Goal: Task Accomplishment & Management: Use online tool/utility

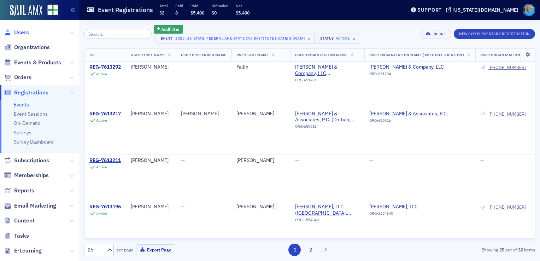
click at [23, 33] on span "Users" at bounding box center [21, 33] width 15 height 8
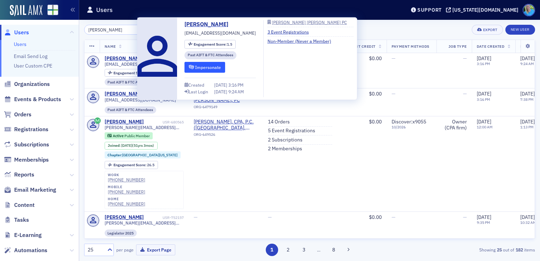
type input "joe chambers"
click at [197, 69] on button "Impersonate" at bounding box center [205, 67] width 41 height 11
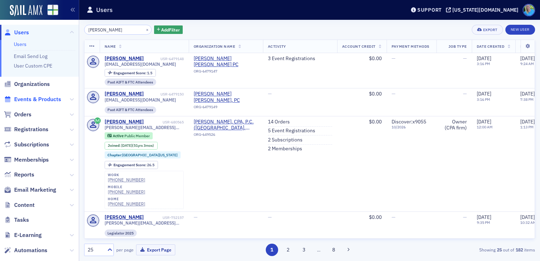
click at [35, 102] on span "Events & Products" at bounding box center [37, 99] width 47 height 8
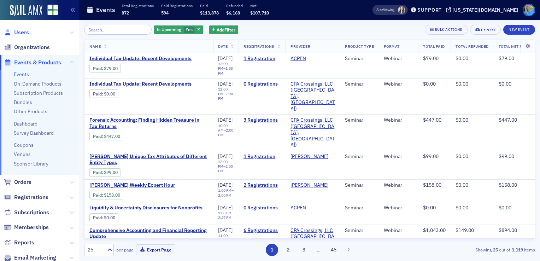
click at [20, 32] on span "Users" at bounding box center [21, 33] width 15 height 8
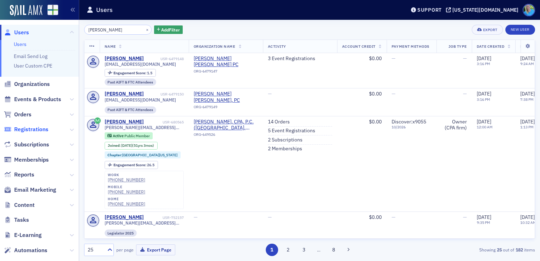
click at [37, 130] on span "Registrations" at bounding box center [31, 129] width 34 height 8
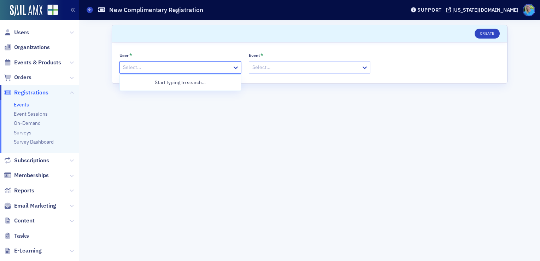
click at [167, 64] on div at bounding box center [176, 67] width 109 height 9
type input "joe chambers"
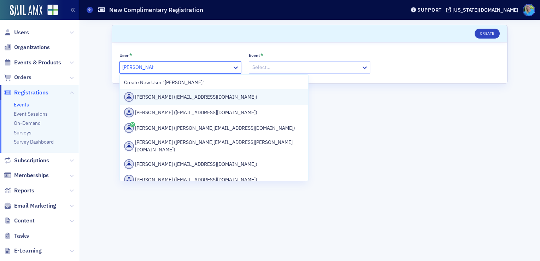
click at [173, 97] on div "Joe Chambers (jchambers@johnstonhinesley.com)" at bounding box center [214, 97] width 180 height 10
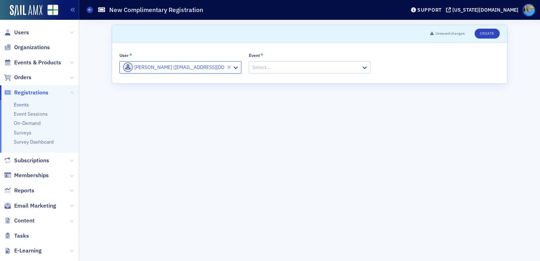
click at [274, 63] on div at bounding box center [306, 67] width 109 height 9
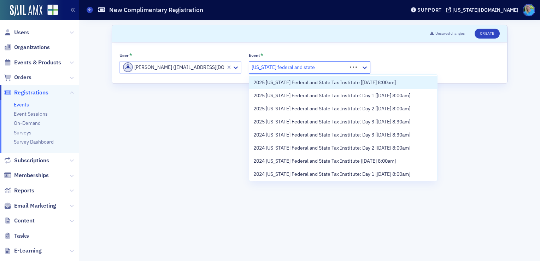
type input "alabama federal and state tax"
click at [279, 80] on span "2025 Alabama Federal and State Tax Institute [11/12/2025 8:00am]" at bounding box center [324, 82] width 142 height 7
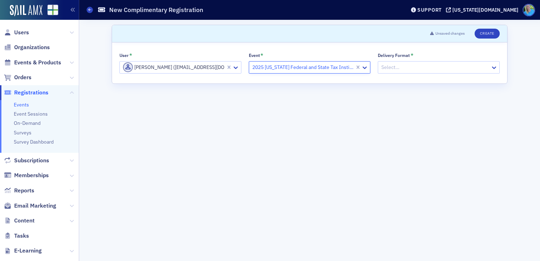
click at [386, 68] on div at bounding box center [435, 67] width 109 height 9
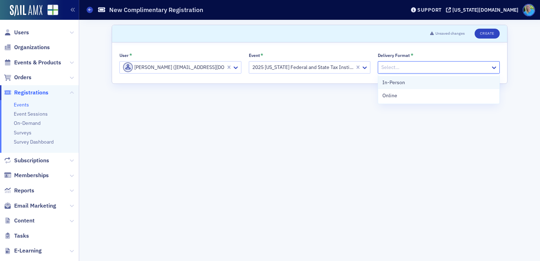
click at [392, 81] on span "In-Person" at bounding box center [394, 82] width 23 height 7
click at [490, 35] on button "Create" at bounding box center [487, 34] width 25 height 10
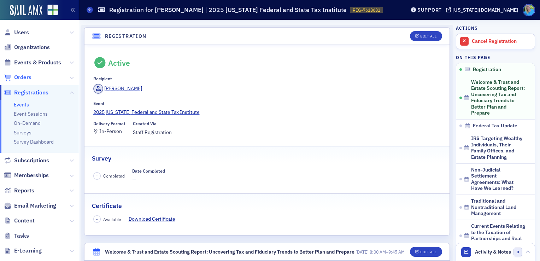
click at [21, 81] on span "Orders" at bounding box center [22, 78] width 17 height 8
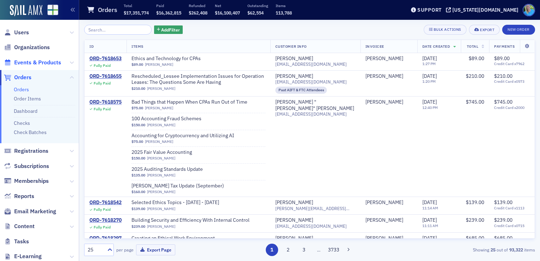
click at [34, 64] on span "Events & Products" at bounding box center [37, 63] width 47 height 8
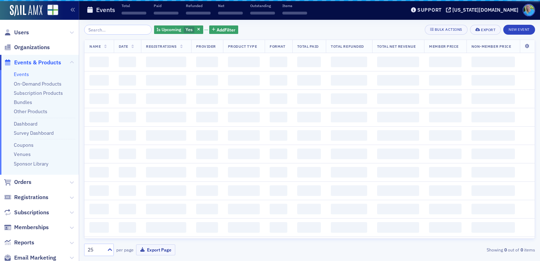
click at [104, 31] on input "search" at bounding box center [118, 30] width 68 height 10
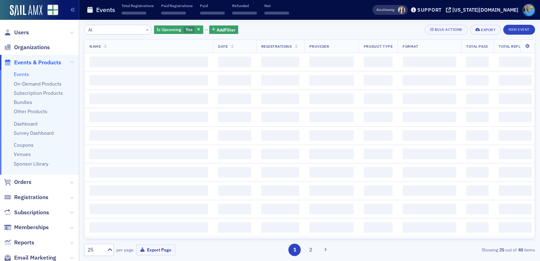
type input "A"
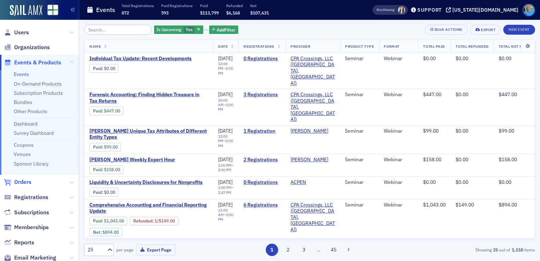
click at [28, 180] on span "Orders" at bounding box center [22, 182] width 17 height 8
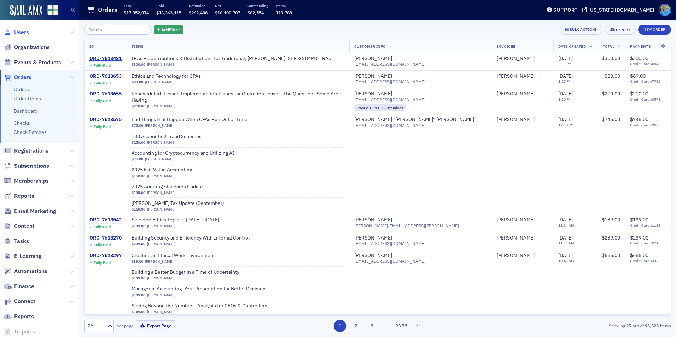
click at [22, 31] on span "Users" at bounding box center [21, 33] width 15 height 8
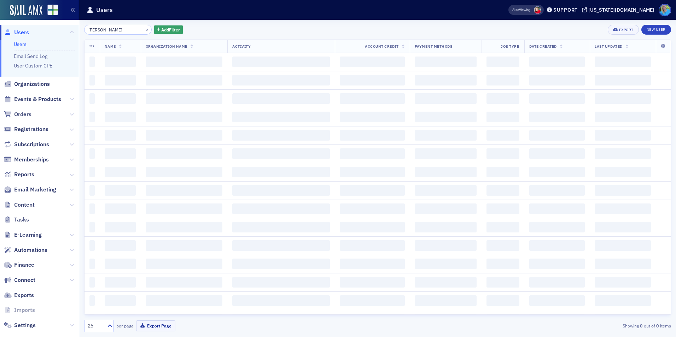
click at [115, 31] on input "joe chambers" at bounding box center [118, 30] width 68 height 10
click at [144, 29] on button "×" at bounding box center [147, 29] width 6 height 6
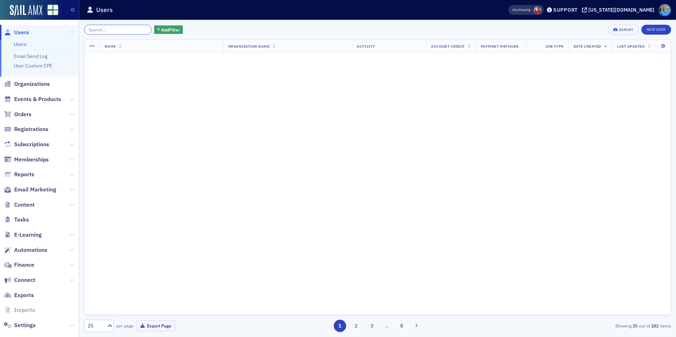
click at [139, 31] on input "search" at bounding box center [118, 30] width 68 height 10
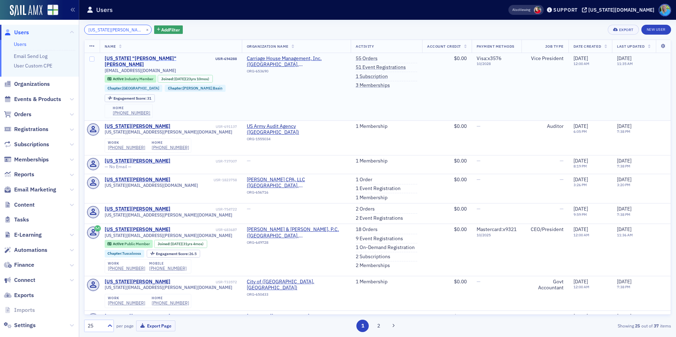
type input "virginia leahy"
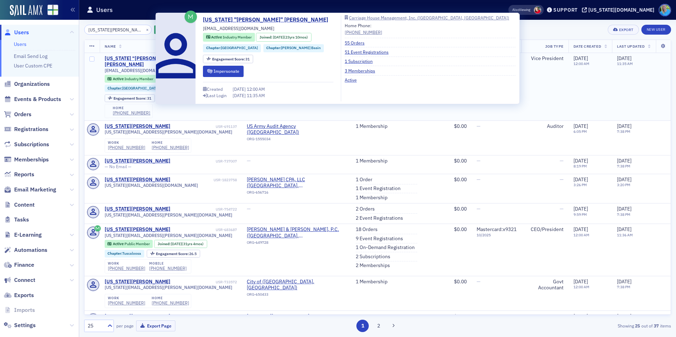
click at [135, 57] on div "Virginia "Ginny" Leahy" at bounding box center [160, 62] width 110 height 12
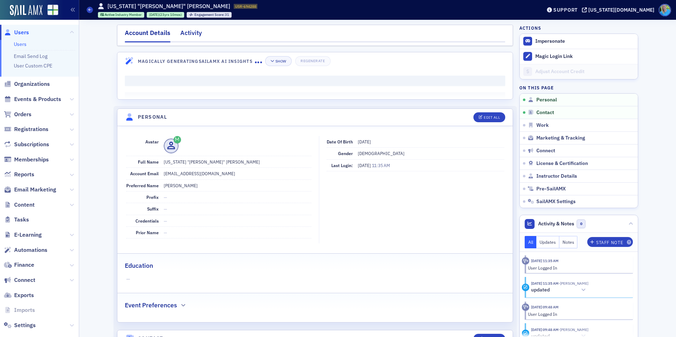
click at [181, 37] on div "Activity" at bounding box center [191, 34] width 22 height 13
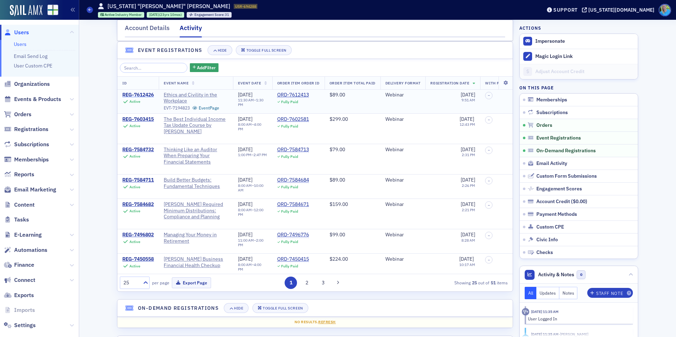
click at [140, 98] on div "REG-7612426" at bounding box center [137, 95] width 31 height 6
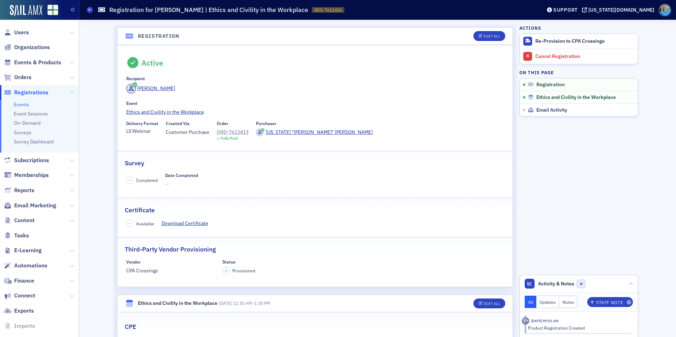
click at [239, 130] on div "ORD-7612413" at bounding box center [233, 132] width 32 height 7
click at [30, 207] on span "Email Marketing" at bounding box center [35, 206] width 42 height 8
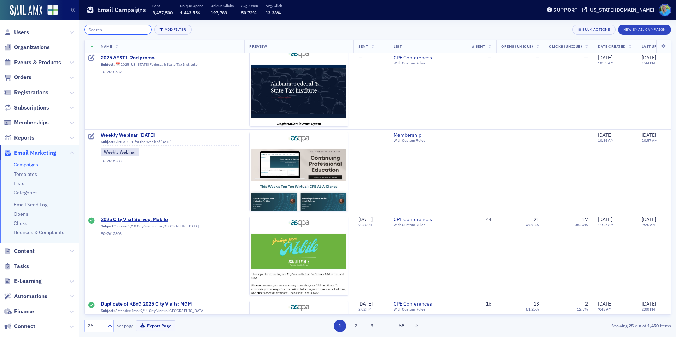
scroll to position [283, 0]
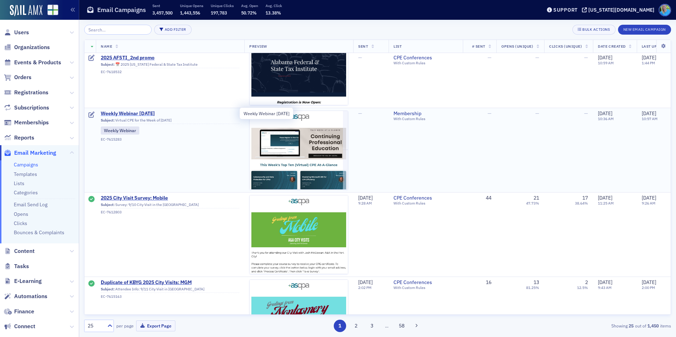
click at [134, 114] on span "Weekly Webinar 9.15.25" at bounding box center [170, 114] width 139 height 6
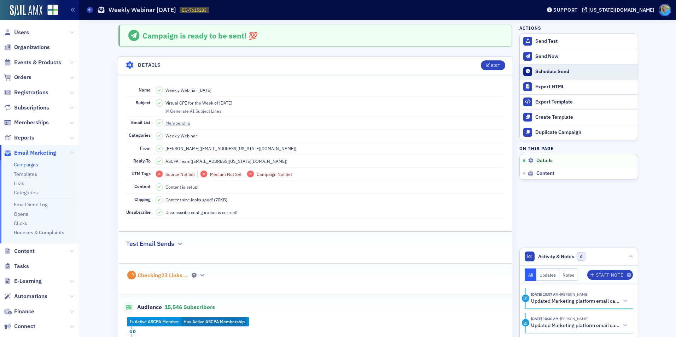
click at [544, 76] on button "Schedule Send" at bounding box center [579, 71] width 118 height 15
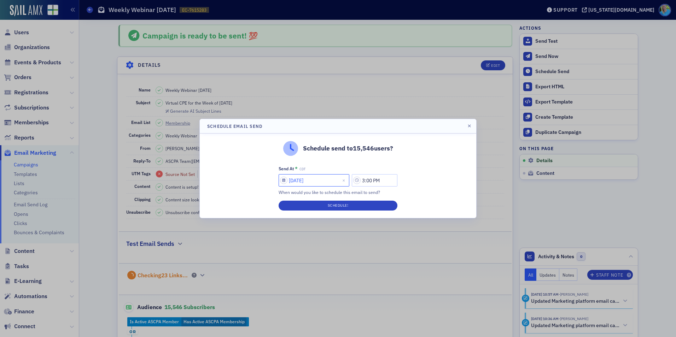
click at [327, 180] on input "09/11/2025" at bounding box center [314, 180] width 71 height 12
select select "8"
select select "2025"
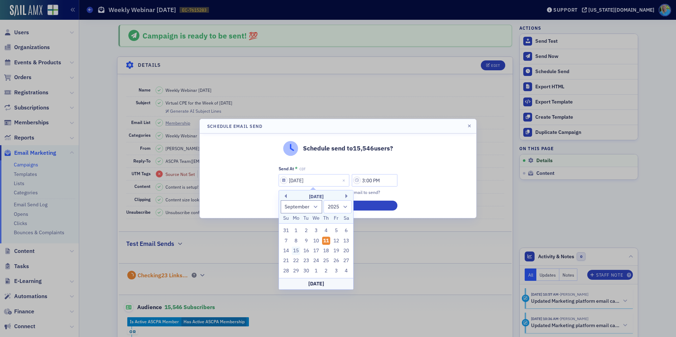
click at [293, 253] on div "15" at bounding box center [296, 251] width 8 height 8
type input "09/15/2025"
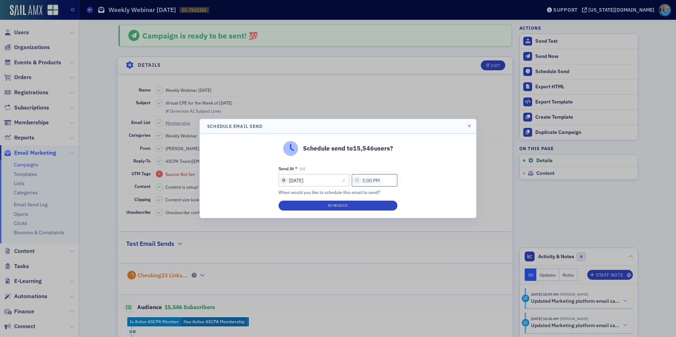
click at [375, 183] on input "3:00 PM" at bounding box center [375, 180] width 46 height 12
click at [290, 184] on icon at bounding box center [289, 180] width 7 height 7
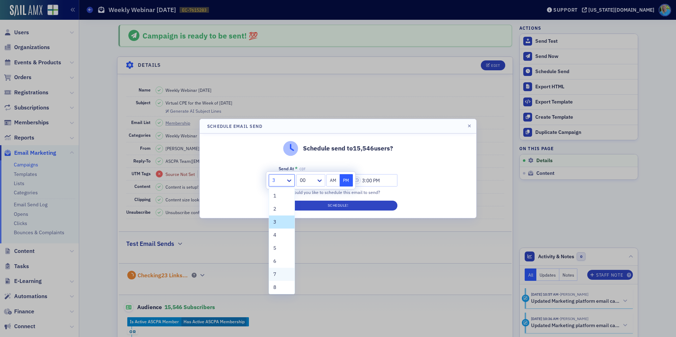
click at [277, 273] on div "7" at bounding box center [281, 274] width 25 height 13
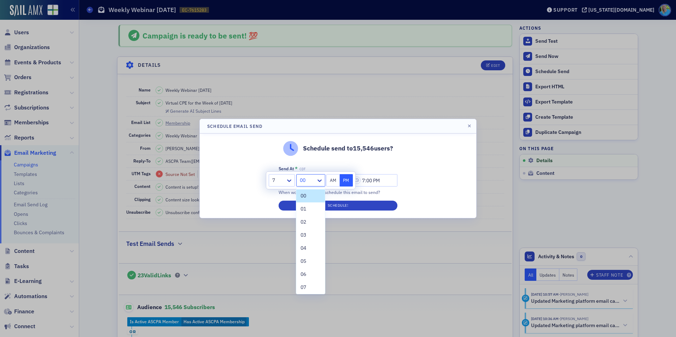
click at [317, 185] on div at bounding box center [320, 181] width 9 height 12
click at [307, 256] on div "45" at bounding box center [310, 254] width 20 height 7
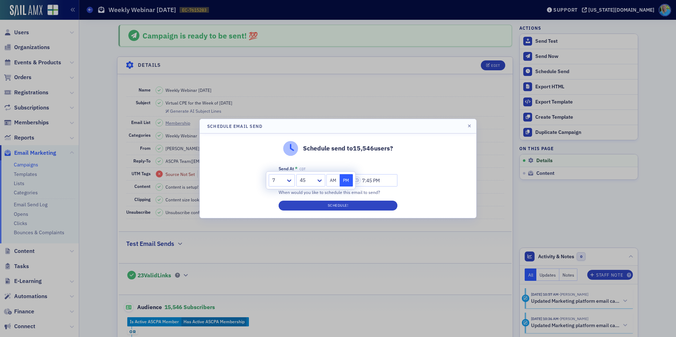
click at [335, 175] on button "AM" at bounding box center [332, 180] width 13 height 12
type input "7:45 AM"
click at [332, 204] on button "Schedule!" at bounding box center [338, 206] width 119 height 10
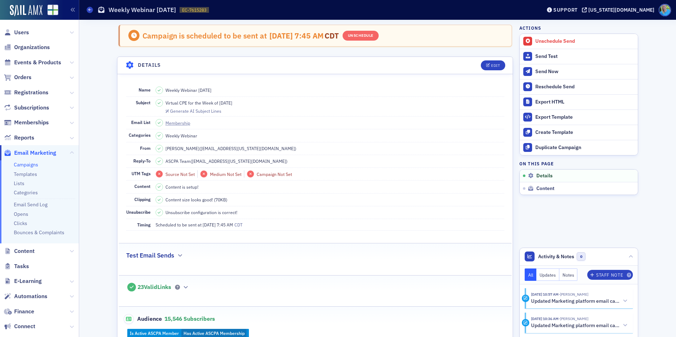
click at [21, 67] on span "Events & Products" at bounding box center [39, 62] width 79 height 15
click at [21, 66] on span "Events & Products" at bounding box center [39, 62] width 79 height 15
click at [21, 65] on span "Events & Products" at bounding box center [37, 63] width 47 height 8
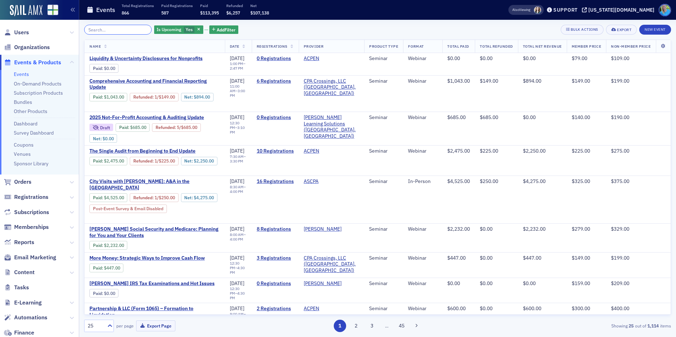
click at [102, 29] on input "search" at bounding box center [118, 30] width 68 height 10
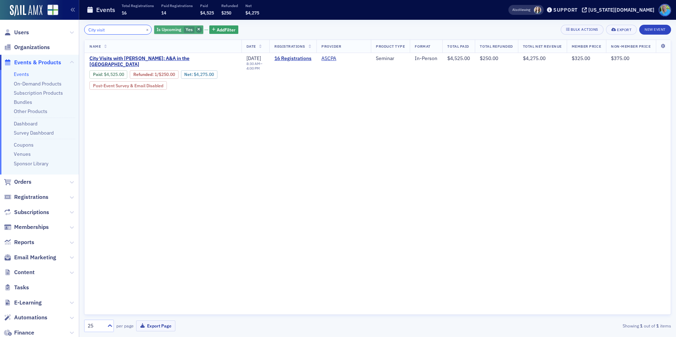
type input "City visit"
click at [197, 30] on icon "button" at bounding box center [198, 30] width 3 height 4
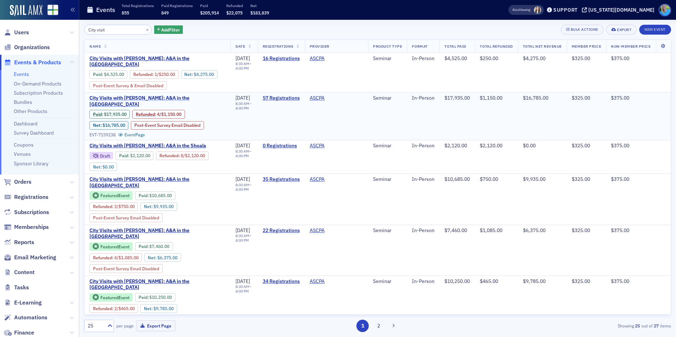
click at [185, 99] on span "City Visits with Josh McGowan: A&A in the Port City" at bounding box center [157, 101] width 136 height 12
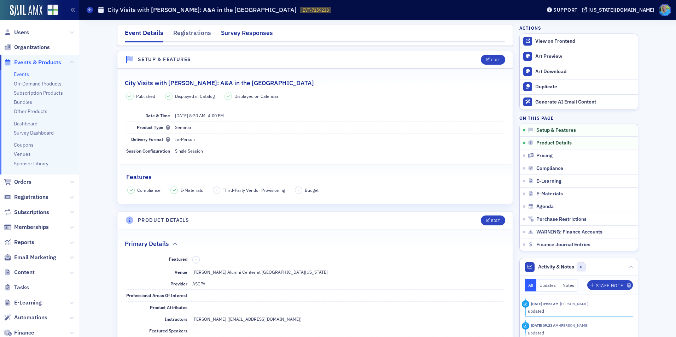
click at [239, 33] on div "Survey Responses" at bounding box center [247, 34] width 52 height 13
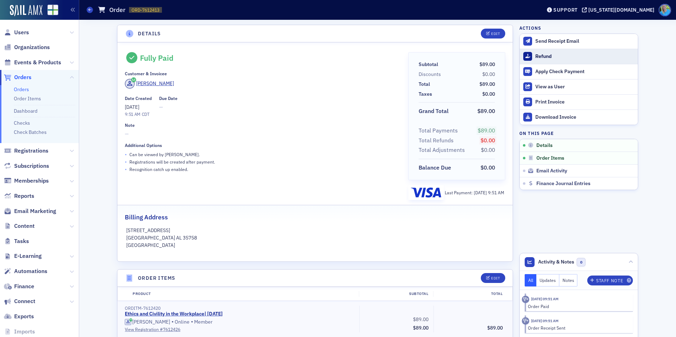
click at [547, 58] on div "Refund" at bounding box center [584, 56] width 99 height 6
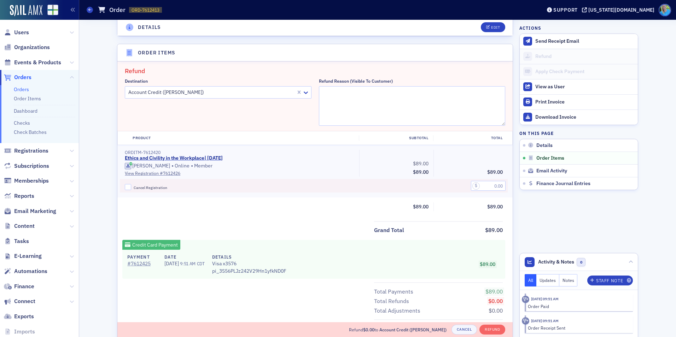
scroll to position [246, 0]
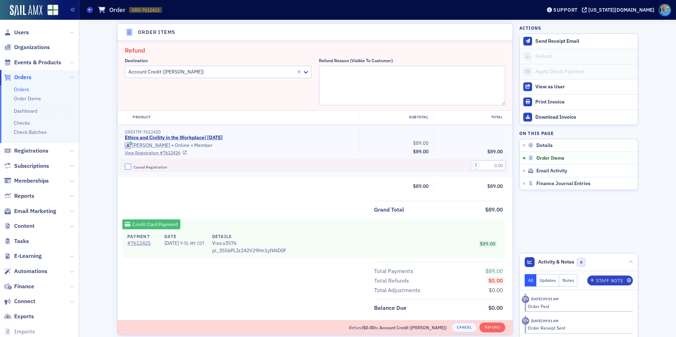
click at [126, 168] on input "Cancel Registration" at bounding box center [128, 167] width 6 height 6
checkbox input "true"
click at [479, 168] on input "text" at bounding box center [488, 165] width 35 height 10
type input "89.00"
click at [338, 72] on textarea "Refund Reason (Visible to Customer)" at bounding box center [412, 86] width 187 height 40
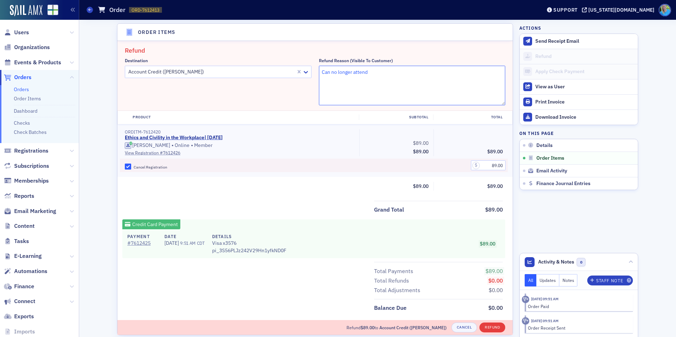
type textarea "Can no longer attend"
click at [486, 324] on button "Refund" at bounding box center [492, 328] width 26 height 10
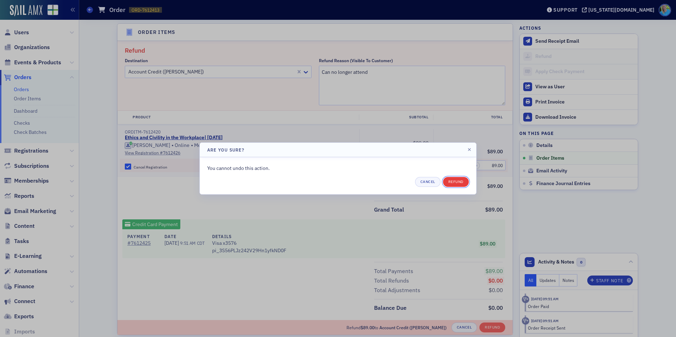
click at [452, 181] on button "Refund" at bounding box center [456, 182] width 26 height 10
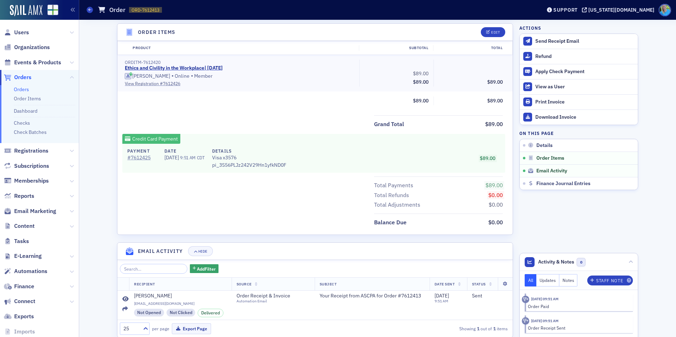
scroll to position [200, 0]
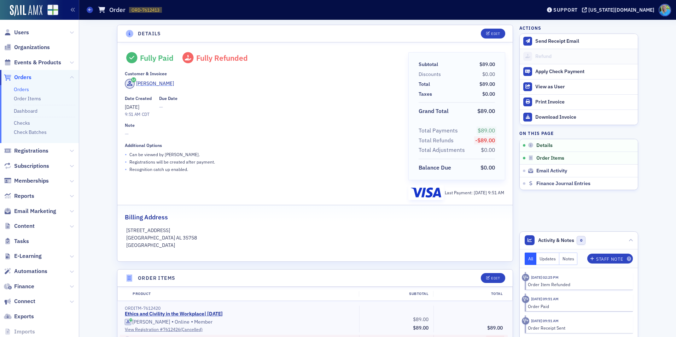
click at [148, 86] on div "[PERSON_NAME]" at bounding box center [155, 83] width 38 height 7
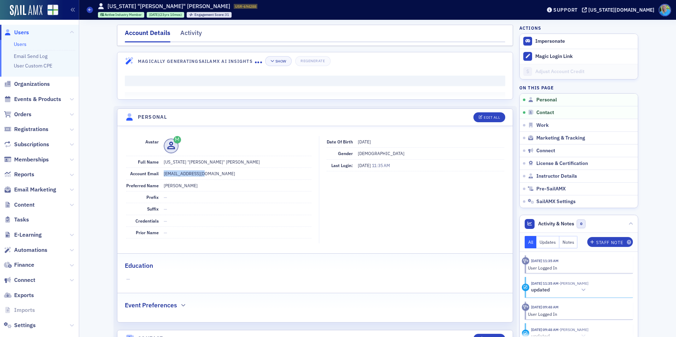
drag, startPoint x: 211, startPoint y: 173, endPoint x: 159, endPoint y: 171, distance: 51.3
click at [159, 171] on div "Account Email [EMAIL_ADDRESS][DOMAIN_NAME]" at bounding box center [218, 174] width 185 height 12
copy dd "[EMAIL_ADDRESS][DOMAIN_NAME]"
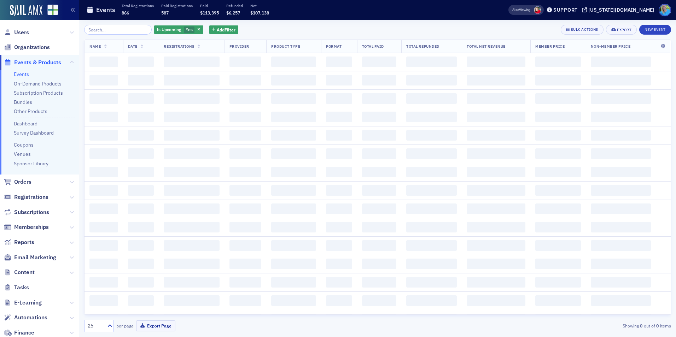
click at [100, 27] on input "search" at bounding box center [118, 30] width 68 height 10
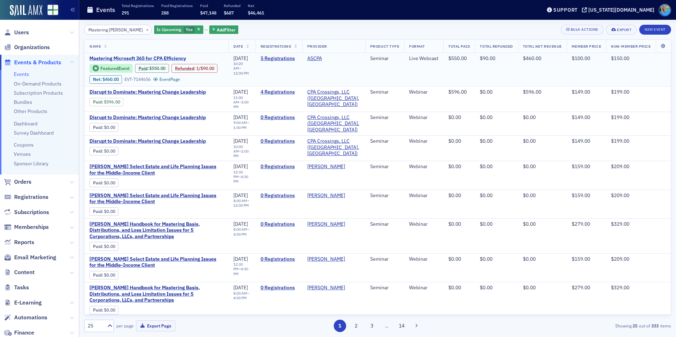
type input "Mastering Mi"
click at [135, 57] on span "Mastering Microsoft 365 for CPA Efficiency" at bounding box center [148, 59] width 119 height 6
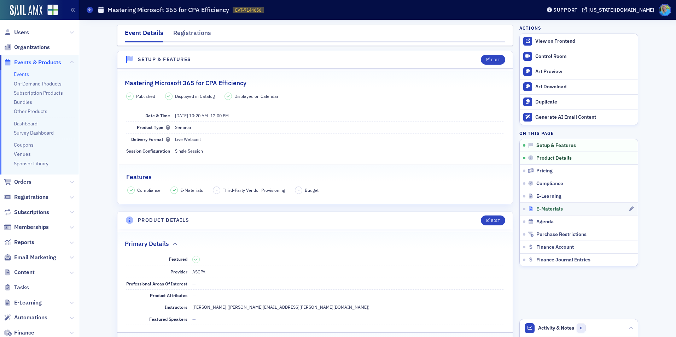
click at [537, 210] on span "E-Materials" at bounding box center [549, 209] width 27 height 6
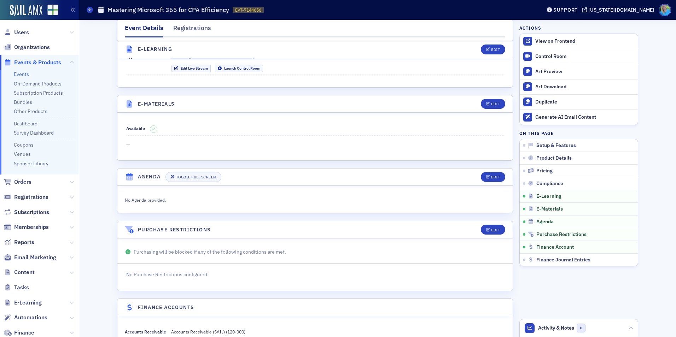
scroll to position [987, 0]
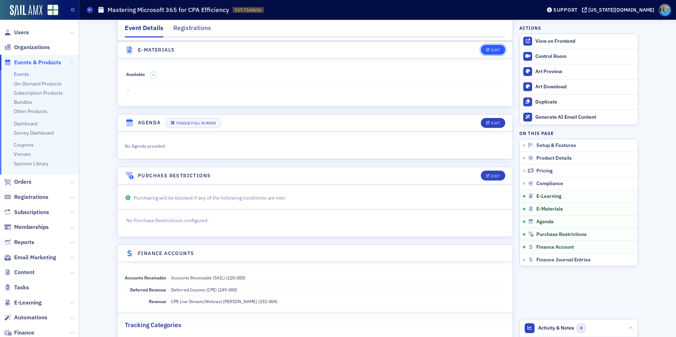
click at [495, 52] on div "Edit" at bounding box center [495, 50] width 9 height 4
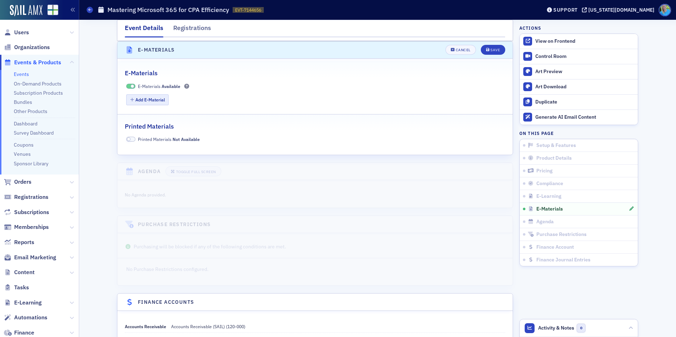
click at [136, 104] on div "Add E-Material" at bounding box center [315, 100] width 378 height 12
click at [136, 104] on button "Add E-Material" at bounding box center [147, 99] width 43 height 11
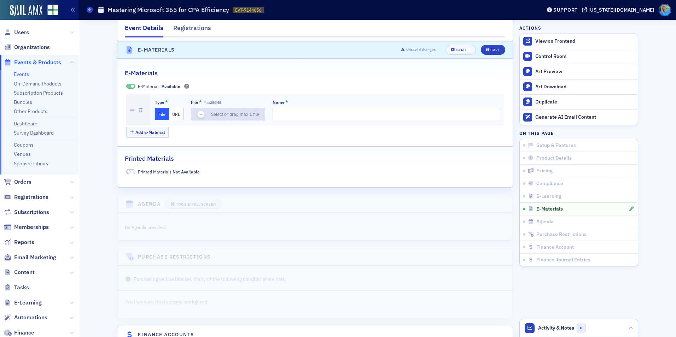
click at [198, 115] on icon "button" at bounding box center [201, 114] width 6 height 6
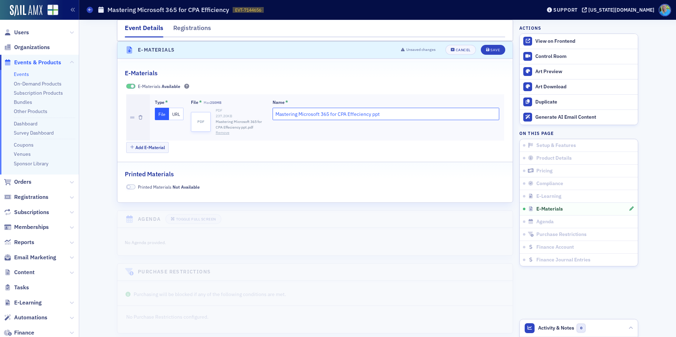
drag, startPoint x: 291, startPoint y: 119, endPoint x: 233, endPoint y: 114, distance: 57.5
click at [233, 114] on div "Type * File URL File * Max 250MB pdf PDF 237.20 KB Mastering Microsoft 365 for …" at bounding box center [327, 117] width 344 height 36
type input "PPT"
click at [142, 147] on button "Add E-Material" at bounding box center [147, 147] width 43 height 11
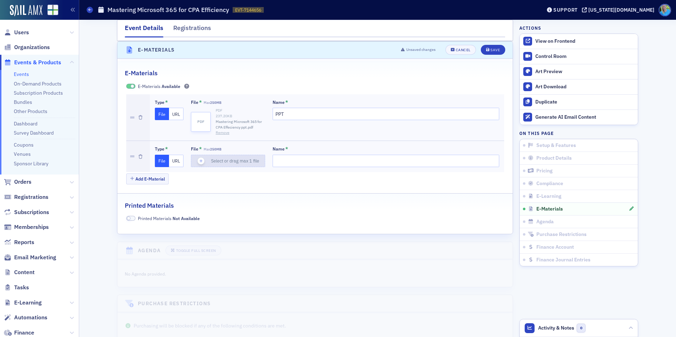
click at [199, 160] on icon "button" at bounding box center [201, 161] width 6 height 6
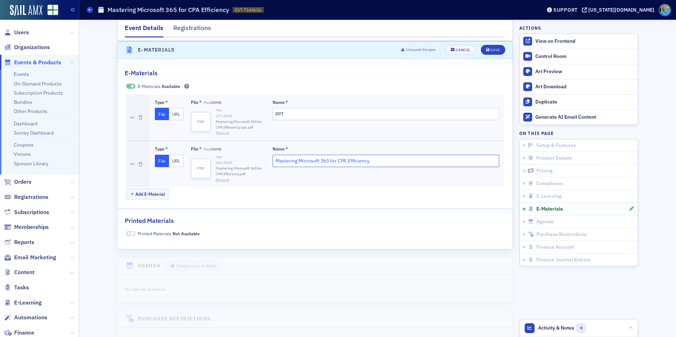
drag, startPoint x: 380, startPoint y: 160, endPoint x: 231, endPoint y: 160, distance: 148.8
click at [231, 160] on div "Type * File URL File * Max 250MB pdf PDF 484.88 KB Mastering Microsoft 365 for …" at bounding box center [327, 164] width 344 height 36
type input "Materials"
click at [490, 47] on button "Save" at bounding box center [493, 50] width 24 height 10
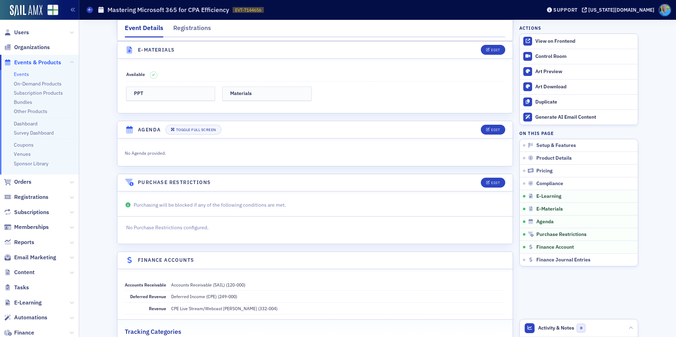
click at [22, 76] on link "Events" at bounding box center [21, 74] width 15 height 6
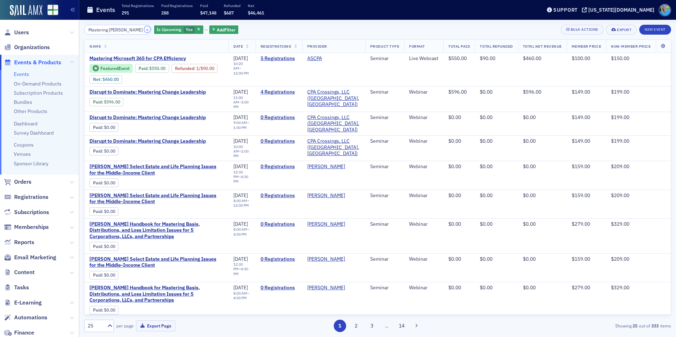
click at [144, 29] on button "×" at bounding box center [147, 29] width 6 height 6
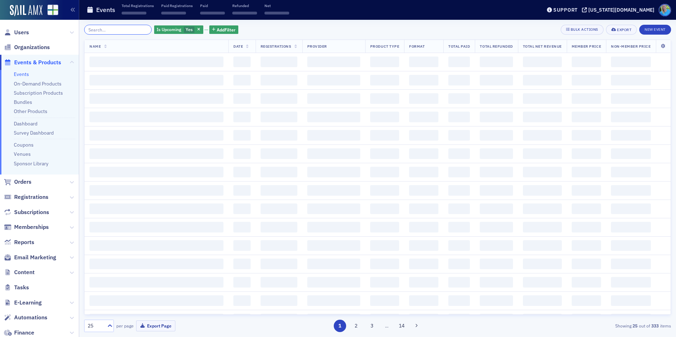
click at [138, 29] on input "search" at bounding box center [118, 30] width 68 height 10
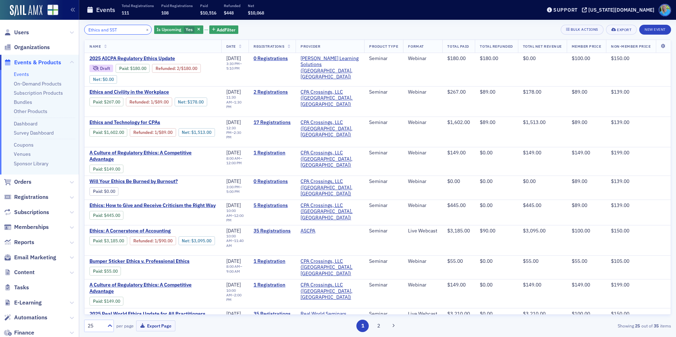
drag, startPoint x: 119, startPoint y: 31, endPoint x: 75, endPoint y: 33, distance: 44.2
click at [75, 33] on div "Users Organizations Events & Products Events On-Demand Products Subscription Pr…" at bounding box center [338, 168] width 676 height 337
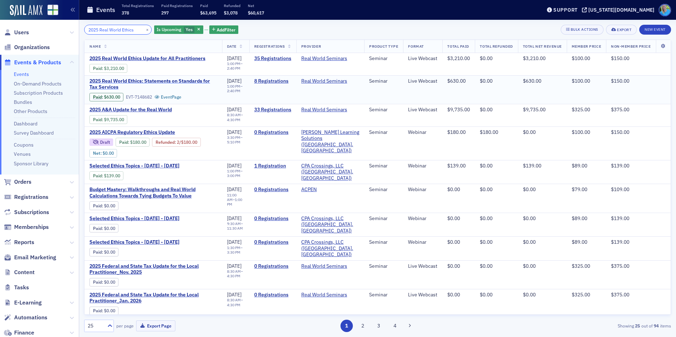
type input "2025 Real World Ethics"
click at [165, 84] on span "2025 Real World Ethics: Statements on Standards for Tax Services" at bounding box center [153, 84] width 128 height 12
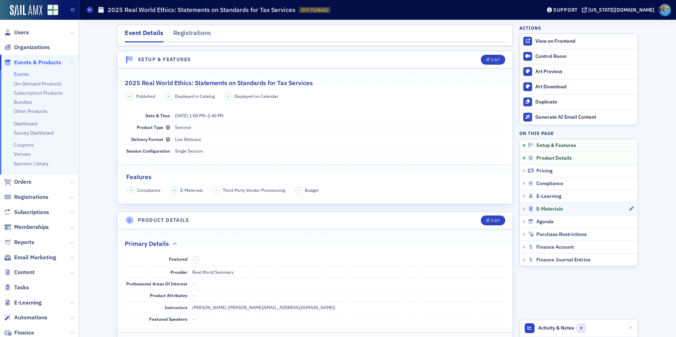
click at [536, 207] on span "E-Materials" at bounding box center [549, 209] width 27 height 6
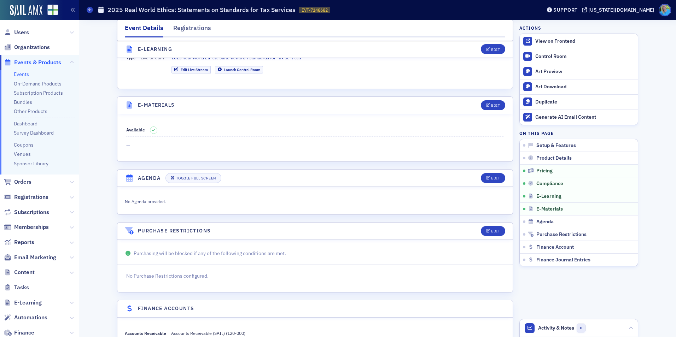
scroll to position [1012, 0]
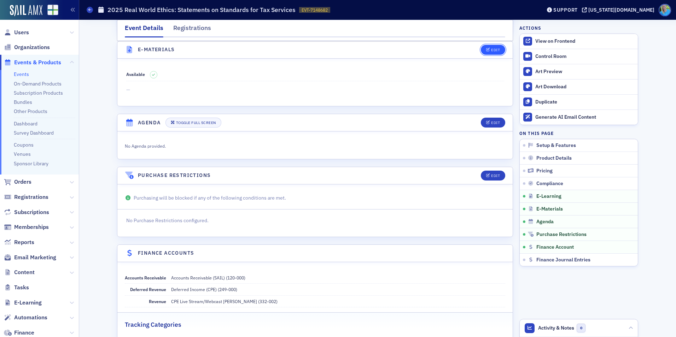
click at [492, 51] on div "Edit" at bounding box center [495, 50] width 9 height 4
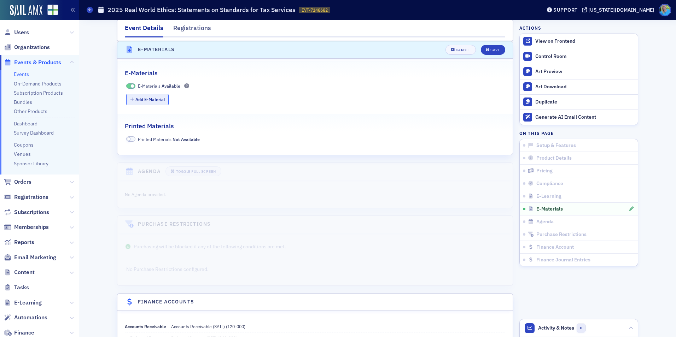
click at [137, 104] on button "Add E-Material" at bounding box center [147, 99] width 43 height 11
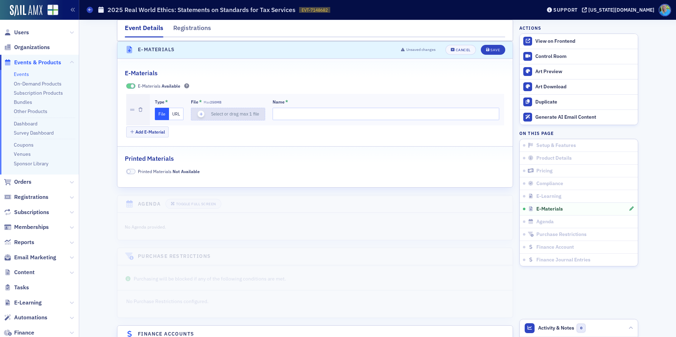
click at [198, 112] on icon "button" at bounding box center [201, 114] width 6 height 6
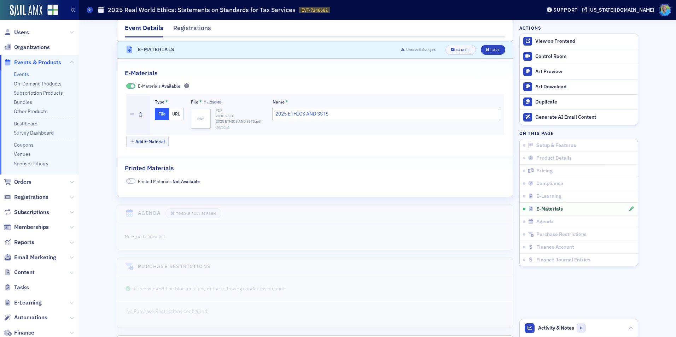
drag, startPoint x: 240, startPoint y: 119, endPoint x: 234, endPoint y: 119, distance: 6.0
click at [234, 119] on div "Type * File URL File * Max 250MB pdf PDF 2830.76 KB 2025 ETHICS AND SSTS.pdf Re…" at bounding box center [327, 114] width 344 height 31
type input "Materials"
click at [495, 50] on div "Save" at bounding box center [495, 50] width 10 height 4
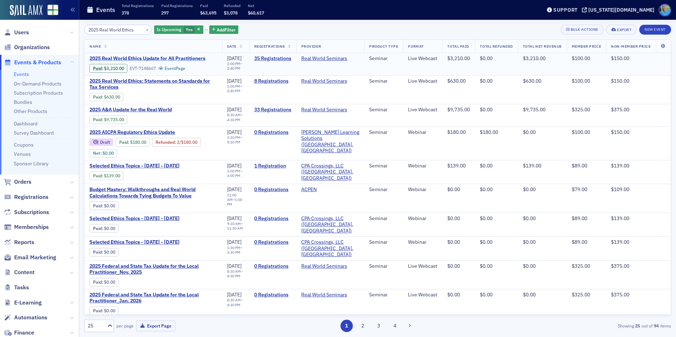
click span "2025 Real World Ethics Update for All Practitioners"
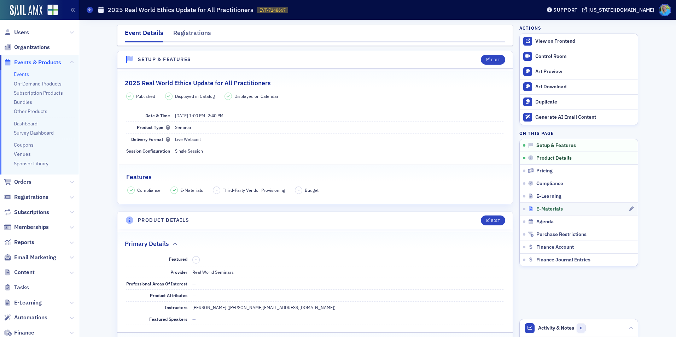
click span "E-Materials"
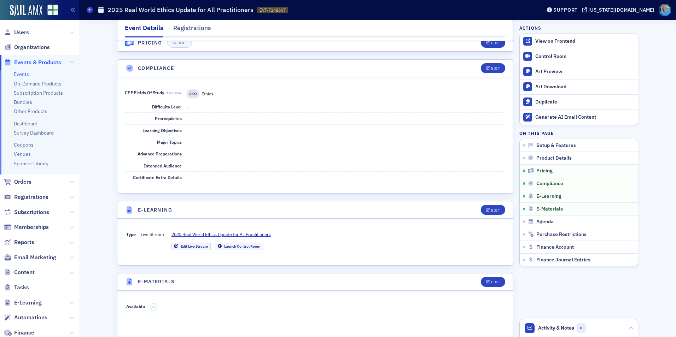
scroll to position [1012, 0]
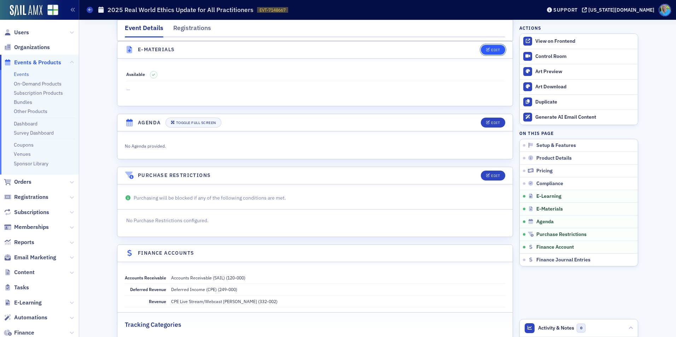
click div "Edit"
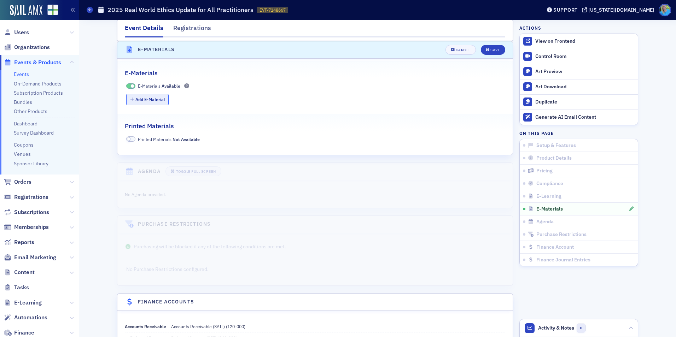
click button "Add E-Material"
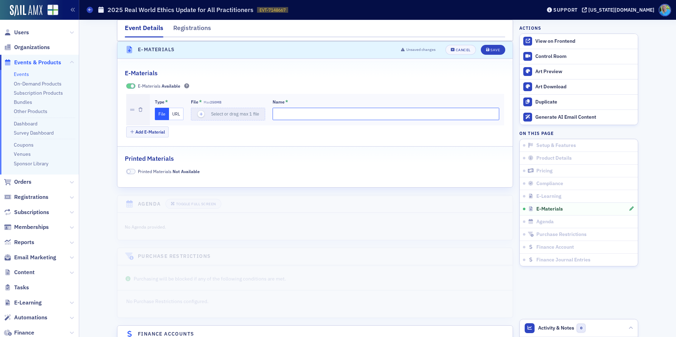
click input "Name *"
click span "button"
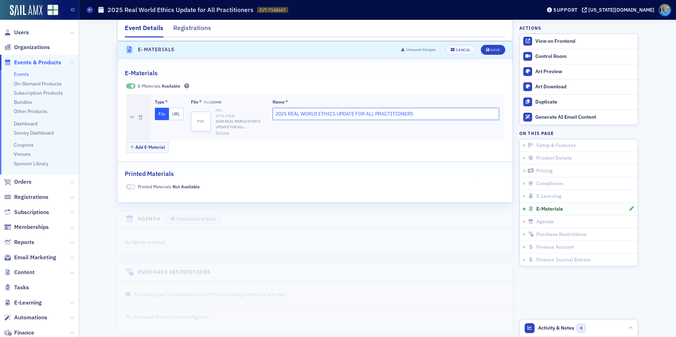
drag, startPoint x: 421, startPoint y: 112, endPoint x: 267, endPoint y: 110, distance: 153.8
click div "Type * File URL File * Max 250MB pdf PDF 4795.47 KB 2025 REAL WORLD ETHICS UPDA…"
type input "Materials"
click icon "submit"
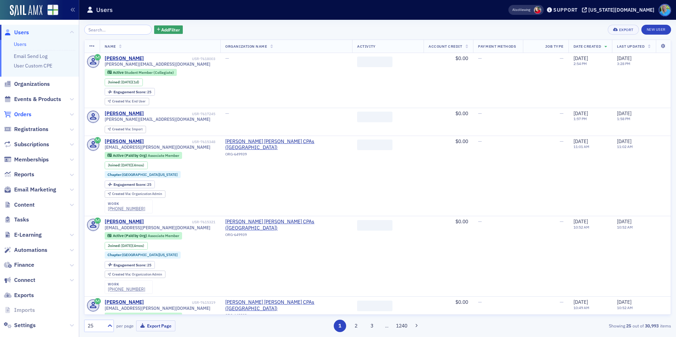
click at [22, 116] on span "Orders" at bounding box center [22, 115] width 17 height 8
click at [34, 99] on span "Events & Products" at bounding box center [37, 99] width 47 height 8
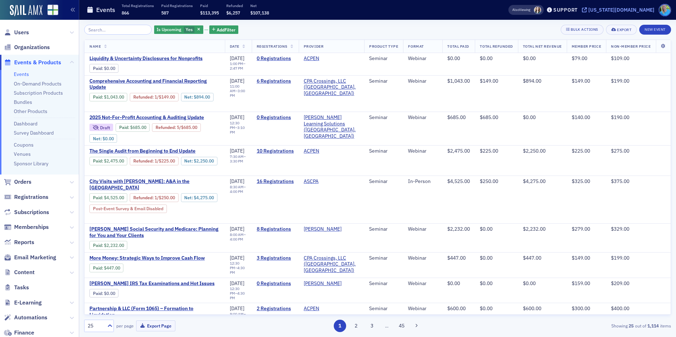
click at [645, 8] on div "[US_STATE][DOMAIN_NAME]" at bounding box center [621, 10] width 66 height 6
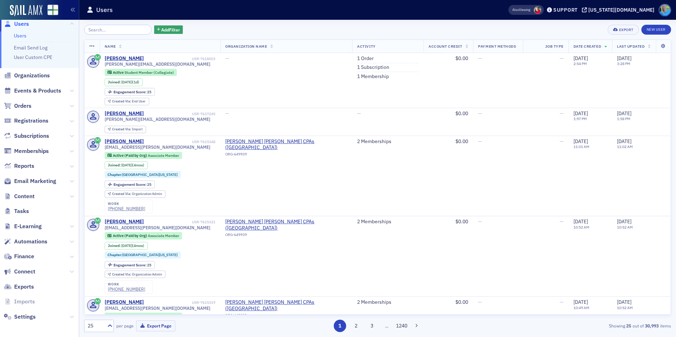
scroll to position [11, 0]
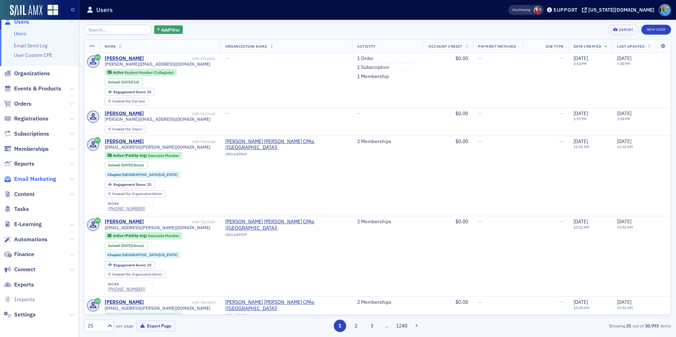
click at [29, 180] on span "Email Marketing" at bounding box center [35, 179] width 42 height 8
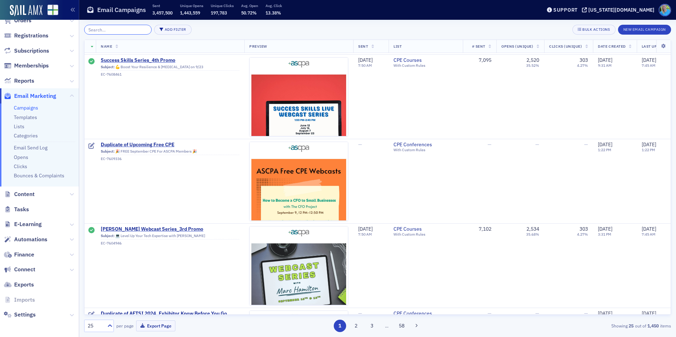
scroll to position [1520, 0]
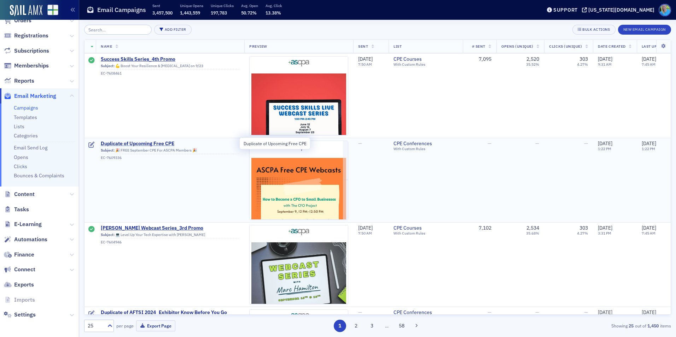
click at [173, 142] on span "Duplicate of Upcoming Free CPE" at bounding box center [170, 144] width 139 height 6
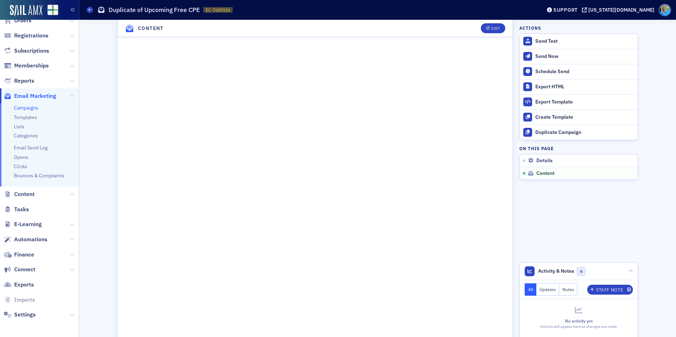
scroll to position [530, 0]
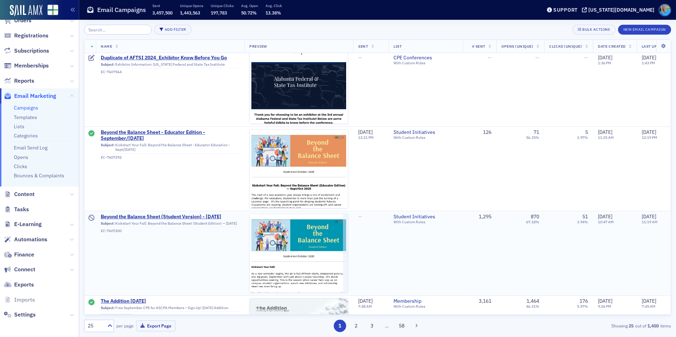
scroll to position [1820, 0]
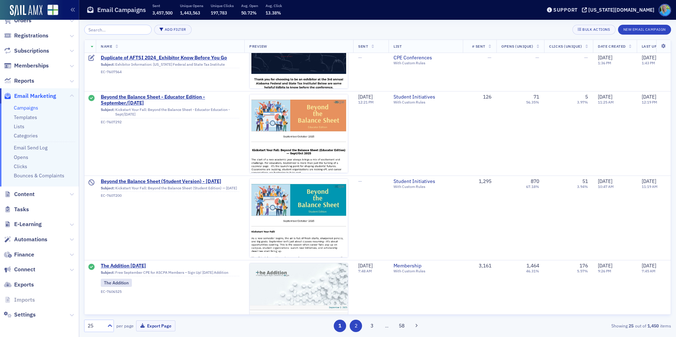
click at [358, 324] on button "2" at bounding box center [356, 326] width 12 height 12
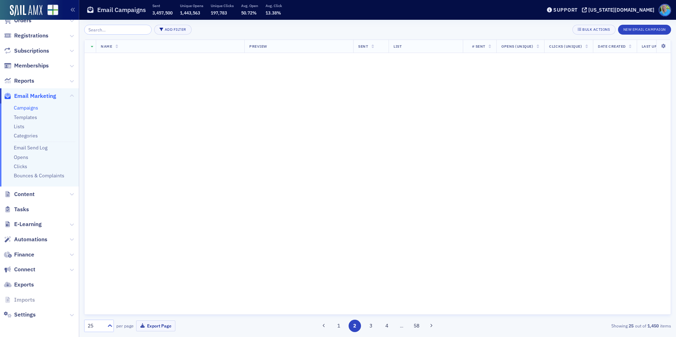
scroll to position [0, 0]
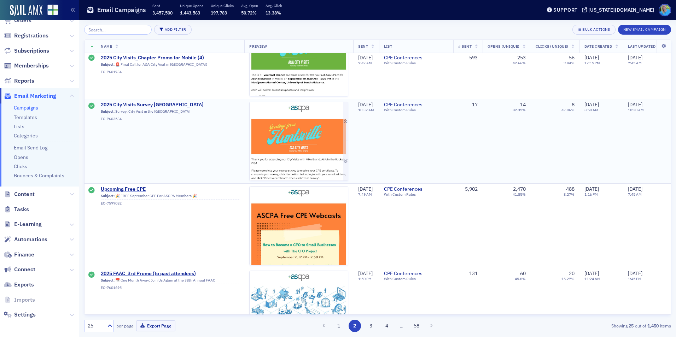
scroll to position [495, 0]
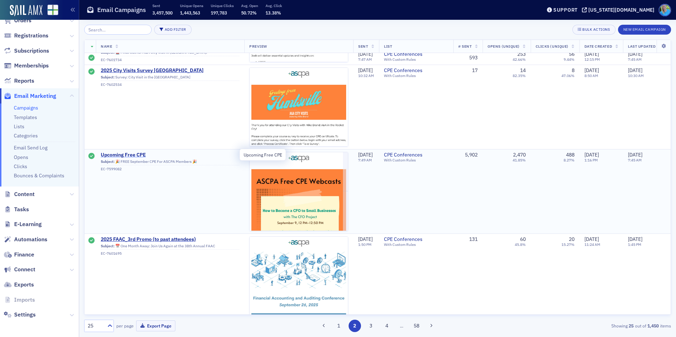
click at [137, 153] on span "Upcoming Free CPE" at bounding box center [170, 155] width 139 height 6
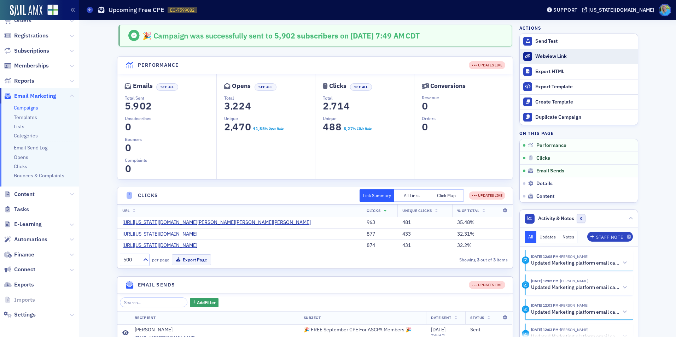
click at [551, 58] on div "Webview Link" at bounding box center [584, 56] width 99 height 6
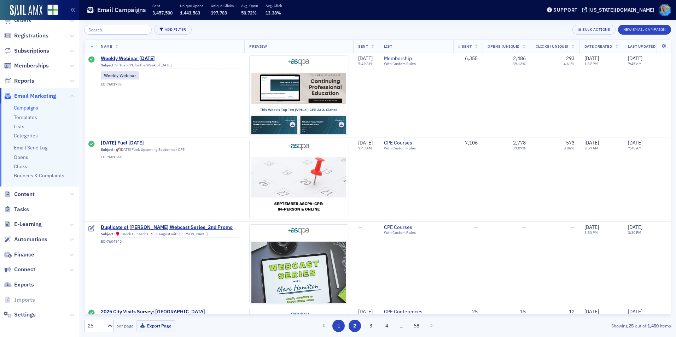
click at [336, 324] on button "1" at bounding box center [338, 326] width 12 height 12
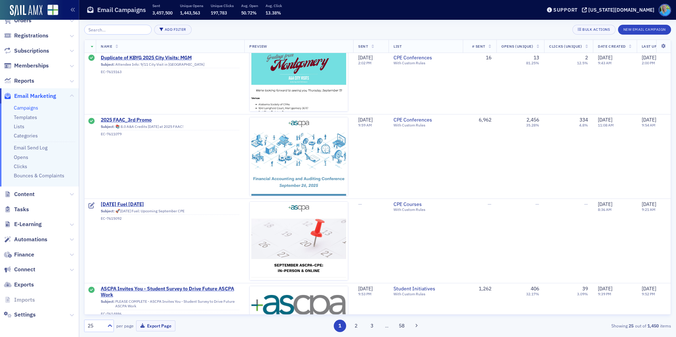
scroll to position [530, 0]
click at [132, 119] on span "2025 FAAC_3rd Promo" at bounding box center [170, 120] width 139 height 6
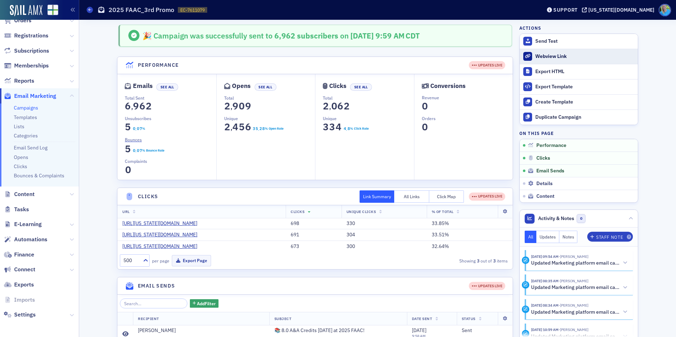
click at [551, 53] on div "Webview Link" at bounding box center [584, 56] width 99 height 6
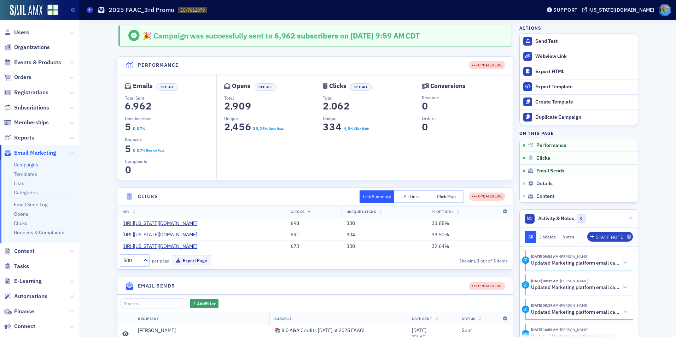
click at [29, 163] on link "Campaigns" at bounding box center [26, 165] width 24 height 6
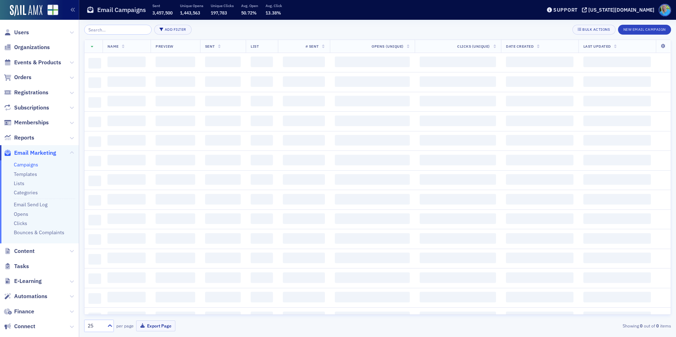
click at [132, 31] on input "search" at bounding box center [118, 30] width 68 height 10
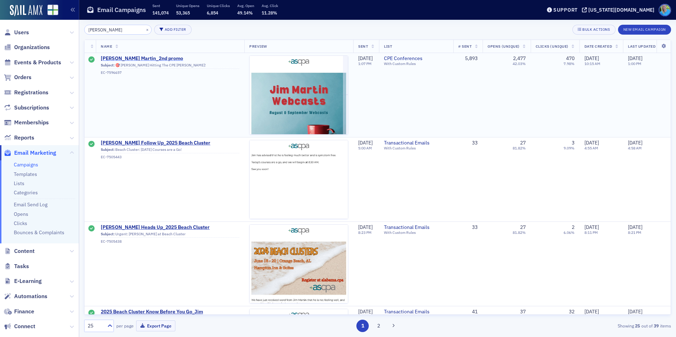
type input "Jim Martin"
click at [143, 58] on span "Jim Martin_2nd promo" at bounding box center [170, 59] width 139 height 6
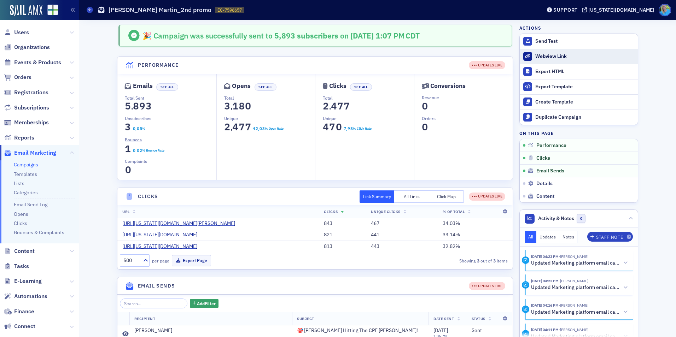
click at [540, 58] on div "Webview Link" at bounding box center [584, 56] width 99 height 6
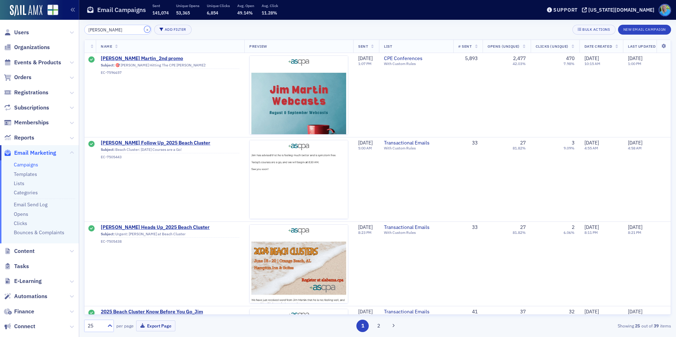
click at [144, 30] on button "×" at bounding box center [147, 29] width 6 height 6
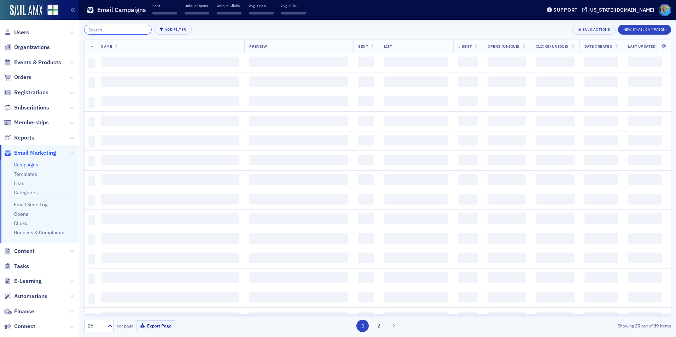
click at [141, 30] on input "search" at bounding box center [118, 30] width 68 height 10
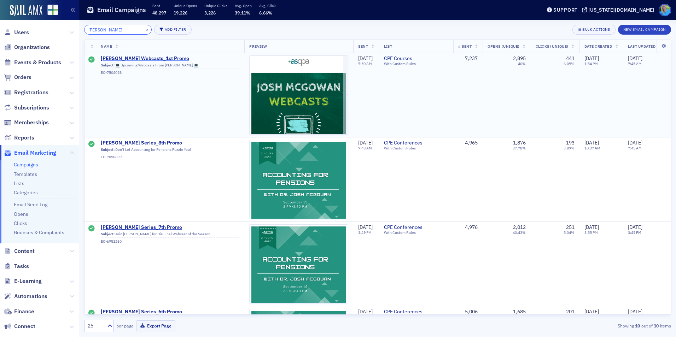
type input "Josh McGowan"
click at [177, 59] on span "Josh McGowan Webcasts_1st Promo" at bounding box center [170, 59] width 139 height 6
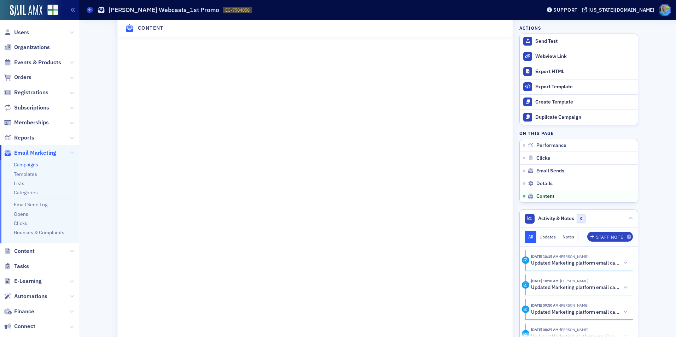
scroll to position [1025, 0]
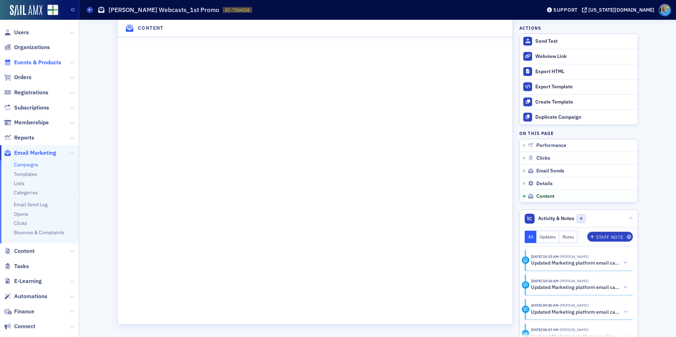
click at [27, 60] on span "Events & Products" at bounding box center [37, 63] width 47 height 8
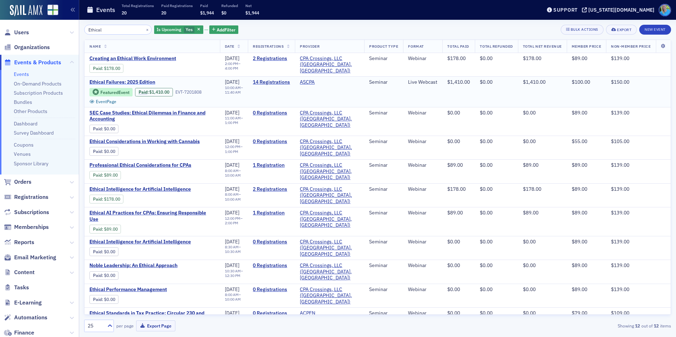
type input "Ethical"
click at [140, 80] on span "Ethical Failures: 2025 Edition" at bounding box center [148, 82] width 119 height 6
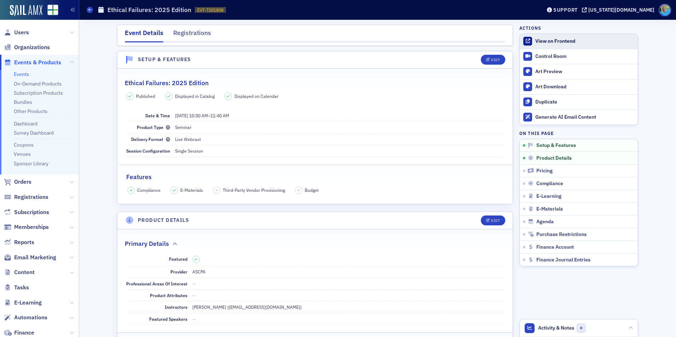
click at [576, 40] on div "View on Frontend" at bounding box center [584, 41] width 99 height 6
click at [20, 72] on link "Events" at bounding box center [21, 74] width 15 height 6
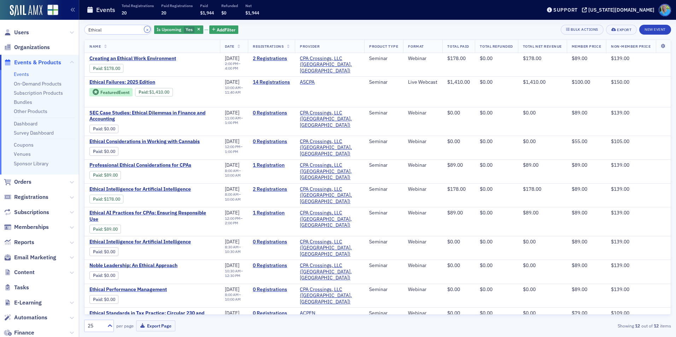
click at [144, 28] on button "×" at bounding box center [147, 29] width 6 height 6
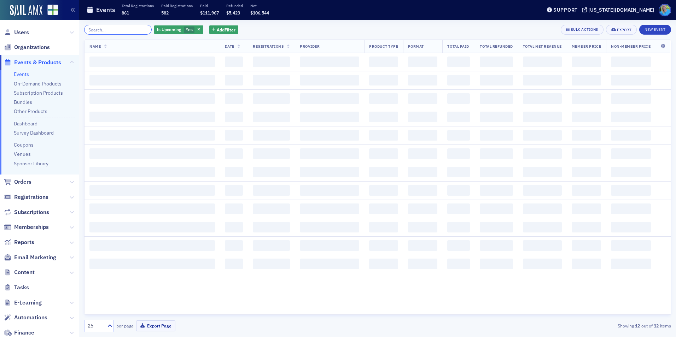
click at [134, 31] on input "search" at bounding box center [118, 30] width 68 height 10
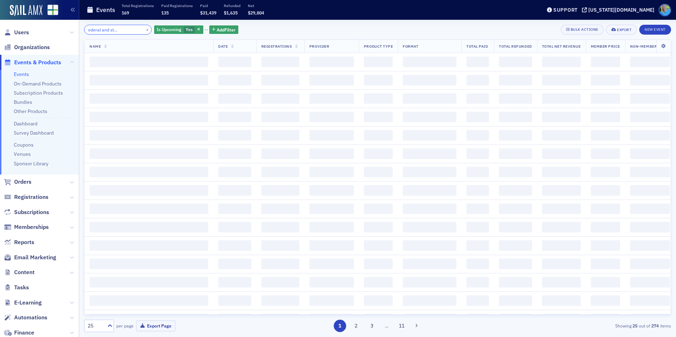
scroll to position [0, 29]
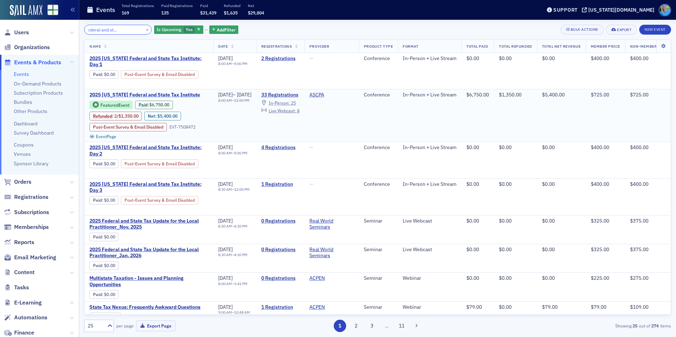
type input "Alabama Federal and state tax institute"
click at [139, 92] on span "2025 Alabama Federal and State Tax Institute" at bounding box center [148, 95] width 119 height 6
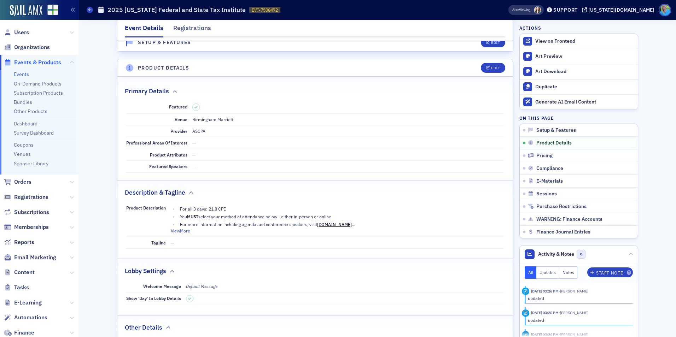
scroll to position [247, 0]
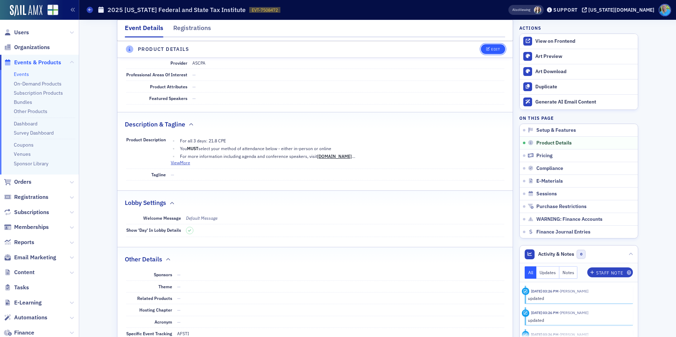
click at [486, 50] on icon "button" at bounding box center [488, 50] width 4 height 4
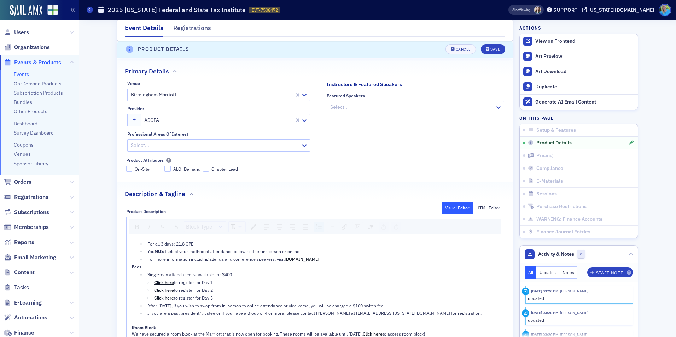
scroll to position [268, 0]
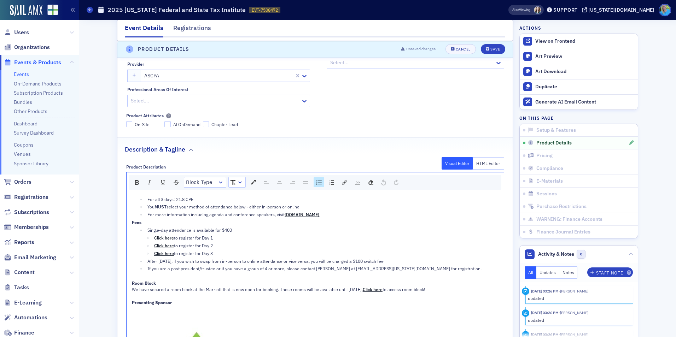
click at [196, 200] on div "For all 3 days: 21.8 CPE" at bounding box center [322, 199] width 351 height 6
click at [486, 51] on icon "submit" at bounding box center [488, 50] width 4 height 4
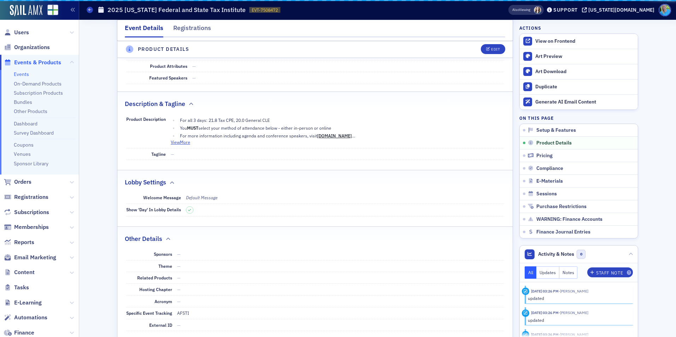
scroll to position [197, 0]
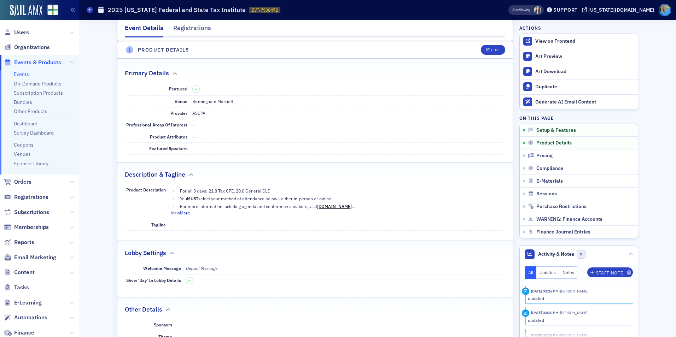
click at [22, 75] on link "Events" at bounding box center [21, 74] width 15 height 6
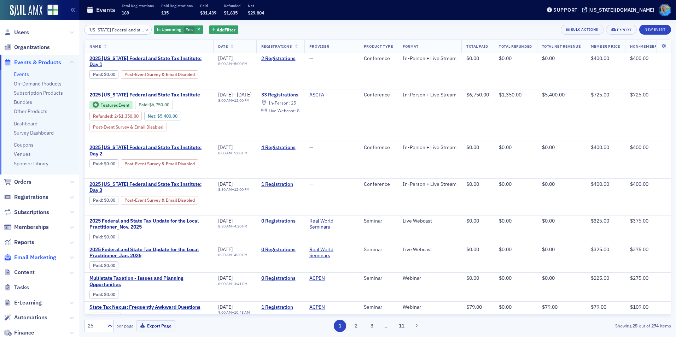
click at [33, 258] on span "Email Marketing" at bounding box center [35, 258] width 42 height 8
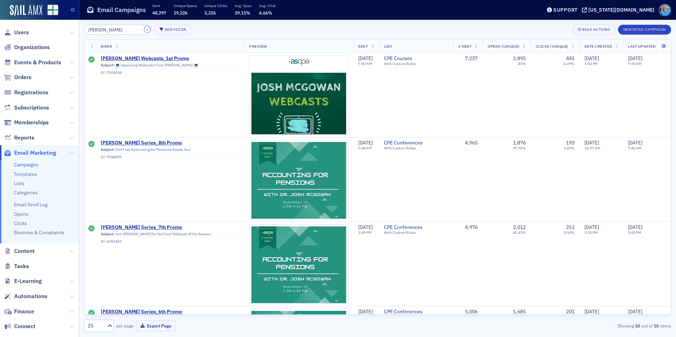
click at [144, 30] on button "×" at bounding box center [147, 29] width 6 height 6
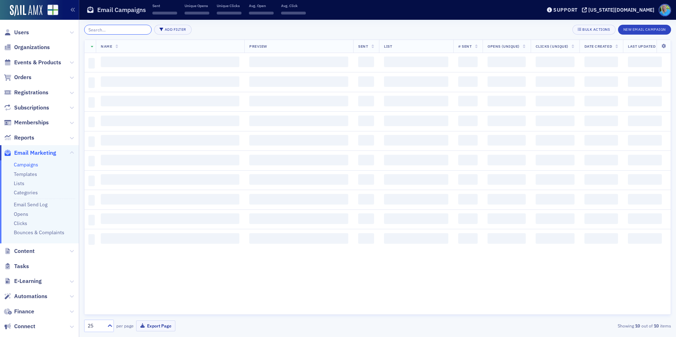
click at [139, 29] on input "search" at bounding box center [118, 30] width 68 height 10
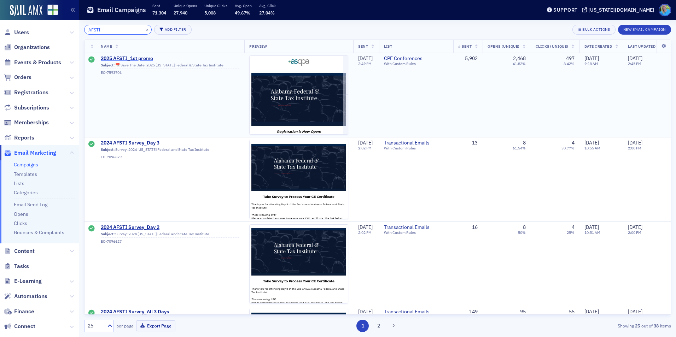
type input "AFSTI"
click at [146, 58] on span "2025 AFSTI_1st promo" at bounding box center [170, 59] width 139 height 6
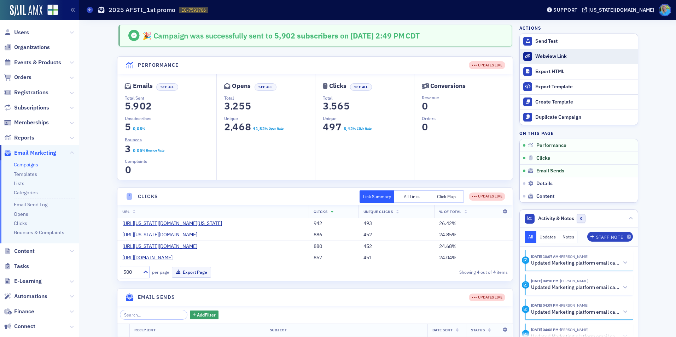
click at [560, 59] on div "Webview Link" at bounding box center [584, 56] width 99 height 6
click at [44, 60] on span "Events & Products" at bounding box center [37, 63] width 47 height 8
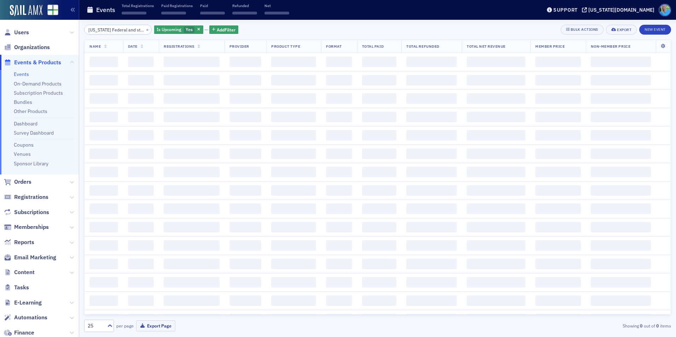
scroll to position [0, 29]
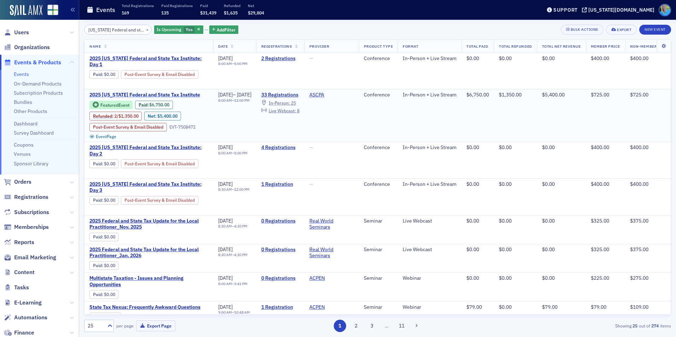
click at [119, 96] on span "2025 Alabama Federal and State Tax Institute" at bounding box center [148, 95] width 119 height 6
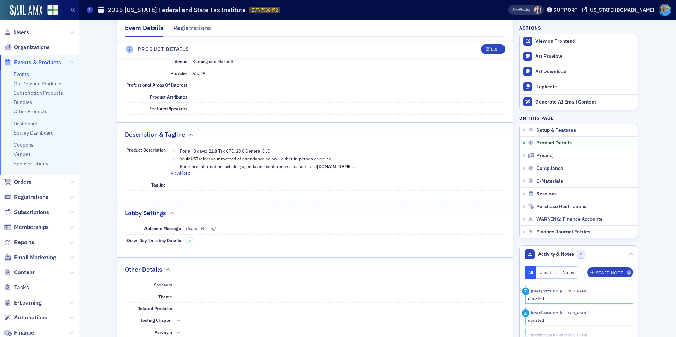
scroll to position [247, 0]
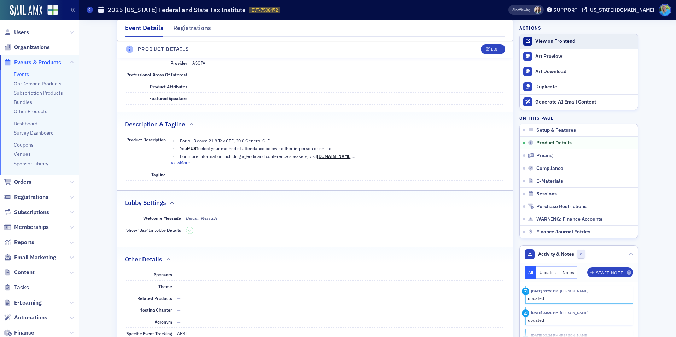
click at [552, 39] on div "View on Frontend" at bounding box center [584, 41] width 99 height 6
click at [24, 73] on link "Events" at bounding box center [21, 74] width 15 height 6
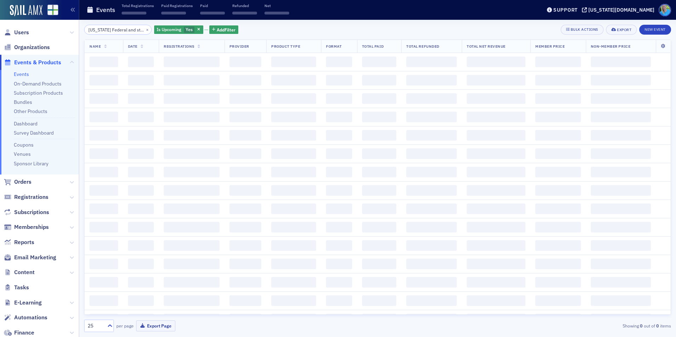
scroll to position [0, 29]
click at [144, 30] on button "×" at bounding box center [147, 29] width 6 height 6
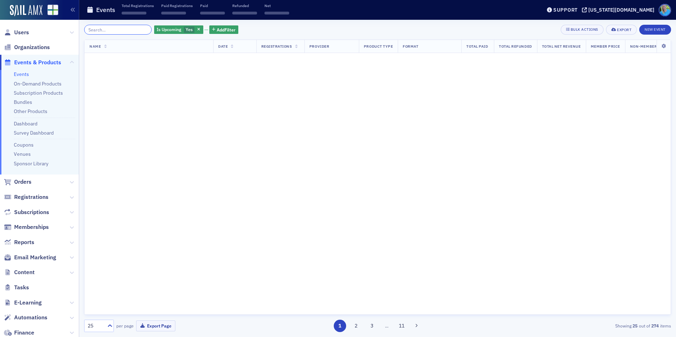
click at [135, 30] on input "Alabama Federal and state tax institute" at bounding box center [118, 30] width 68 height 10
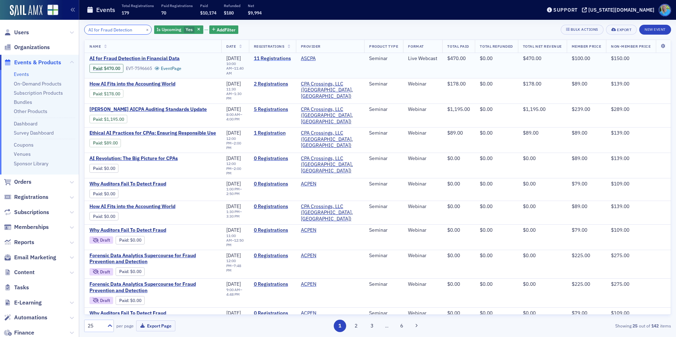
type input "AI for Fraud Detection"
click at [267, 59] on link "11 Registrations" at bounding box center [272, 59] width 37 height 6
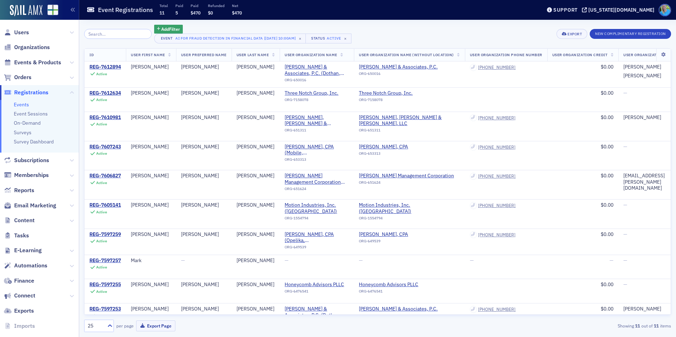
click at [26, 73] on span "Orders" at bounding box center [39, 77] width 79 height 15
click at [26, 78] on span "Orders" at bounding box center [22, 78] width 17 height 8
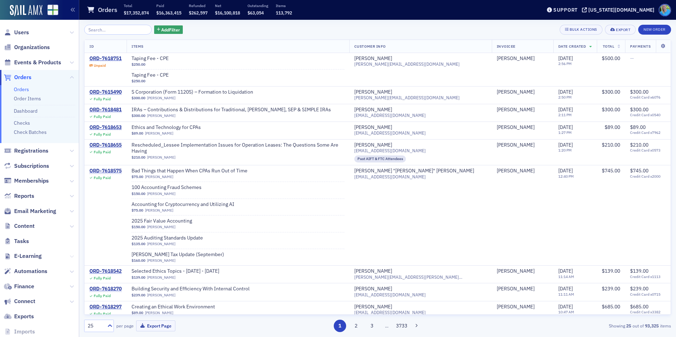
click at [70, 256] on icon at bounding box center [72, 257] width 4 height 4
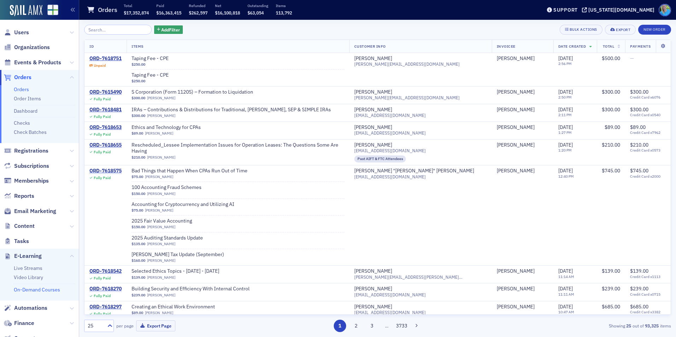
click at [31, 291] on link "On-Demand Courses" at bounding box center [37, 290] width 46 height 6
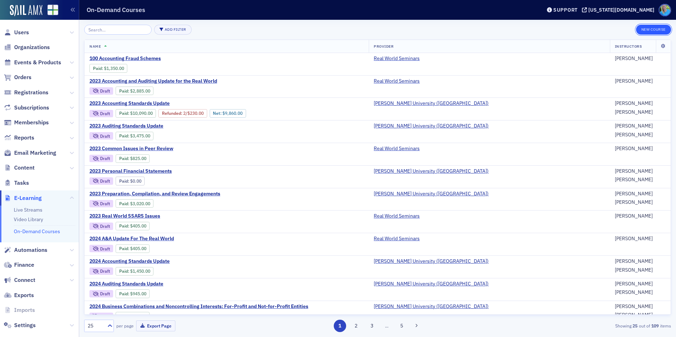
click at [647, 32] on button "New Course" at bounding box center [653, 30] width 35 height 10
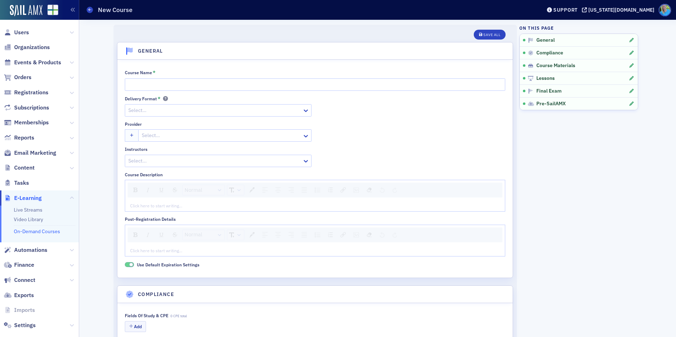
click at [176, 208] on div "rdw-editor" at bounding box center [314, 206] width 369 height 6
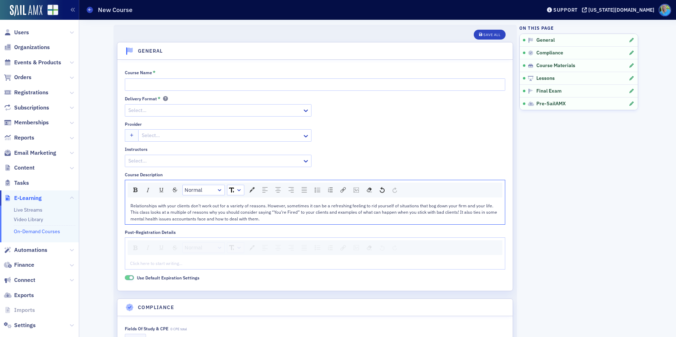
click at [182, 93] on div "Course Name * Delivery Format * Select… Provider Select… Instructors Select... …" at bounding box center [315, 175] width 380 height 211
click at [182, 86] on input "Course Name *" at bounding box center [315, 84] width 380 height 12
paste input "50 Reasons to Fire a Client"
type input "50 Reasons to Fire a Client"
click at [182, 110] on div at bounding box center [215, 110] width 174 height 9
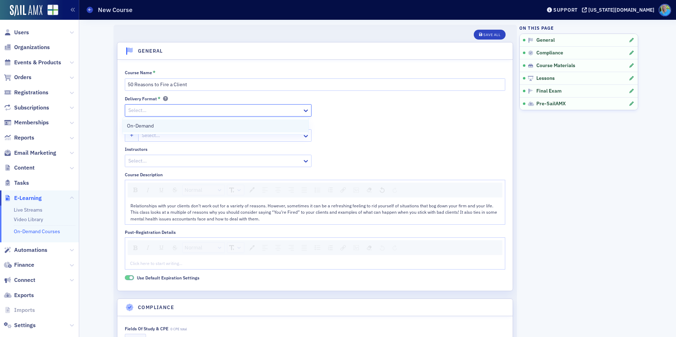
click at [182, 128] on div "On-Demand" at bounding box center [215, 125] width 177 height 7
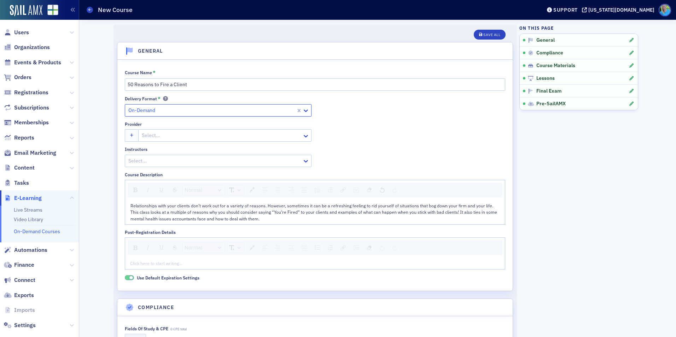
click at [182, 134] on div at bounding box center [221, 135] width 160 height 9
type input "real world"
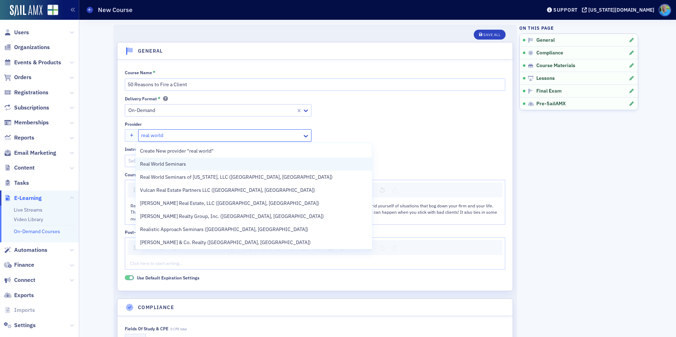
click at [188, 168] on div "Real World Seminars" at bounding box center [254, 164] width 236 height 13
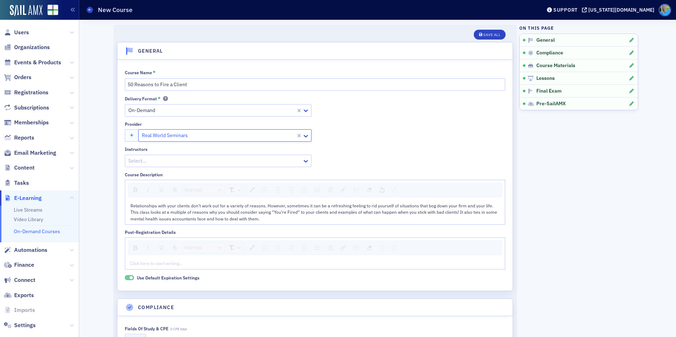
click at [173, 164] on div at bounding box center [215, 161] width 174 height 9
type input "jim"
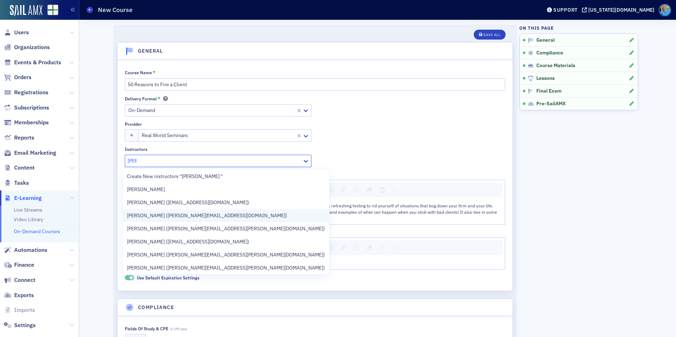
click at [168, 216] on span "Jim Martin (jim@martincocpa.com)" at bounding box center [207, 215] width 160 height 7
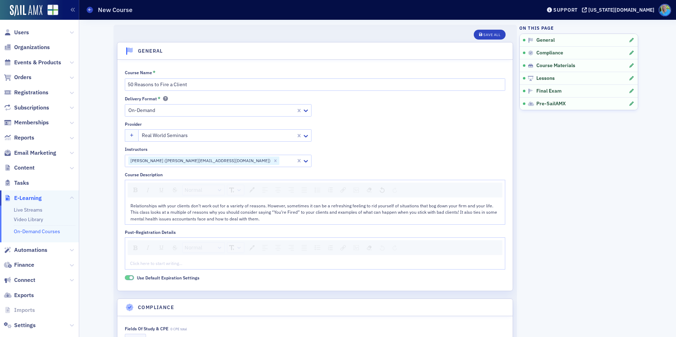
click at [403, 153] on div "Delivery Format * On-Demand Provider Real World Seminars Instructors Jim Martin…" at bounding box center [315, 131] width 380 height 71
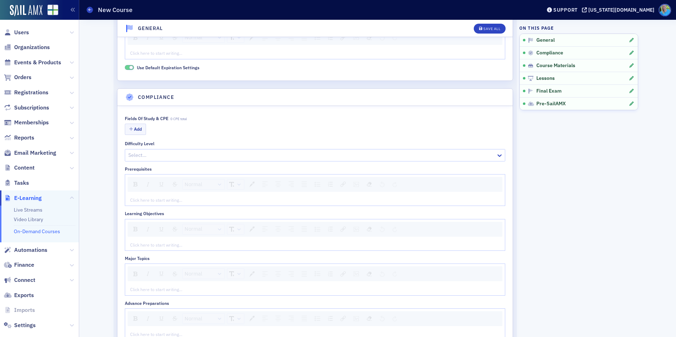
scroll to position [212, 0]
click at [139, 126] on button "Add" at bounding box center [135, 127] width 21 height 11
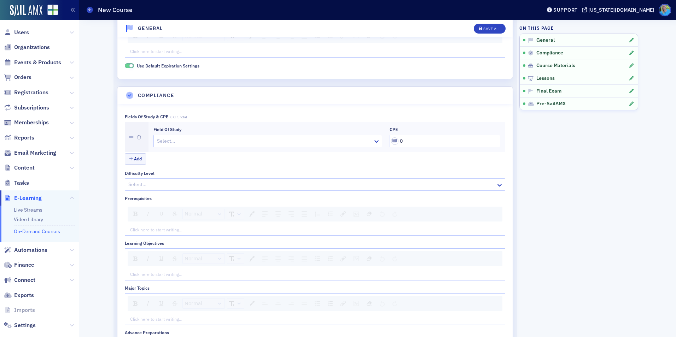
click at [171, 142] on div at bounding box center [264, 141] width 216 height 9
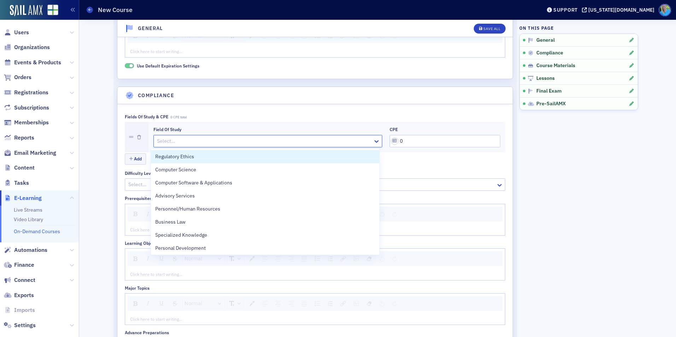
click at [305, 143] on div at bounding box center [264, 141] width 216 height 9
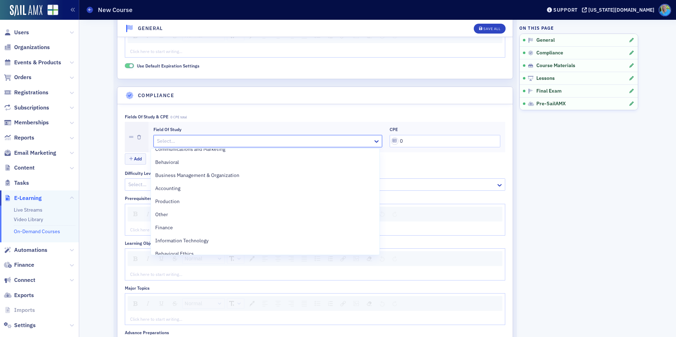
scroll to position [237, 0]
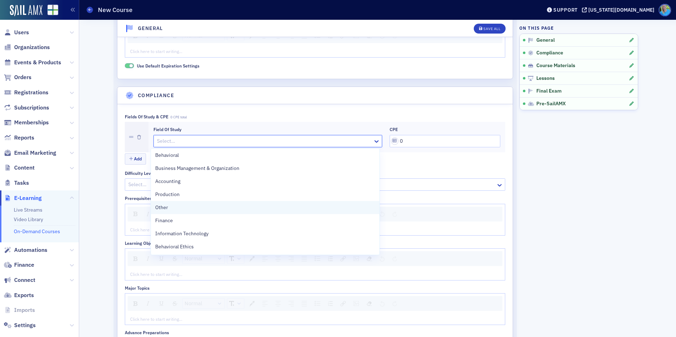
click at [267, 205] on div "Other" at bounding box center [265, 207] width 220 height 7
click at [393, 140] on input "0" at bounding box center [445, 141] width 111 height 12
drag, startPoint x: 295, startPoint y: 163, endPoint x: 303, endPoint y: 159, distance: 8.9
click at [295, 164] on div "Add" at bounding box center [315, 159] width 380 height 12
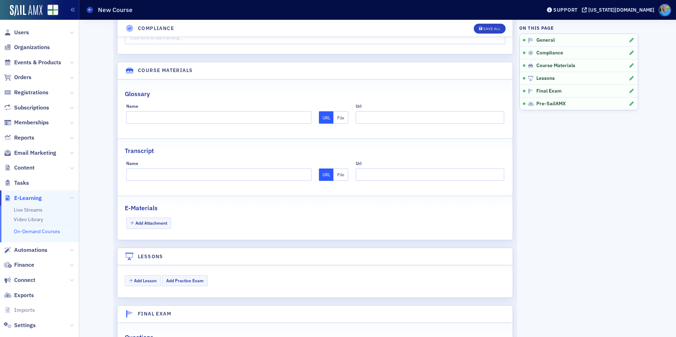
scroll to position [601, 0]
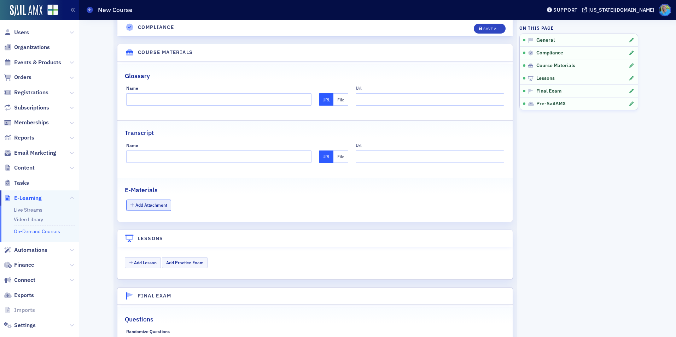
click at [145, 206] on button "Add Attachment" at bounding box center [148, 205] width 45 height 11
type input "4"
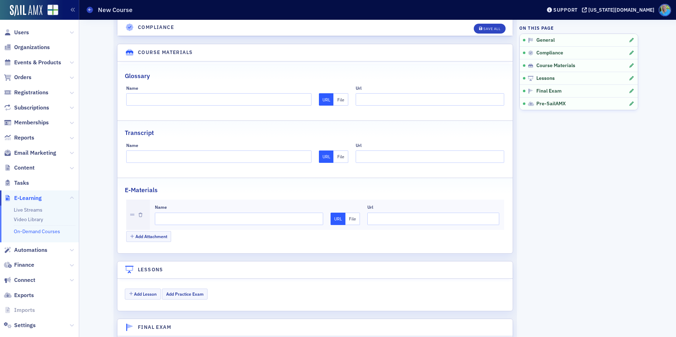
click at [348, 217] on button "File" at bounding box center [352, 219] width 15 height 12
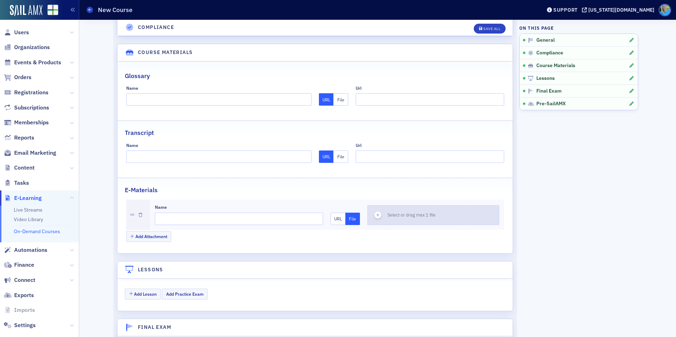
click at [377, 215] on icon "button" at bounding box center [378, 215] width 6 height 6
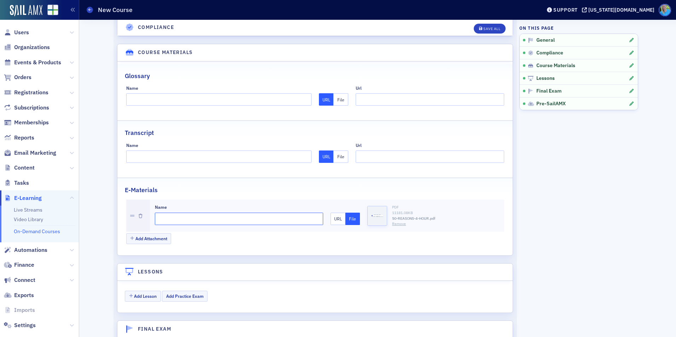
click at [185, 216] on input "Name" at bounding box center [239, 219] width 169 height 12
type input "Materials"
click at [151, 296] on button "Add Lesson" at bounding box center [143, 296] width 36 height 11
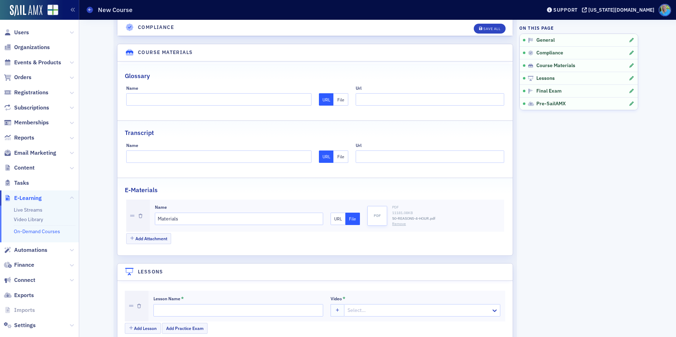
click at [395, 307] on div at bounding box center [419, 310] width 144 height 9
paste input "For Jim Martin: Live Stream Recording: Rescheduled: 50 Reasons to Fire a Client…"
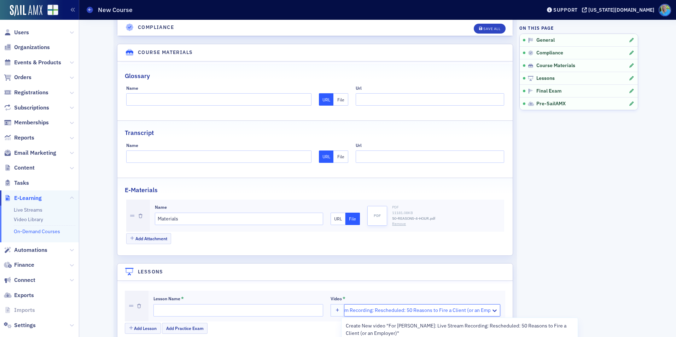
scroll to position [0, 73]
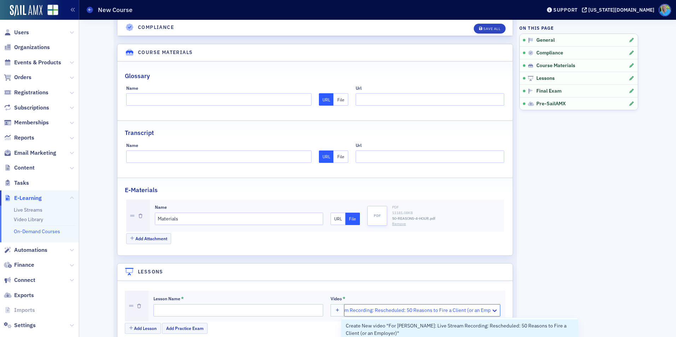
type input "For Jim Martin: Live Stream Recording: Rescheduled: 50 Reasons to Fire a Client…"
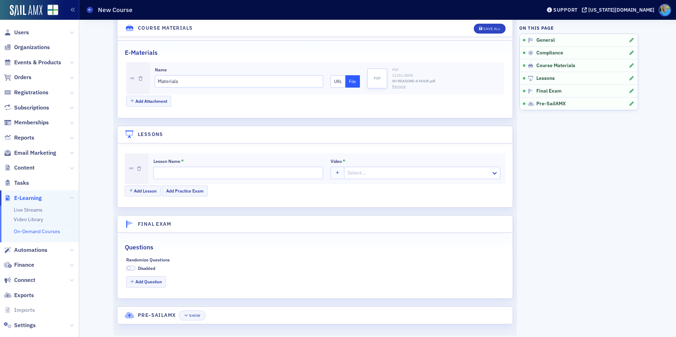
scroll to position [742, 0]
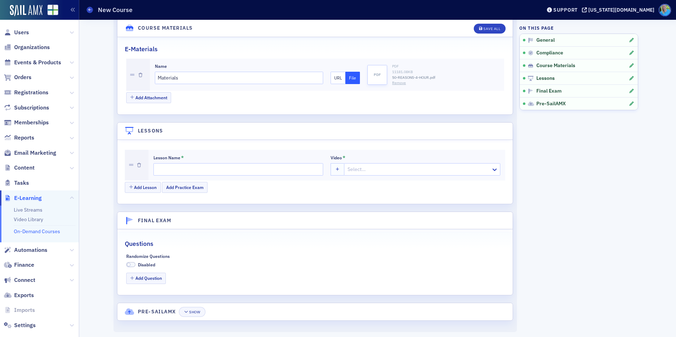
click at [376, 170] on div at bounding box center [419, 169] width 144 height 9
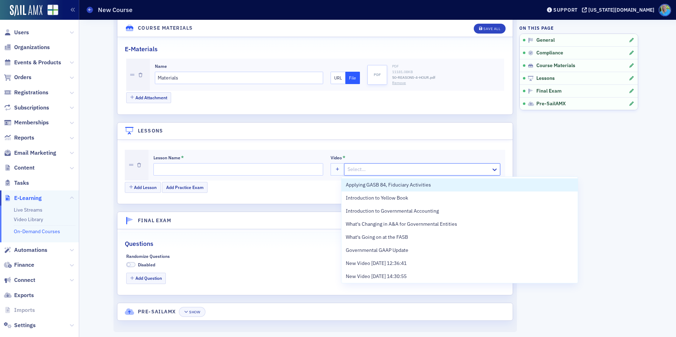
paste input "For Jim Martin: Live Stream Recording: Rescheduled: 50 Reasons to Fire a Client…"
type input "For Jim Martin: Live Stream Recording: Rescheduled: 50 Reasons to Fire a Client…"
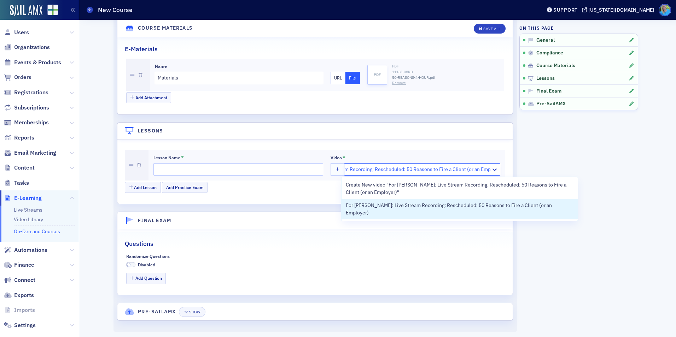
scroll to position [0, 73]
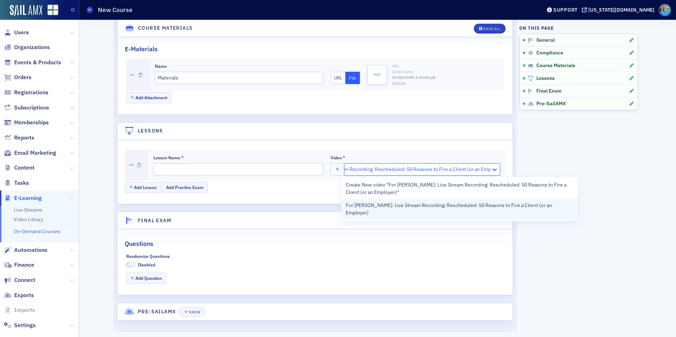
click at [376, 202] on span "For Jim Martin: Live Stream Recording: Rescheduled: 50 Reasons to Fire a Client…" at bounding box center [459, 209] width 227 height 15
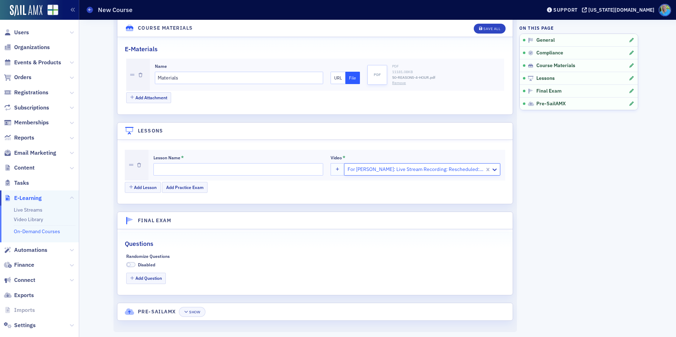
scroll to position [0, 0]
click at [234, 172] on input "Lesson Name *" at bounding box center [238, 169] width 170 height 12
type input "Video"
click at [485, 25] on button "Save All" at bounding box center [490, 29] width 32 height 10
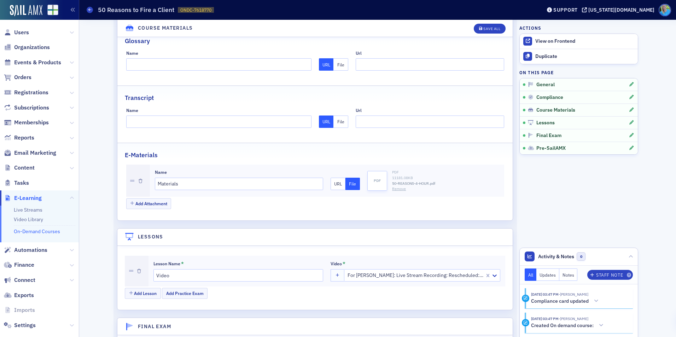
scroll to position [742, 0]
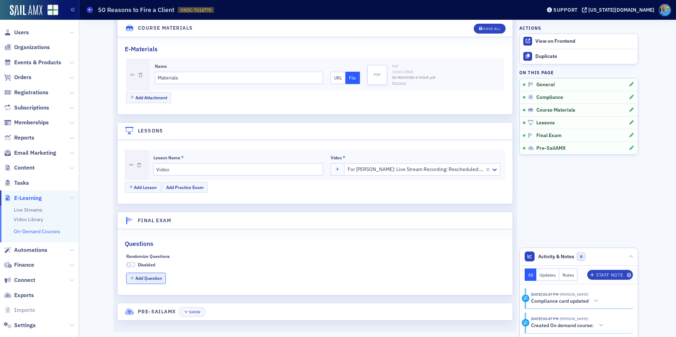
click at [140, 275] on button "Add Question" at bounding box center [146, 278] width 40 height 11
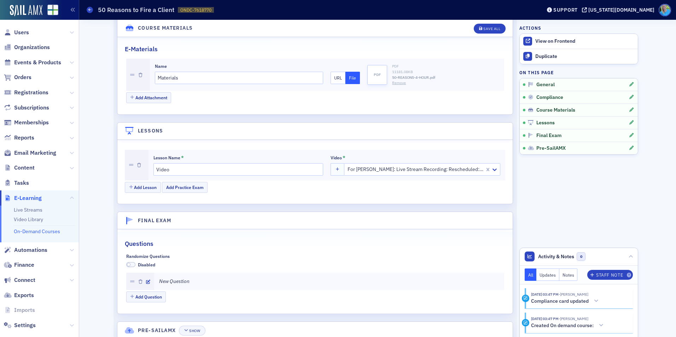
click at [128, 264] on span at bounding box center [129, 265] width 4 height 4
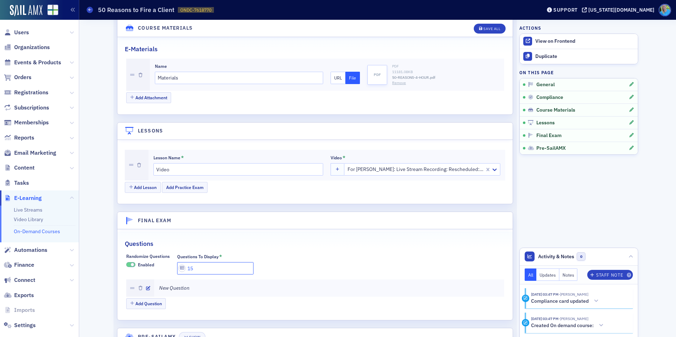
click at [188, 269] on input "15" at bounding box center [215, 268] width 76 height 12
type input "12"
click at [268, 244] on div "Questions" at bounding box center [315, 240] width 380 height 17
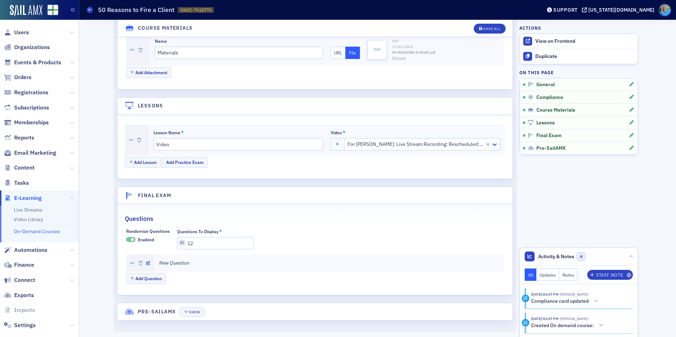
click at [146, 264] on icon "button" at bounding box center [148, 263] width 4 height 4
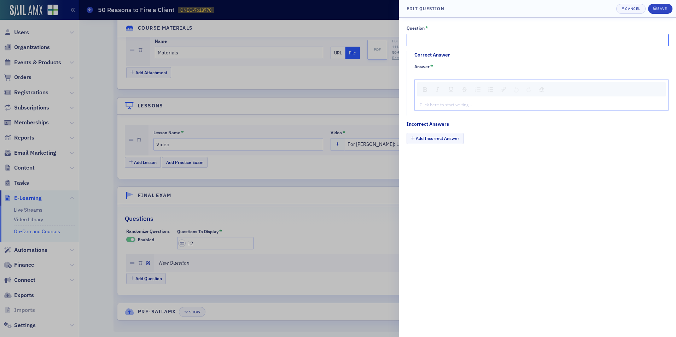
click at [431, 42] on input "Question *" at bounding box center [538, 40] width 262 height 12
paste input "As discussed in class, you should never fire a client"
type input "As discussed in class, you should never fire a client."
drag, startPoint x: 434, startPoint y: 101, endPoint x: 434, endPoint y: 105, distance: 4.2
click at [434, 102] on div "Click here to start writing…" at bounding box center [541, 104] width 253 height 11
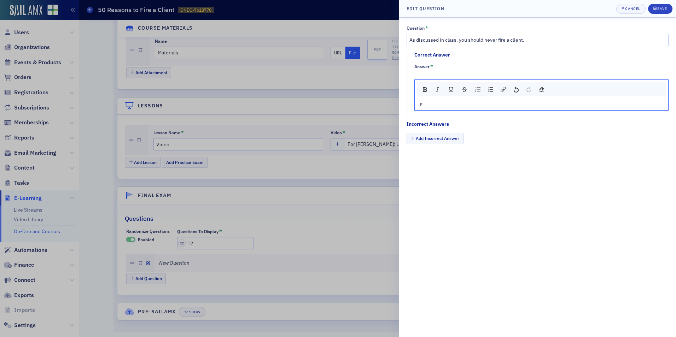
type textarea "<p>Fa</p>"
type textarea "<p>False</p>"
click at [431, 134] on button "Add Incorrect Answer" at bounding box center [435, 138] width 57 height 11
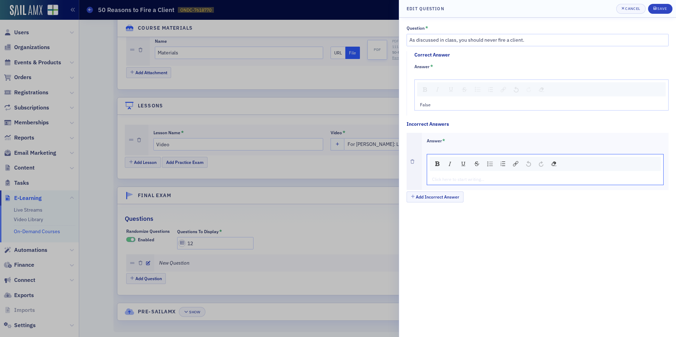
click at [443, 177] on div "rdw-editor" at bounding box center [545, 179] width 226 height 6
type textarea "<p>Tr</p>"
type textarea "<p>True</p>"
click at [650, 7] on button "Save" at bounding box center [660, 9] width 24 height 10
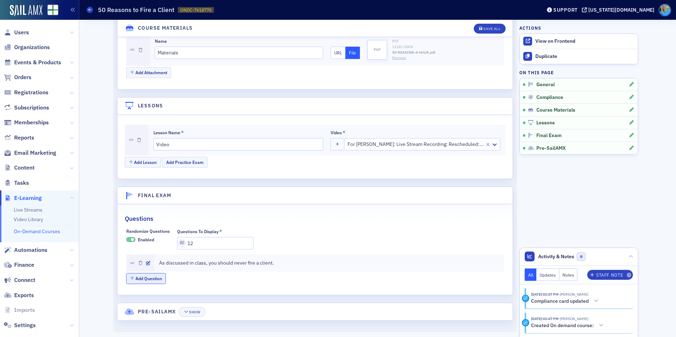
click at [148, 278] on button "Add Question" at bounding box center [146, 278] width 40 height 11
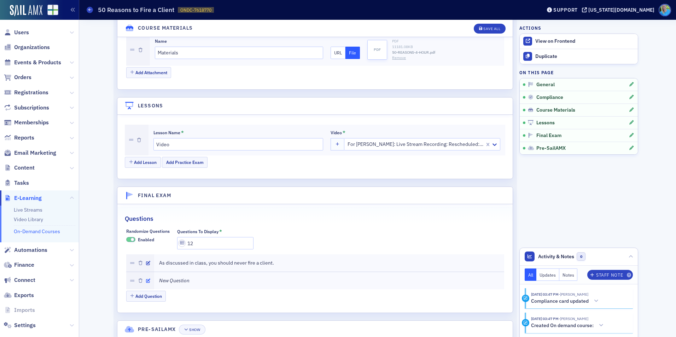
click at [147, 280] on icon "button" at bounding box center [148, 281] width 4 height 4
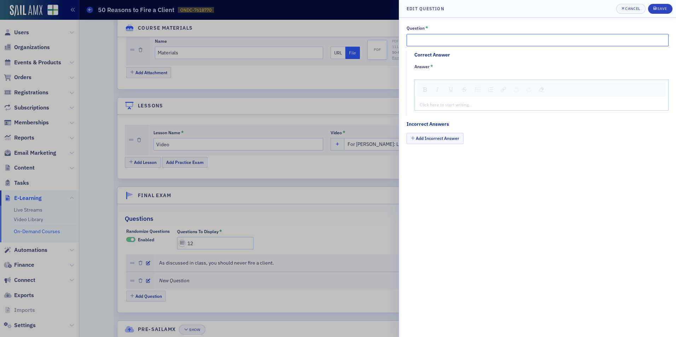
click at [440, 41] on input "Question *" at bounding box center [538, 40] width 262 height 12
paste input "As discussed in class, the instructor thinks twice about having criminals as cl…"
type input "As discussed in class, the instructor thinks twice about having criminals as cl…"
click at [449, 105] on div "rdw-editor" at bounding box center [541, 104] width 243 height 6
type textarea "<p>Tr</p>"
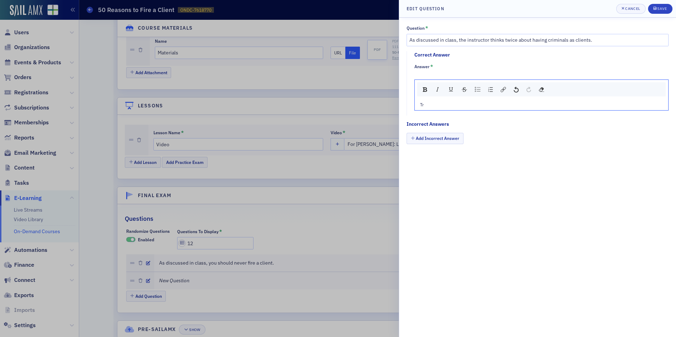
type textarea "<p>True</p>"
click at [442, 139] on button "Add Incorrect Answer" at bounding box center [435, 138] width 57 height 11
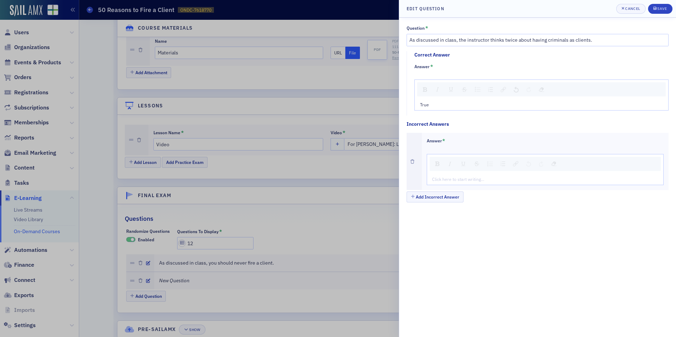
click at [447, 177] on div "rdw-editor" at bounding box center [545, 179] width 226 height 6
type textarea "<p>Fa</p>"
type textarea "<p>False</p>"
click at [659, 5] on button "Save" at bounding box center [660, 9] width 24 height 10
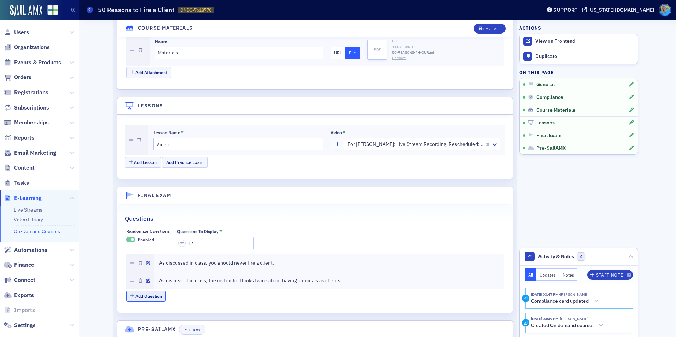
click at [157, 301] on button "Add Question" at bounding box center [146, 296] width 40 height 11
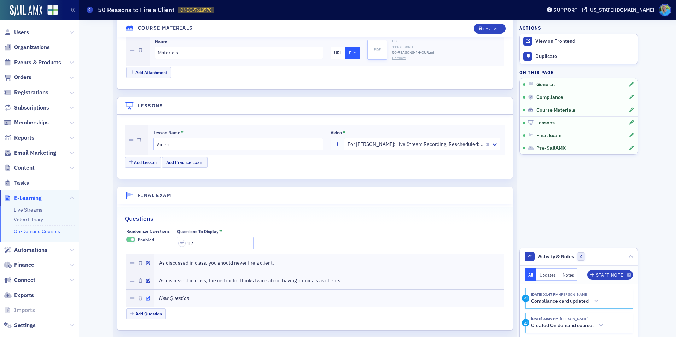
click at [147, 298] on icon "button" at bounding box center [148, 299] width 4 height 4
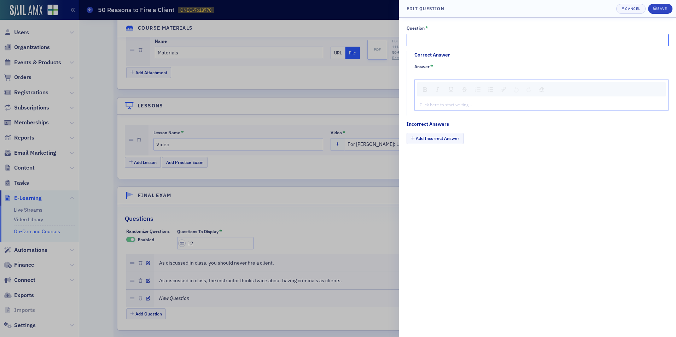
click at [446, 40] on input "Question *" at bounding box center [538, 40] width 262 height 12
paste input "According to the instructor, sometimes firms have too many clients to do their …"
type input "According to the instructor, sometimes firms have too many clients to do their …"
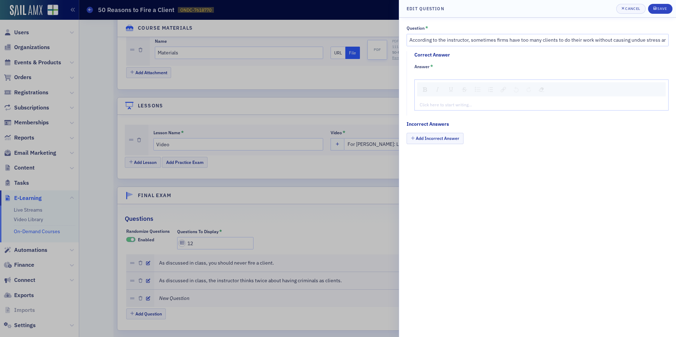
click at [451, 103] on div "rdw-editor" at bounding box center [541, 104] width 243 height 6
type textarea "<p>Tr</p>"
type textarea "<p>True</p>"
click at [445, 142] on button "Add Incorrect Answer" at bounding box center [435, 138] width 57 height 11
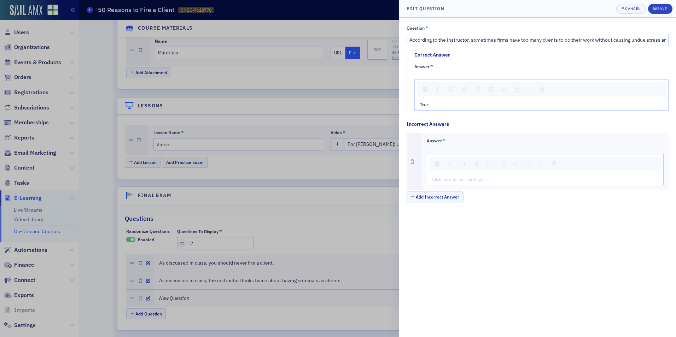
click at [449, 175] on div "Click here to start writing…" at bounding box center [545, 179] width 237 height 11
click at [449, 177] on div "rdw-editor" at bounding box center [545, 179] width 226 height 6
type textarea "<p>Fa</p>"
type textarea "<p>False</p>"
click at [655, 7] on icon "submit" at bounding box center [654, 8] width 3 height 4
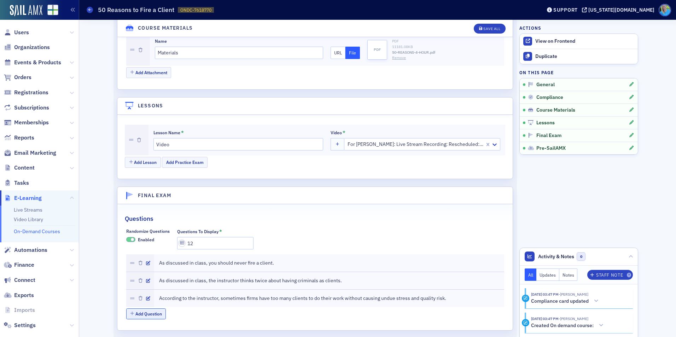
click at [153, 317] on button "Add Question" at bounding box center [146, 314] width 40 height 11
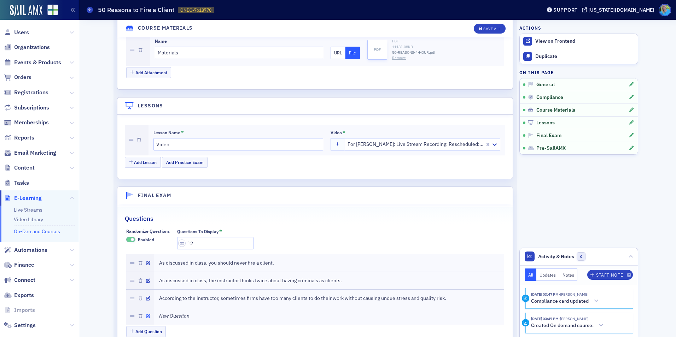
click at [147, 314] on icon "button" at bounding box center [148, 316] width 4 height 4
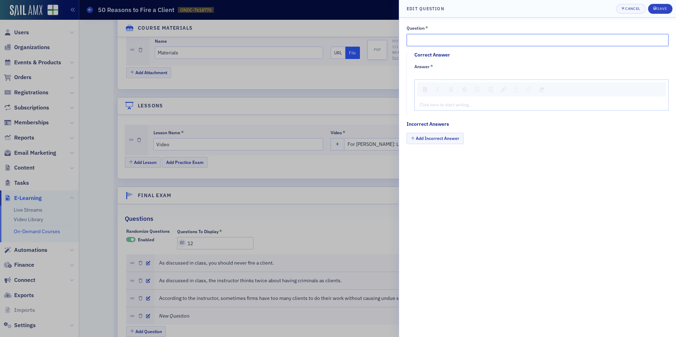
click at [429, 41] on input "Question *" at bounding box center [538, 40] width 262 height 12
paste input "As discussed in class, one type of client that annoys the instructor is a “fire…"
type input "As discussed in class, one type of client that annoys the instructor is a “fire…"
click at [467, 107] on div "rdw-editor" at bounding box center [541, 104] width 243 height 6
type textarea "<p>Tr</p>"
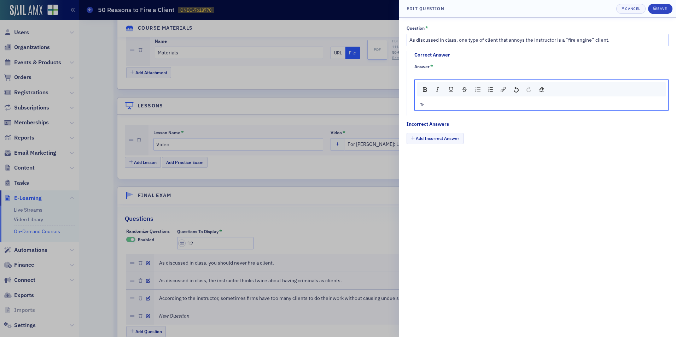
type textarea "<p>True</p>"
click at [455, 136] on button "Add Incorrect Answer" at bounding box center [435, 138] width 57 height 11
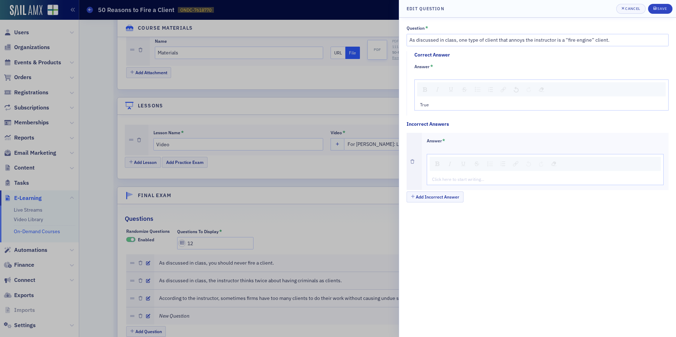
click at [442, 184] on div "Click here to start writing…" at bounding box center [545, 179] width 237 height 11
type textarea "<p>Fa</p>"
type textarea "<p>False</p>"
click at [665, 4] on button "Save" at bounding box center [660, 9] width 24 height 10
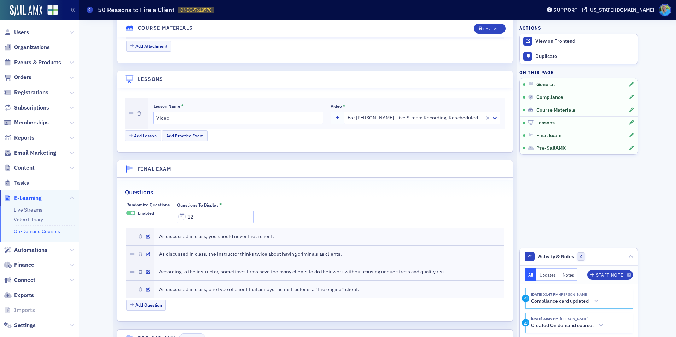
scroll to position [820, 0]
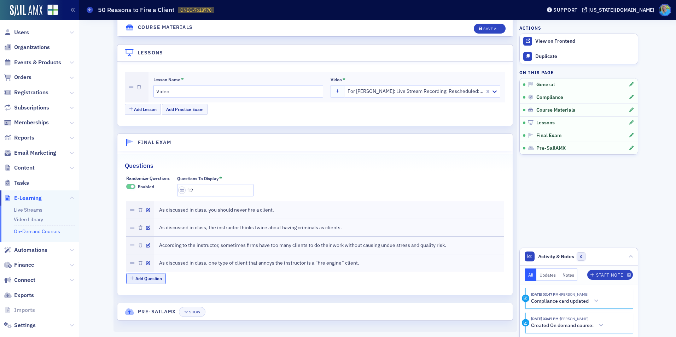
click at [148, 276] on button "Add Question" at bounding box center [146, 278] width 40 height 11
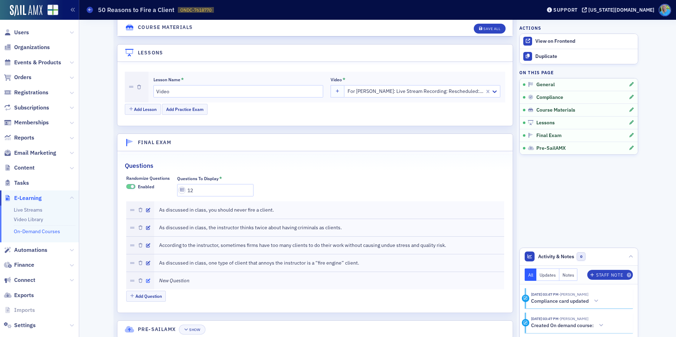
click at [146, 281] on icon "button" at bounding box center [148, 281] width 4 height 4
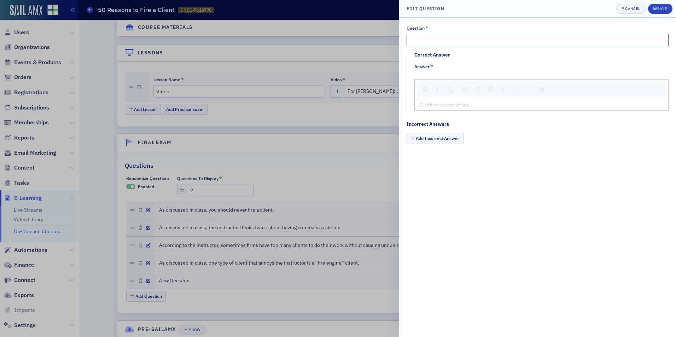
click at [471, 44] on input "Question *" at bounding box center [538, 40] width 262 height 12
paste input "According to the instructor, CPAs are in demand"
type input "According to the instructor, CPAs are in demand."
drag, startPoint x: 439, startPoint y: 109, endPoint x: 438, endPoint y: 105, distance: 4.3
click at [438, 109] on div "Click here to start writing…" at bounding box center [541, 104] width 253 height 11
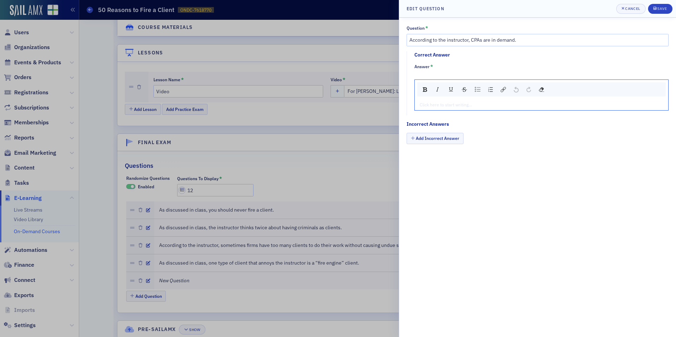
click at [438, 105] on div "rdw-editor" at bounding box center [541, 104] width 243 height 6
type textarea "<p>Tr</p>"
type textarea "<p>True</p>"
click at [446, 137] on button "Add Incorrect Answer" at bounding box center [435, 138] width 57 height 11
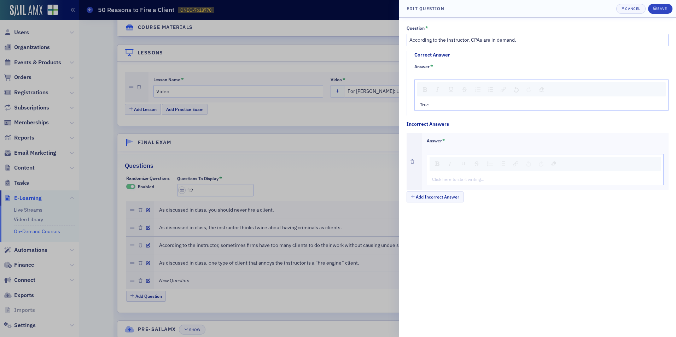
click at [439, 179] on div "rdw-editor" at bounding box center [545, 179] width 226 height 6
type textarea "<p>Fa</p>"
type textarea "<p>False</p>"
click at [662, 8] on div "Save" at bounding box center [662, 9] width 10 height 4
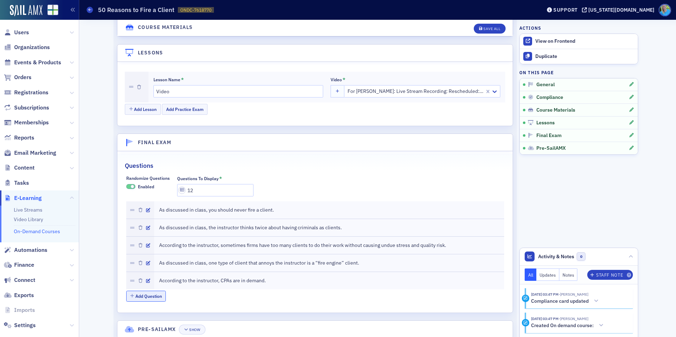
click at [145, 298] on button "Add Question" at bounding box center [146, 296] width 40 height 11
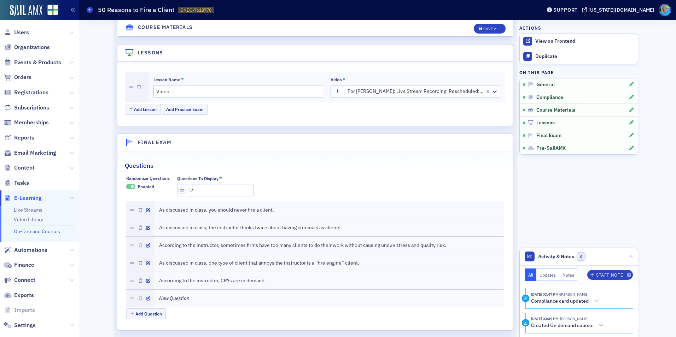
click at [147, 297] on icon "button" at bounding box center [148, 299] width 4 height 4
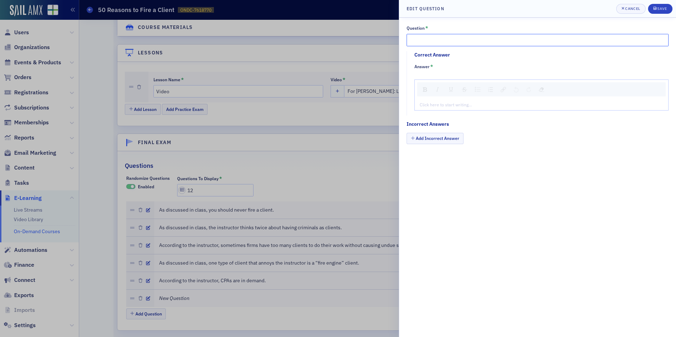
click at [443, 40] on input "Question *" at bounding box center [538, 40] width 262 height 12
paste input "As discussed in class, several CPAs have mental health concern"
type input "As discussed in class, several CPAs have mental health concerns."
type textarea "<p>Tr</p>"
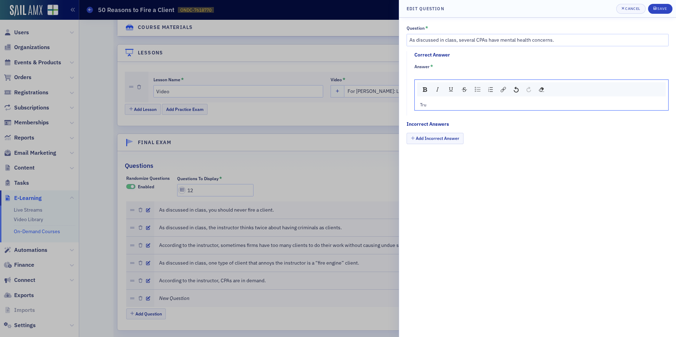
type textarea "<p>True</p>"
click at [425, 138] on button "Add Incorrect Answer" at bounding box center [435, 138] width 57 height 11
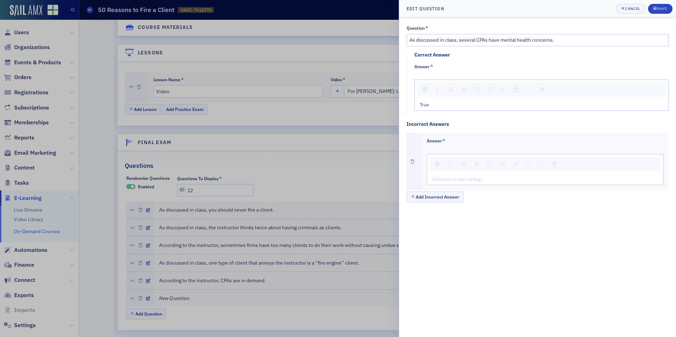
click at [442, 181] on div "rdw-editor" at bounding box center [545, 179] width 226 height 6
type textarea "<p>Fa</p>"
type textarea "<p>False</p>"
click at [663, 10] on div "Save" at bounding box center [662, 9] width 10 height 4
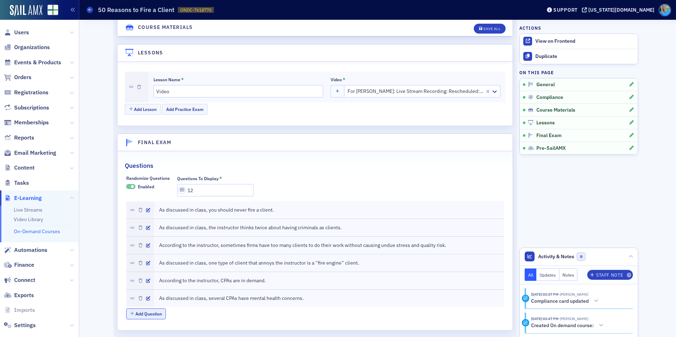
click at [152, 311] on button "Add Question" at bounding box center [146, 314] width 40 height 11
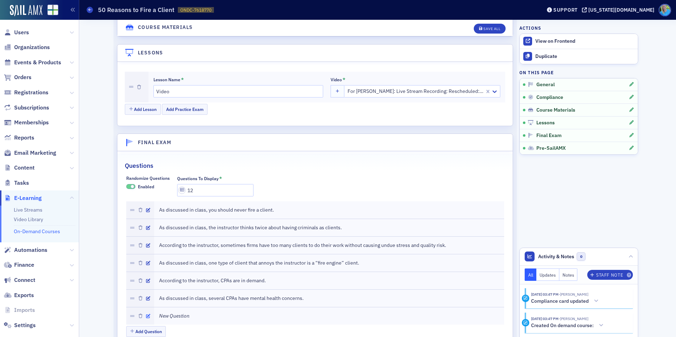
click at [146, 315] on icon "button" at bounding box center [148, 316] width 4 height 4
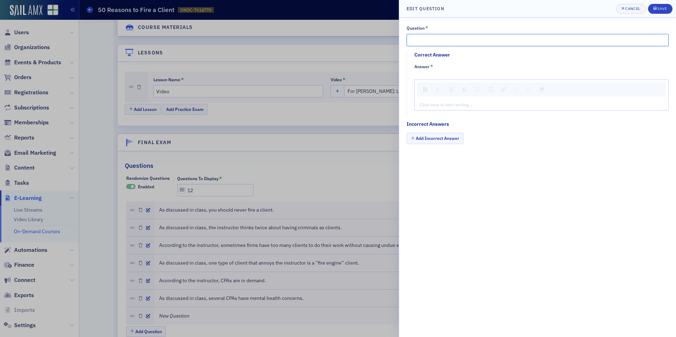
click at [424, 41] on input "Question *" at bounding box center [538, 40] width 262 height 12
paste input "As discussed in class, there are certain dangers to taking on a client with no …"
type input "As discussed in class, there are certain dangers to taking on a client with no …"
click at [447, 105] on div "rdw-editor" at bounding box center [541, 104] width 243 height 6
type textarea "<p>Tr</p>"
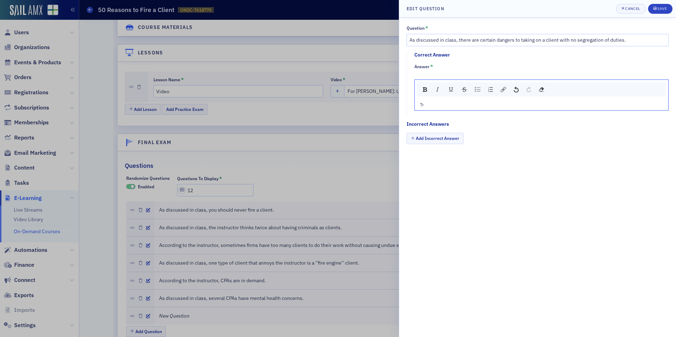
type textarea "<p>True</p>"
click at [437, 142] on button "Add Incorrect Answer" at bounding box center [435, 138] width 57 height 11
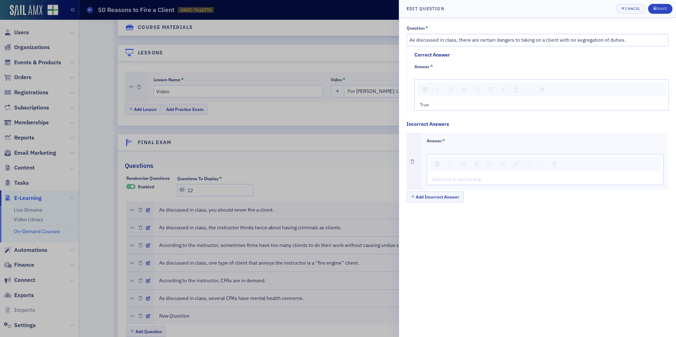
click at [448, 181] on div "rdw-editor" at bounding box center [545, 179] width 226 height 6
type textarea "<p>Fa</p>"
type textarea "<p>False</p>"
click at [649, 6] on button "Save" at bounding box center [660, 9] width 24 height 10
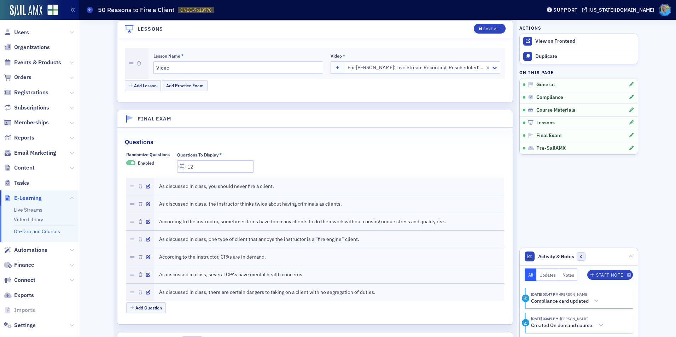
scroll to position [873, 0]
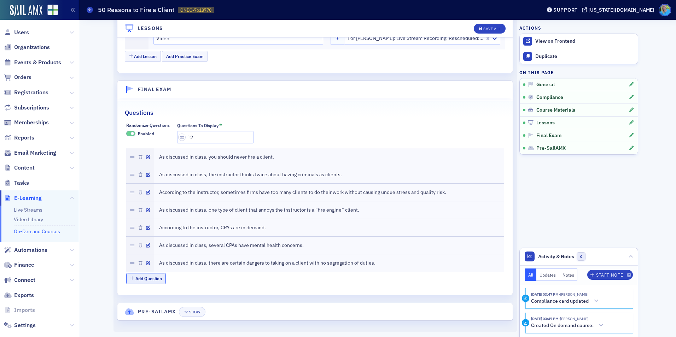
click at [149, 281] on button "Add Question" at bounding box center [146, 278] width 40 height 11
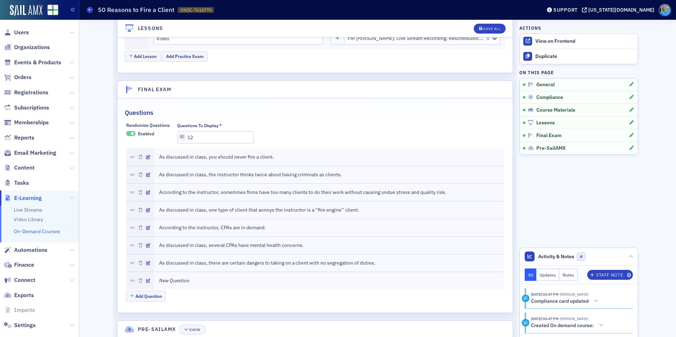
click at [146, 281] on icon "button" at bounding box center [148, 281] width 4 height 4
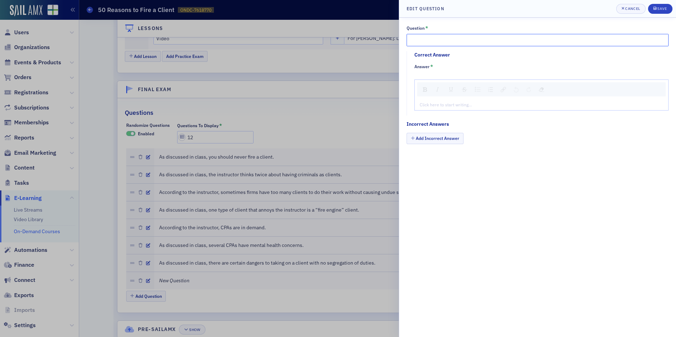
click at [442, 40] on input "Question *" at bounding box center [538, 40] width 262 height 12
paste input "As suggested by the instructor, you should be disappointed in clients who take …"
type input "As suggested by the instructor, you should be disappointed in clients who take …"
click at [448, 100] on div "Click here to start writing…" at bounding box center [541, 104] width 253 height 11
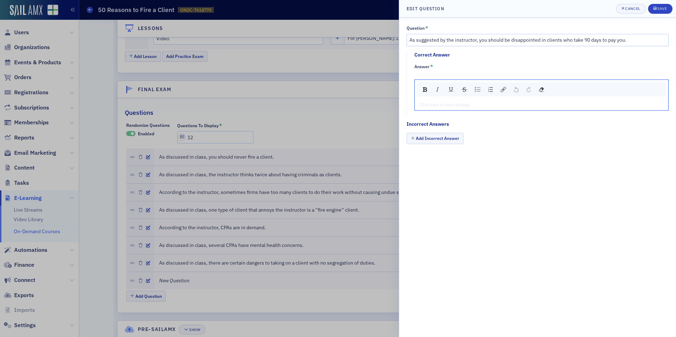
click at [448, 104] on div "rdw-editor" at bounding box center [541, 104] width 243 height 6
type textarea "<p>Tr</p>"
type textarea "<p>True</p>"
click at [444, 141] on button "Add Incorrect Answer" at bounding box center [435, 138] width 57 height 11
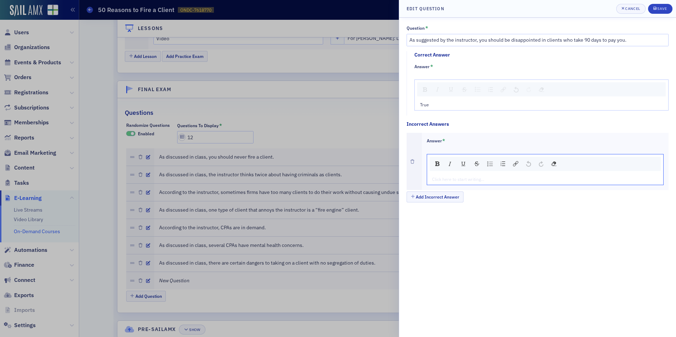
click at [455, 179] on div "rdw-editor" at bounding box center [545, 179] width 226 height 6
type textarea "<p>Fa</p>"
type textarea "<p>False</p>"
click at [653, 7] on icon "submit" at bounding box center [654, 8] width 3 height 4
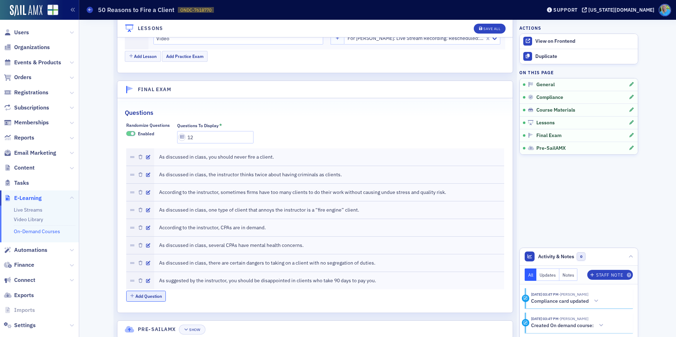
click at [142, 298] on button "Add Question" at bounding box center [146, 296] width 40 height 11
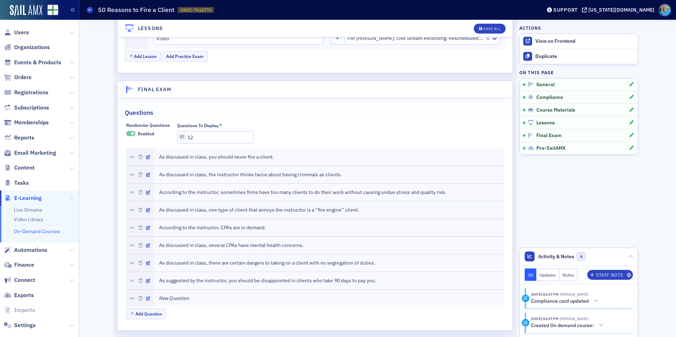
click at [146, 297] on icon "button" at bounding box center [148, 299] width 4 height 4
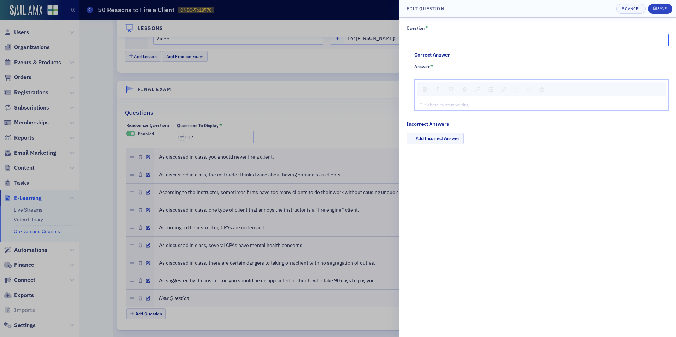
click at [442, 41] on input "Question *" at bounding box center [538, 40] width 262 height 12
paste input "According to a former boss of the instructor, CPAs"
type input "According to a former boss of the instructor, CPAs:"
click at [431, 106] on div "rdw-editor" at bounding box center [541, 104] width 243 height 6
paste div "rdw-editor"
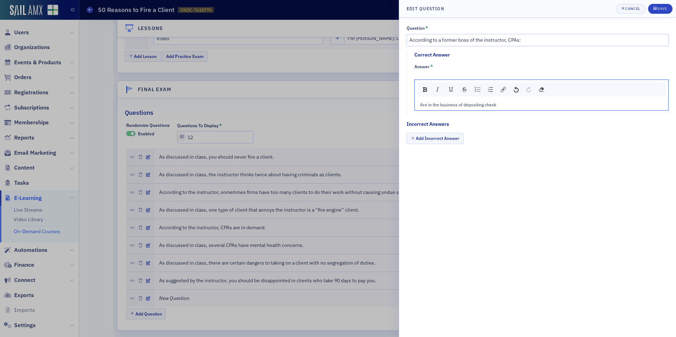
type textarea "<p>Are in the business of depositing checks</p>"
click at [434, 136] on button "Add Incorrect Answer" at bounding box center [435, 138] width 57 height 11
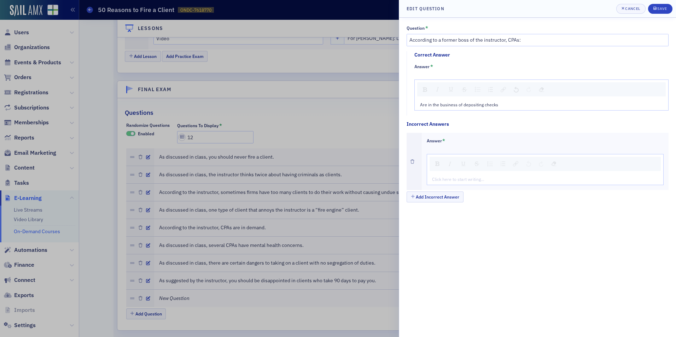
click at [459, 183] on div "Click here to start writing…" at bounding box center [545, 179] width 237 height 11
type textarea "<p>Are in the business of fleecing clients</p>"
click at [660, 7] on div "Save" at bounding box center [662, 9] width 10 height 4
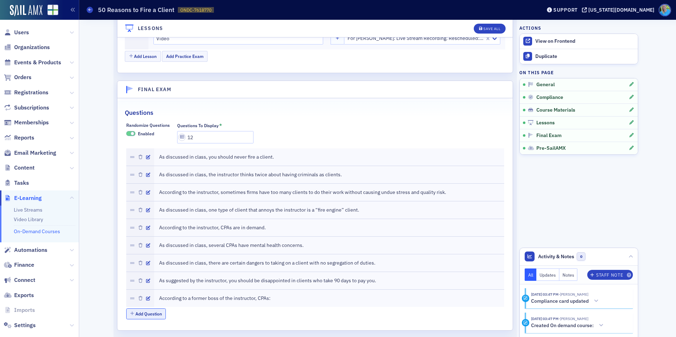
click at [148, 313] on button "Add Question" at bounding box center [146, 314] width 40 height 11
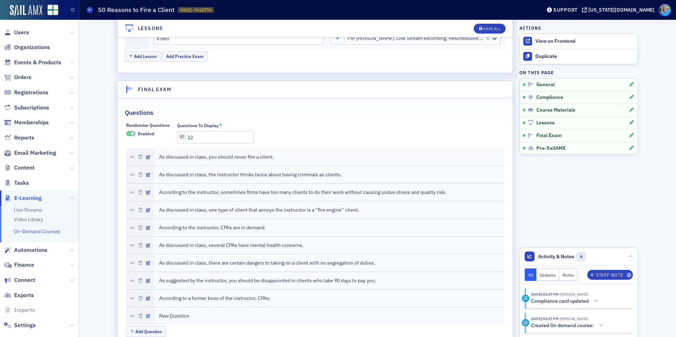
click at [146, 315] on icon "button" at bounding box center [148, 316] width 4 height 4
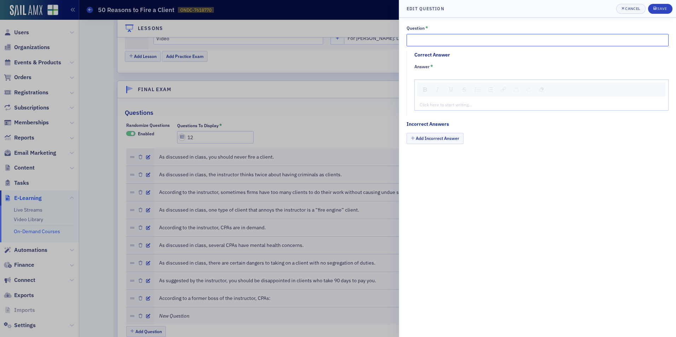
click at [470, 42] on input "Question *" at bounding box center [538, 40] width 262 height 12
paste input "Per an article discussed in class, accountants shouldn’t hesitate to pat themse…"
type input "Per an article discussed in class, accountants shouldn’t hesitate to pat themse…"
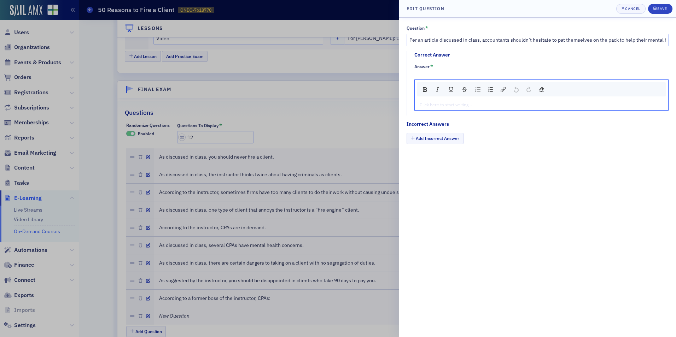
click at [455, 108] on div "rdw-editor" at bounding box center [541, 104] width 243 height 6
type textarea "<p>Tr</p>"
type textarea "<p>True</p>"
click at [446, 140] on button "Add Incorrect Answer" at bounding box center [435, 138] width 57 height 11
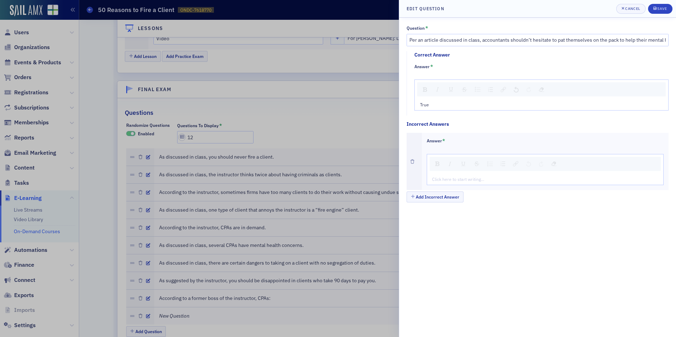
drag, startPoint x: 452, startPoint y: 175, endPoint x: 452, endPoint y: 181, distance: 6.4
click at [452, 177] on div "Click here to start writing…" at bounding box center [545, 179] width 237 height 11
type textarea "<p>Fa</p>"
type textarea "<p>False</p>"
click at [665, 8] on div "Save" at bounding box center [662, 9] width 10 height 4
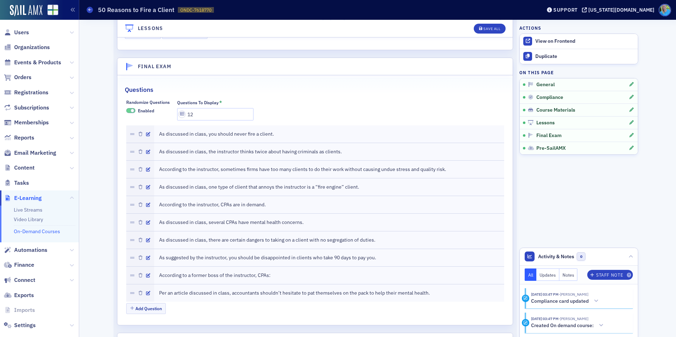
scroll to position [926, 0]
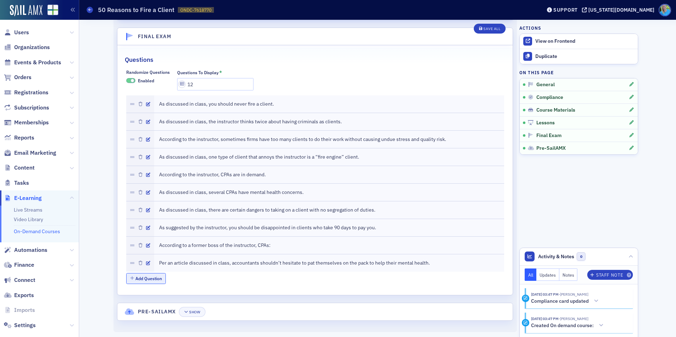
click at [147, 280] on button "Add Question" at bounding box center [146, 278] width 40 height 11
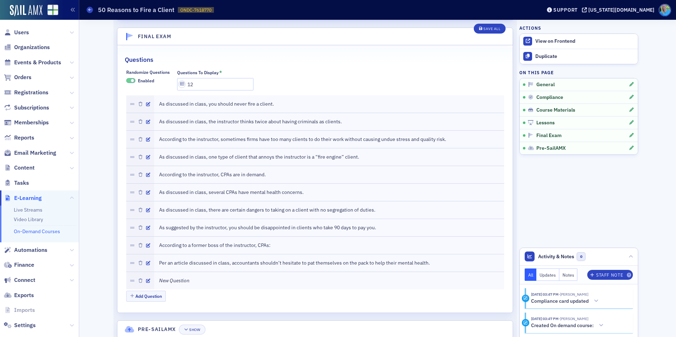
click at [148, 280] on div at bounding box center [140, 280] width 28 height 17
click at [146, 281] on icon "button" at bounding box center [148, 281] width 4 height 4
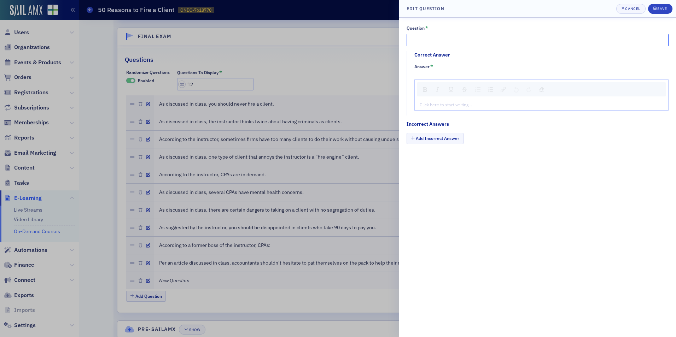
click at [436, 42] on input "Question *" at bounding box center [538, 40] width 262 height 12
paste input "According to the instructor, partners should enjoy clients who verbally abuse t…"
type input "According to the instructor, partners should enjoy clients who verbally abuse t…"
click at [431, 105] on div "rdw-editor" at bounding box center [541, 104] width 243 height 6
type textarea "<p>Fa</p>"
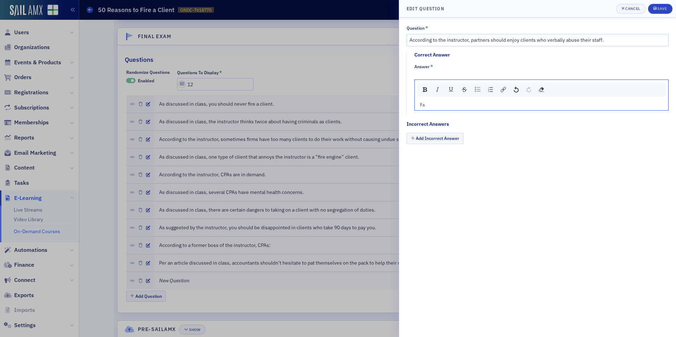
type textarea "<p>False</p>"
click at [431, 138] on button "Add Incorrect Answer" at bounding box center [435, 138] width 57 height 11
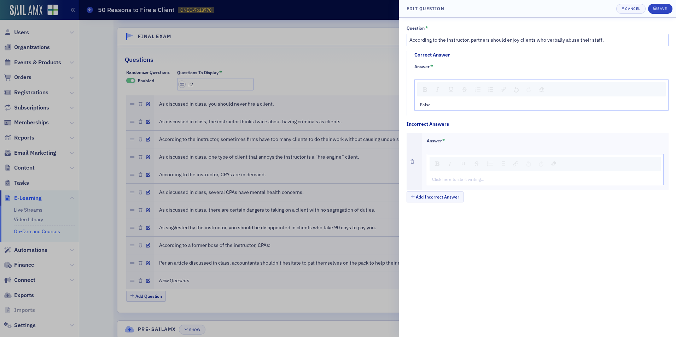
click at [451, 176] on div "rdw-editor" at bounding box center [545, 179] width 226 height 6
type textarea "<p>Tr</p>"
type textarea "<p>True</p>"
click at [668, 5] on button "Save" at bounding box center [660, 9] width 24 height 10
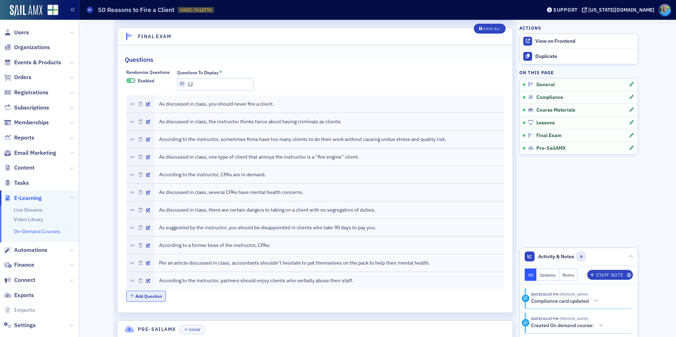
click at [154, 294] on button "Add Question" at bounding box center [146, 296] width 40 height 11
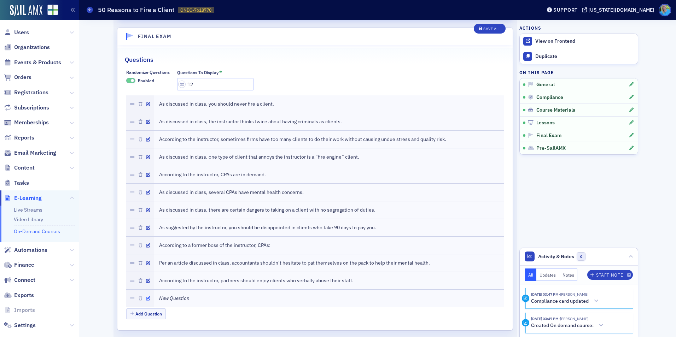
click at [146, 297] on icon "button" at bounding box center [148, 299] width 4 height 4
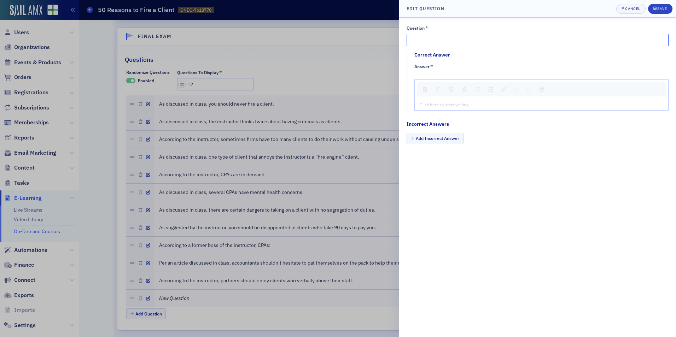
click at [424, 41] on input "Question *" at bounding box center [538, 40] width 262 height 12
paste input "Jim Martin was the discussion leader for this course"
type input "Jim Martin was the discussion leader for this course."
click at [440, 105] on div "rdw-editor" at bounding box center [541, 104] width 243 height 6
type textarea "<p>Tr</p>"
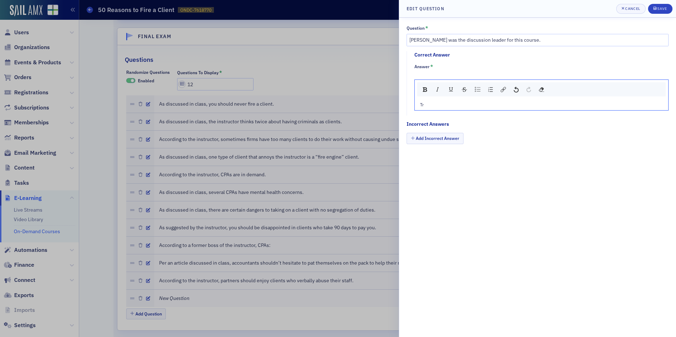
type textarea "<p>True</p>"
click at [433, 141] on button "Add Incorrect Answer" at bounding box center [435, 138] width 57 height 11
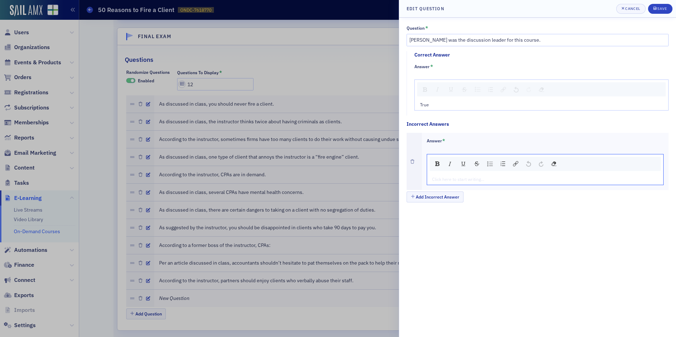
click at [443, 180] on div "rdw-editor" at bounding box center [545, 179] width 226 height 6
type textarea "<p>Fa</p>"
type textarea "<p>False</p>"
click at [654, 10] on icon "submit" at bounding box center [654, 8] width 3 height 3
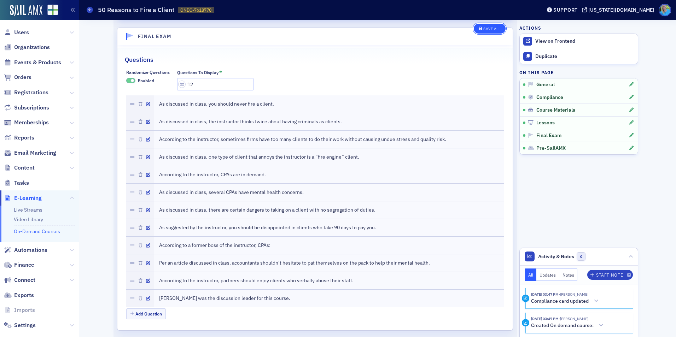
click at [489, 31] on div "Save All" at bounding box center [491, 29] width 17 height 4
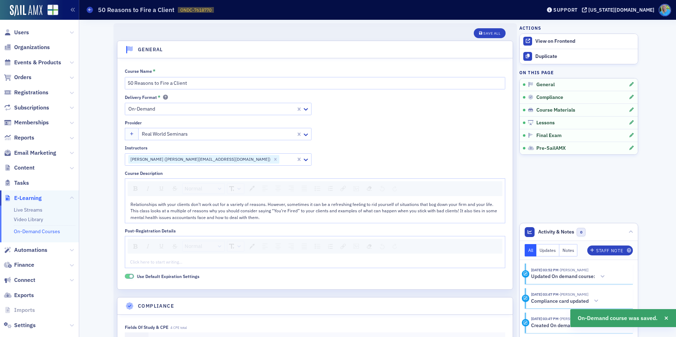
scroll to position [0, 0]
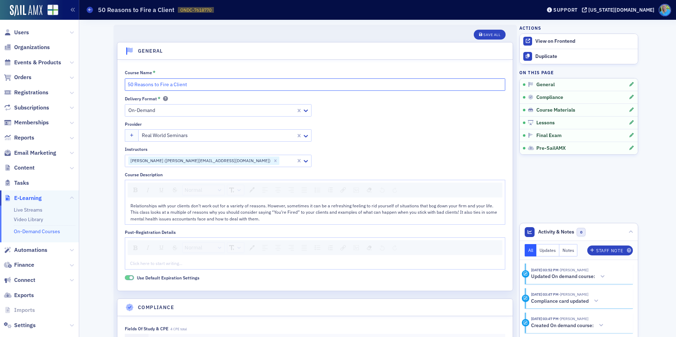
drag, startPoint x: 189, startPoint y: 86, endPoint x: 98, endPoint y: 86, distance: 90.9
click at [483, 37] on div "Save All" at bounding box center [491, 35] width 17 height 4
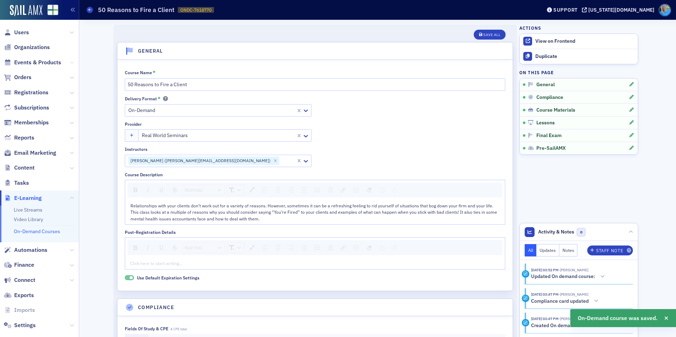
click at [70, 63] on icon at bounding box center [72, 62] width 4 height 4
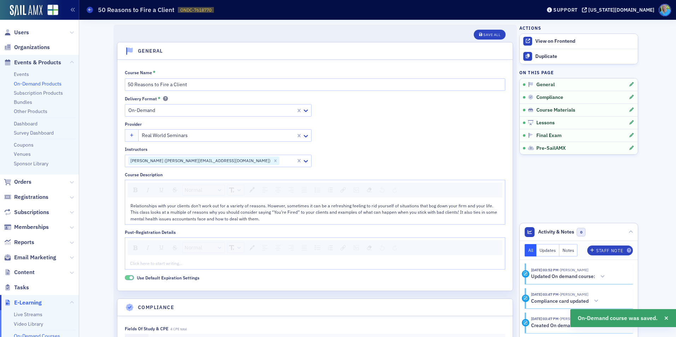
click at [41, 84] on link "On-Demand Products" at bounding box center [38, 84] width 48 height 6
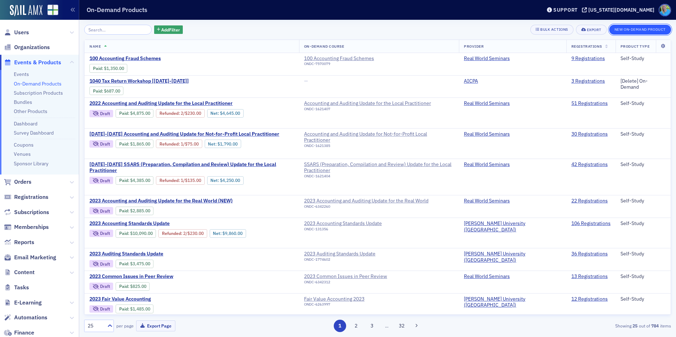
click at [624, 31] on button "New On-Demand Product" at bounding box center [640, 30] width 62 height 10
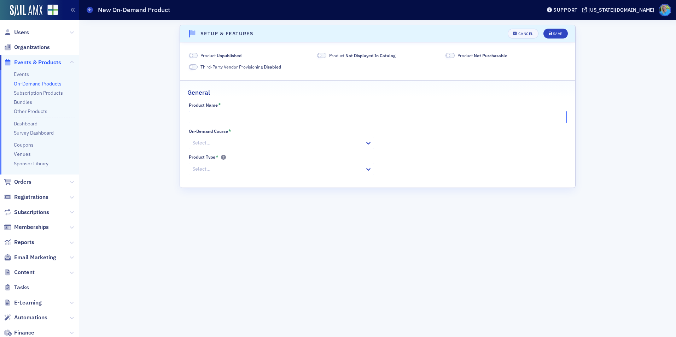
click at [221, 118] on input "Product Name *" at bounding box center [378, 117] width 378 height 12
paste input "50 Reasons to Fire a Client"
type input "50 Reasons to Fire a Client"
click at [216, 144] on div at bounding box center [278, 143] width 173 height 9
paste input "50 Reasons to Fire a Client"
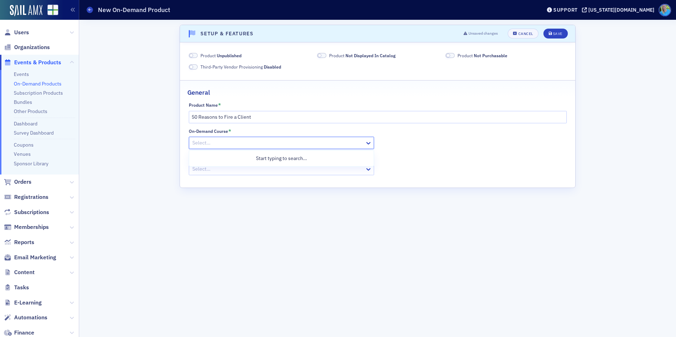
type input "50 Reasons to Fire a Client"
click at [218, 155] on span "50 Reasons to Fire a Client" at bounding box center [222, 158] width 59 height 7
click at [218, 173] on div at bounding box center [278, 169] width 173 height 9
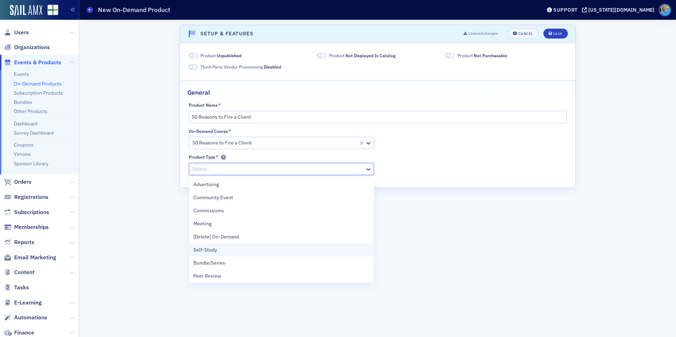
click at [222, 253] on div "Self-Study" at bounding box center [281, 249] width 176 height 7
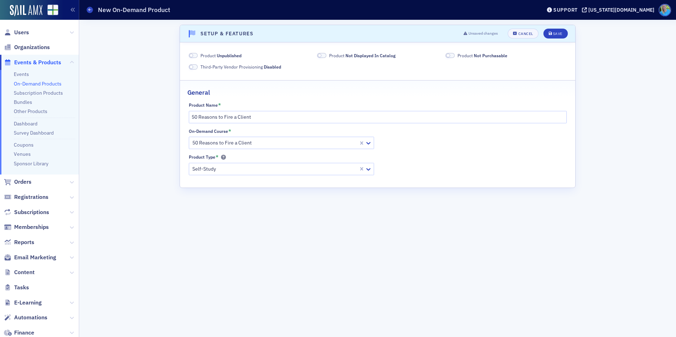
click at [192, 55] on span at bounding box center [191, 56] width 4 height 4
click at [322, 57] on span at bounding box center [321, 55] width 9 height 5
click at [449, 54] on span at bounding box center [448, 56] width 4 height 4
click at [544, 34] on button "Save" at bounding box center [555, 34] width 24 height 10
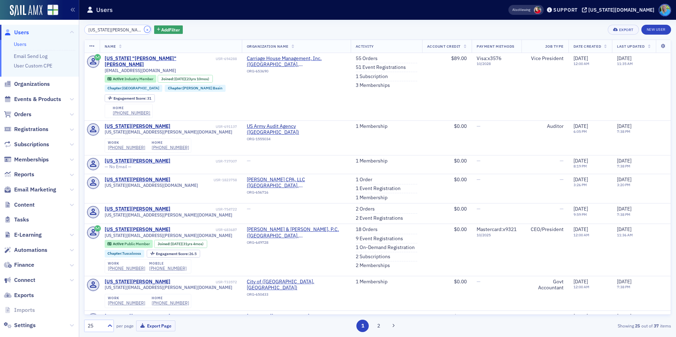
click at [144, 30] on button "×" at bounding box center [147, 29] width 6 height 6
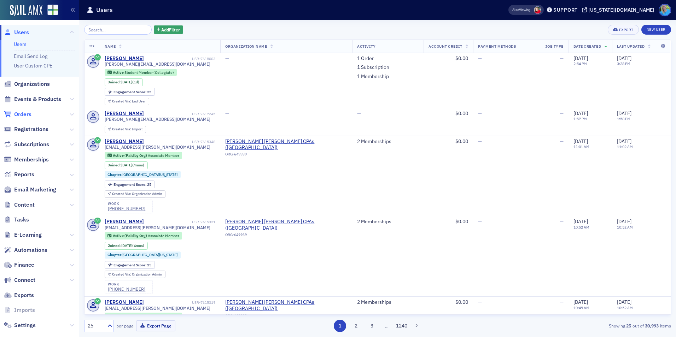
click at [26, 112] on span "Orders" at bounding box center [22, 115] width 17 height 8
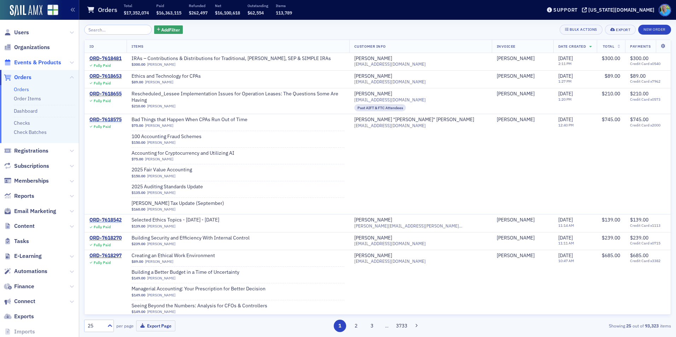
click at [45, 62] on span "Events & Products" at bounding box center [37, 63] width 47 height 8
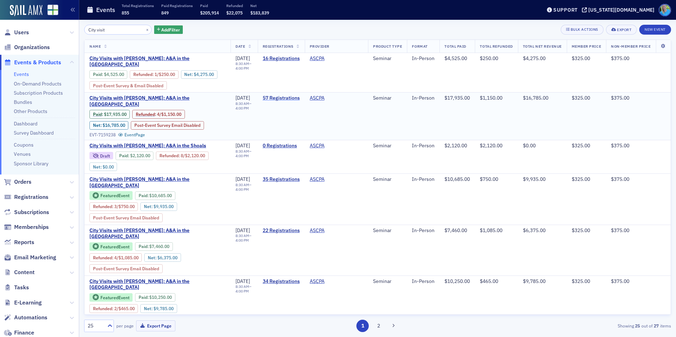
click at [277, 99] on link "57 Registrations" at bounding box center [281, 98] width 37 height 6
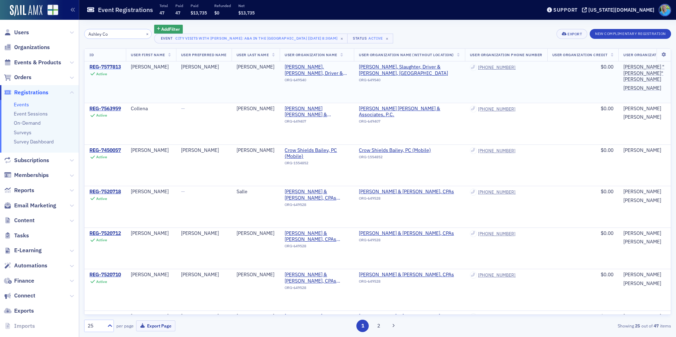
type input "Ashley Co"
click at [119, 70] on div "REG-7577813" at bounding box center [104, 67] width 31 height 6
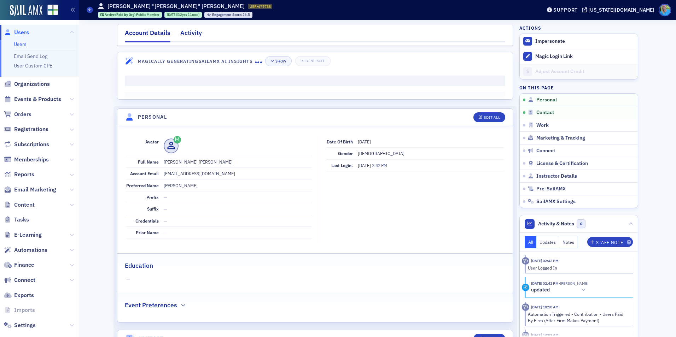
click at [191, 34] on div "Activity" at bounding box center [191, 34] width 22 height 13
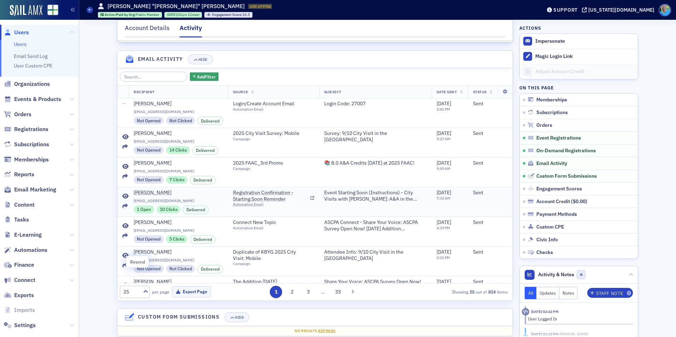
scroll to position [707, 0]
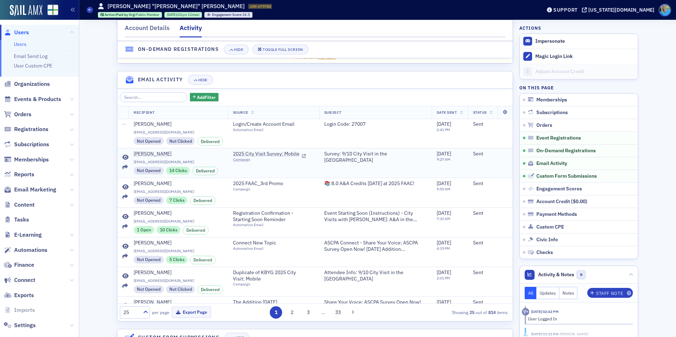
click at [123, 160] on icon at bounding box center [125, 158] width 6 height 6
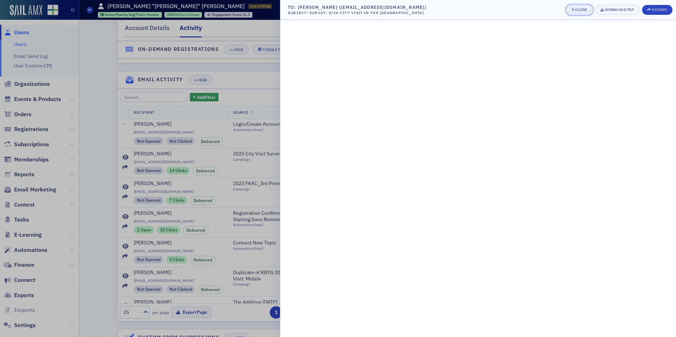
click at [584, 9] on div "Close" at bounding box center [581, 10] width 12 height 4
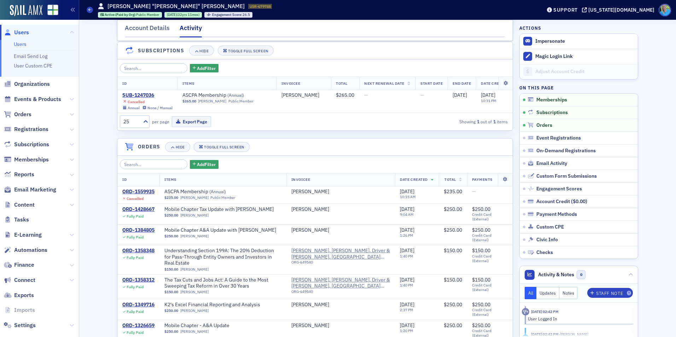
scroll to position [0, 0]
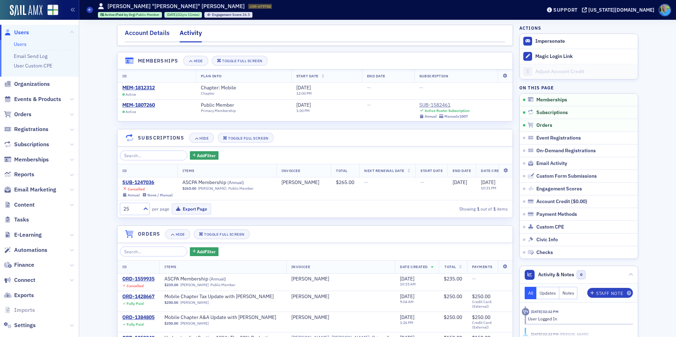
click at [149, 35] on div "Account Details" at bounding box center [147, 34] width 45 height 13
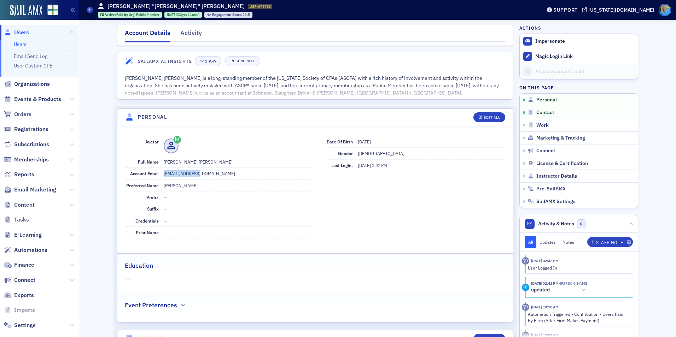
drag, startPoint x: 200, startPoint y: 173, endPoint x: 159, endPoint y: 172, distance: 41.0
click at [159, 172] on div "Account Email [EMAIL_ADDRESS][DOMAIN_NAME]" at bounding box center [218, 174] width 185 height 12
copy dd "[EMAIL_ADDRESS][DOMAIN_NAME]"
click at [47, 101] on span "Events & Products" at bounding box center [37, 99] width 47 height 8
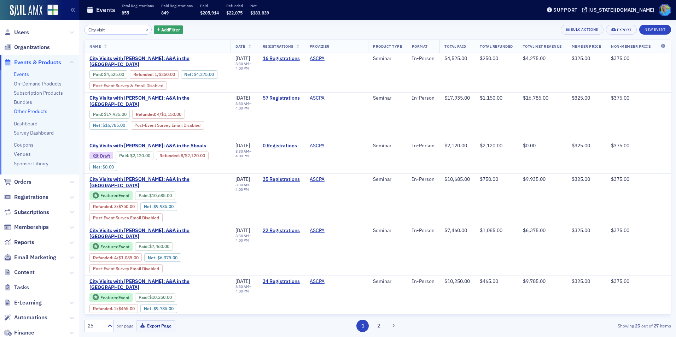
click at [37, 110] on link "Other Products" at bounding box center [31, 111] width 34 height 6
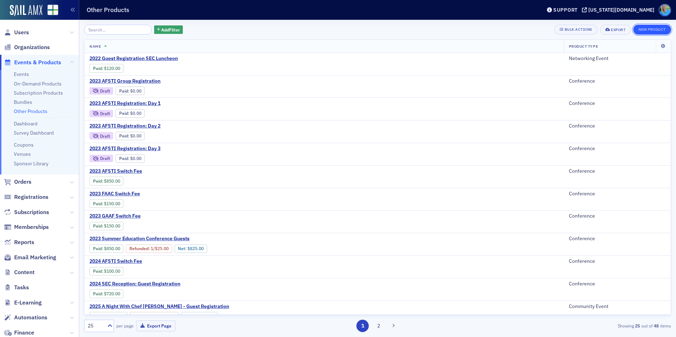
click at [650, 26] on button "New Product" at bounding box center [652, 30] width 38 height 10
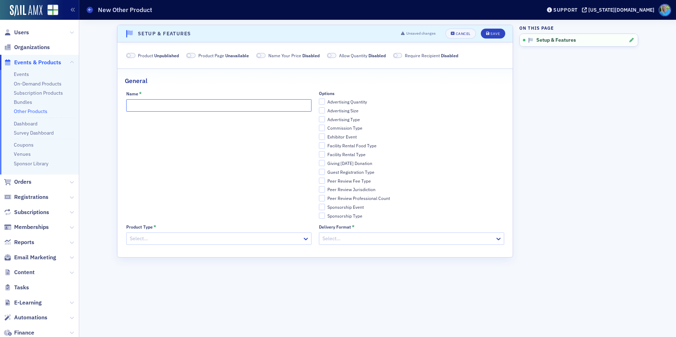
click at [176, 104] on input "Name *" at bounding box center [218, 105] width 185 height 12
type input "Taping Fee - CPE"
click at [131, 58] on span at bounding box center [130, 55] width 9 height 5
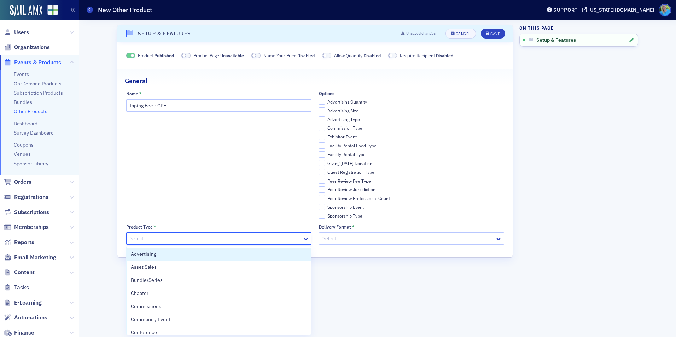
click at [254, 237] on div at bounding box center [215, 238] width 173 height 9
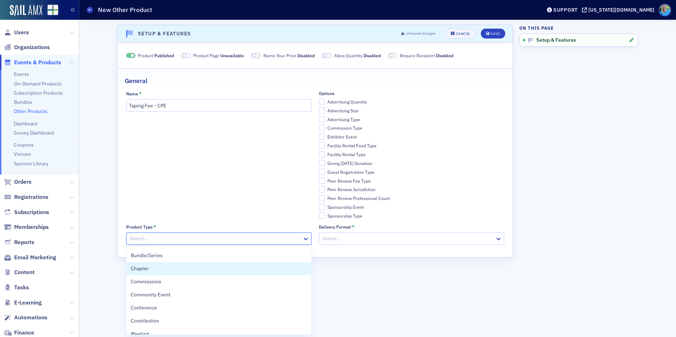
scroll to position [176, 0]
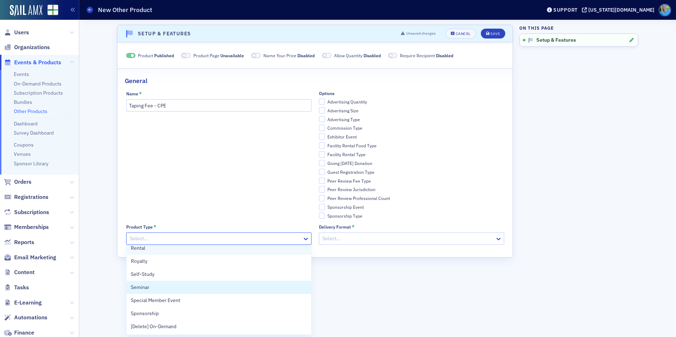
click at [255, 283] on div "Seminar" at bounding box center [219, 287] width 185 height 13
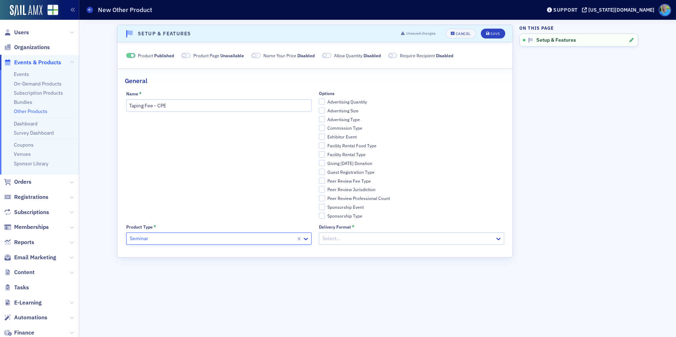
click at [332, 236] on div at bounding box center [408, 238] width 173 height 9
click at [335, 255] on span "Product" at bounding box center [331, 254] width 17 height 7
click at [489, 33] on icon "submit" at bounding box center [488, 34] width 4 height 4
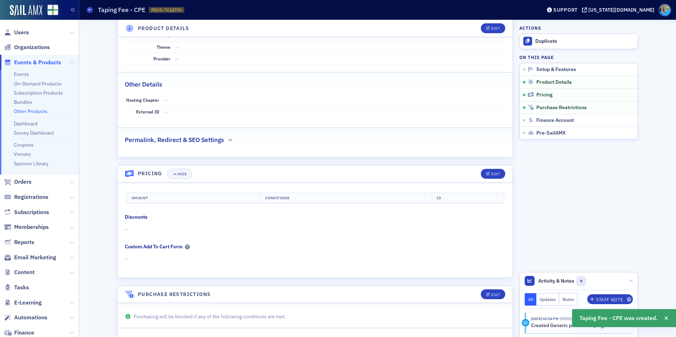
scroll to position [214, 0]
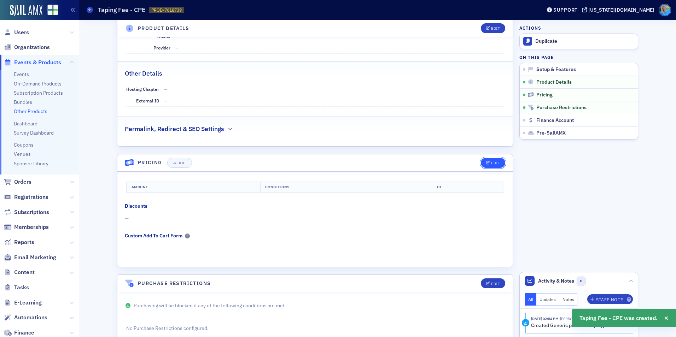
click at [486, 163] on icon "button" at bounding box center [488, 163] width 4 height 4
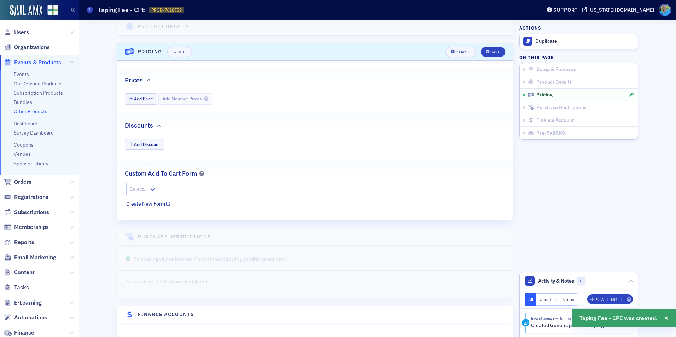
scroll to position [344, 0]
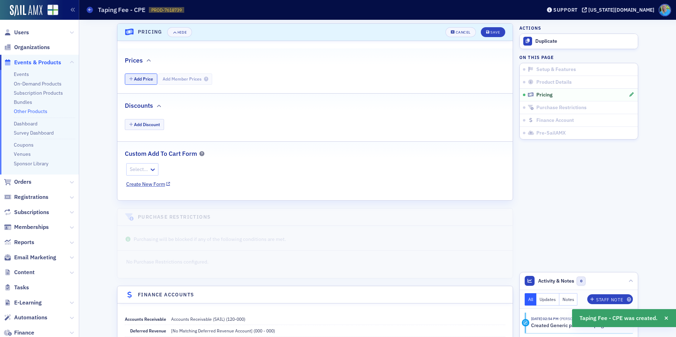
click at [135, 78] on button "Add Price" at bounding box center [141, 79] width 33 height 11
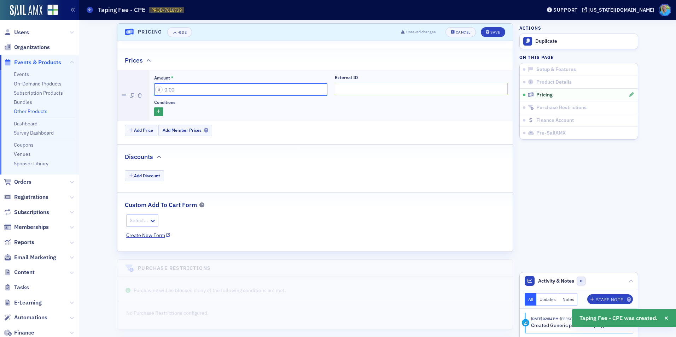
click at [164, 84] on input "Amount *" at bounding box center [240, 89] width 173 height 12
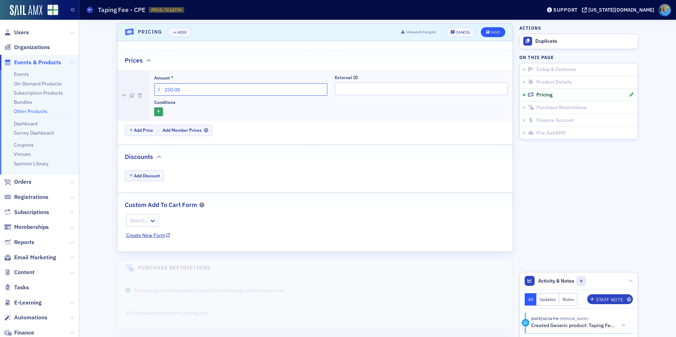
type input "250.00"
click at [486, 32] on icon "submit" at bounding box center [488, 32] width 4 height 4
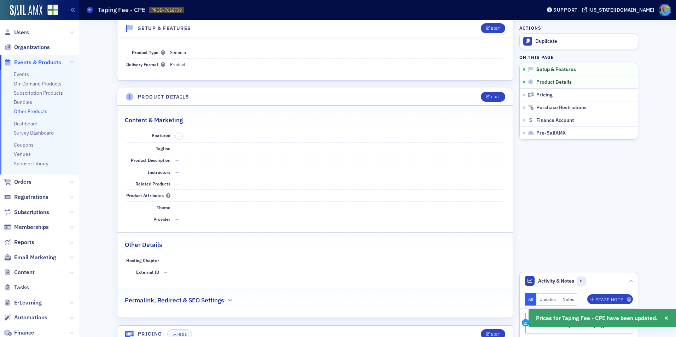
scroll to position [0, 0]
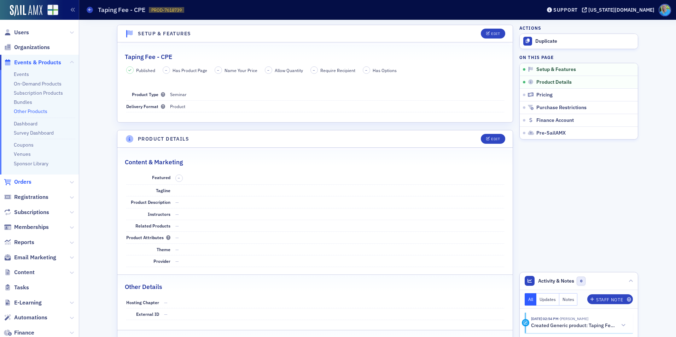
click at [28, 183] on span "Orders" at bounding box center [22, 182] width 17 height 8
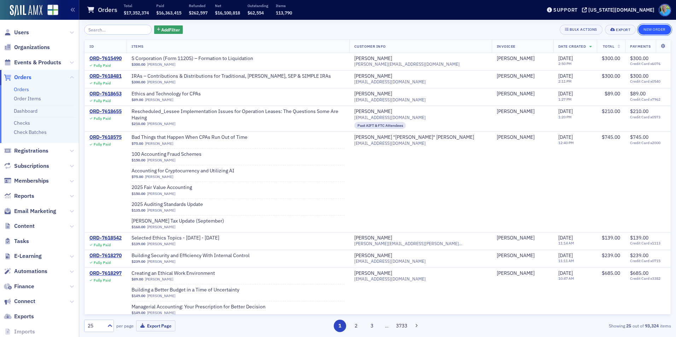
click at [659, 26] on button "New Order" at bounding box center [654, 30] width 33 height 10
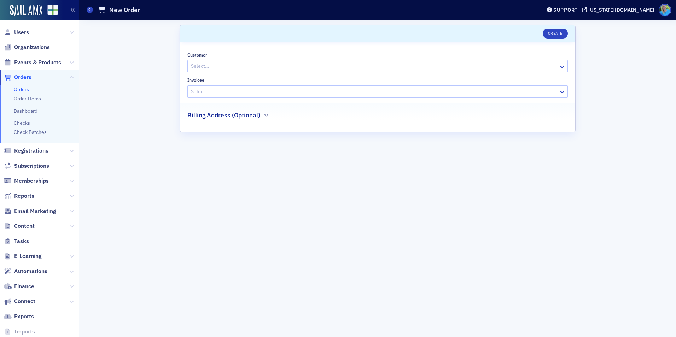
click at [261, 67] on div at bounding box center [374, 66] width 368 height 9
type input "[PERSON_NAME]"
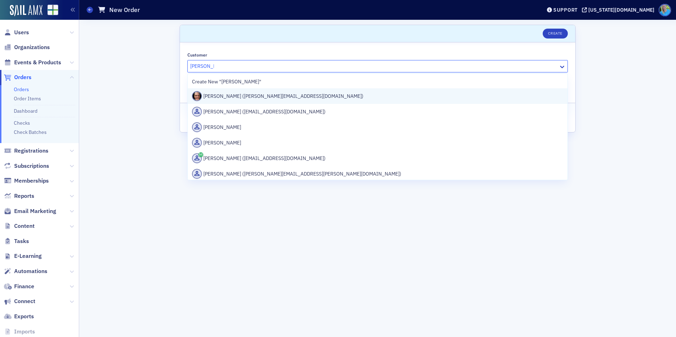
click at [267, 96] on div "[PERSON_NAME] ([PERSON_NAME][EMAIL_ADDRESS][DOMAIN_NAME])" at bounding box center [377, 96] width 371 height 10
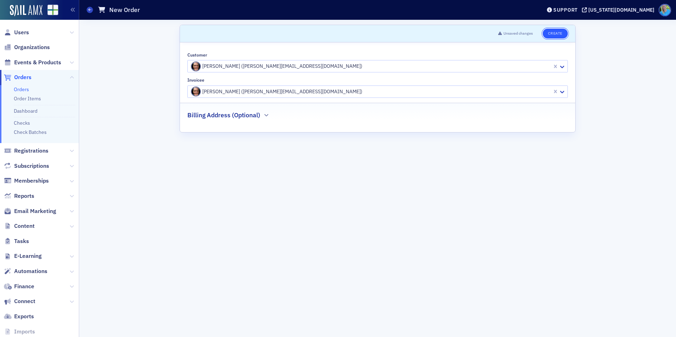
click at [552, 36] on button "Create" at bounding box center [555, 34] width 25 height 10
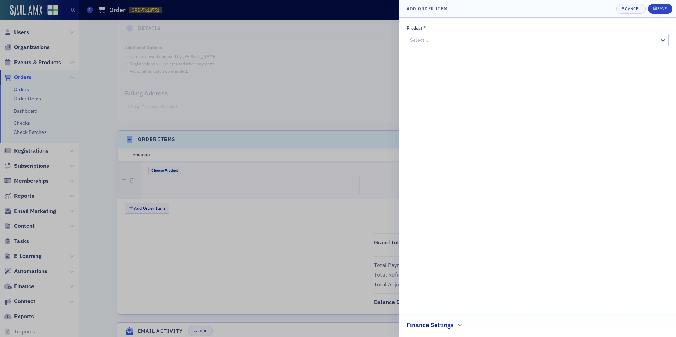
scroll to position [136, 0]
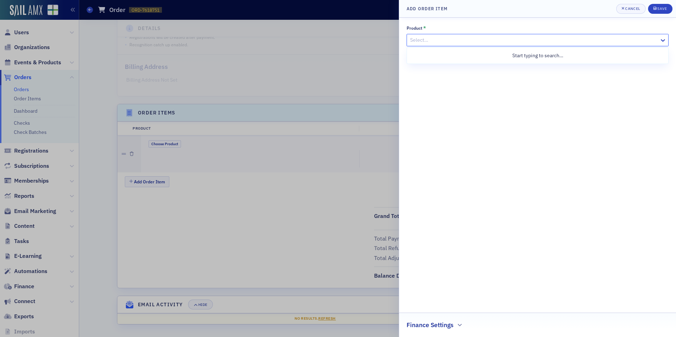
click at [467, 42] on div at bounding box center [533, 40] width 249 height 9
type input "Taping"
click at [468, 54] on span "Taping Fee - CPE [Product]" at bounding box center [440, 55] width 58 height 7
click at [658, 11] on span "Save" at bounding box center [660, 9] width 14 height 6
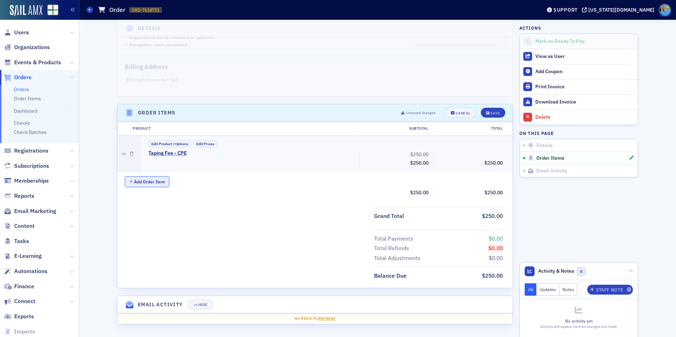
click at [145, 181] on button "Add Order Item" at bounding box center [147, 181] width 45 height 11
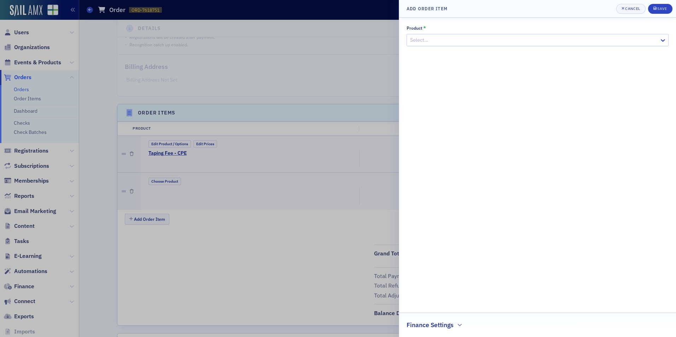
click at [431, 42] on div at bounding box center [533, 40] width 249 height 9
type input "Taping"
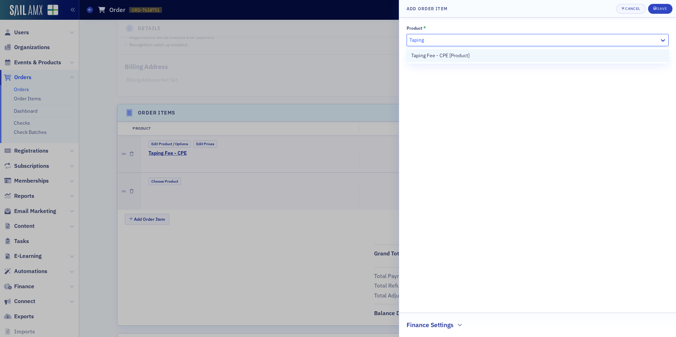
click at [443, 52] on span "Taping Fee - CPE [Product]" at bounding box center [440, 55] width 58 height 7
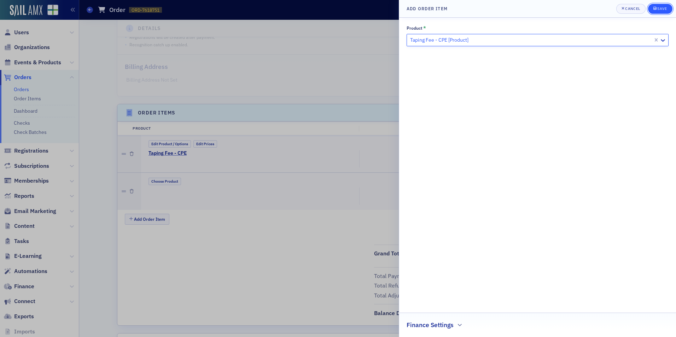
click at [651, 11] on button "Save" at bounding box center [660, 9] width 24 height 10
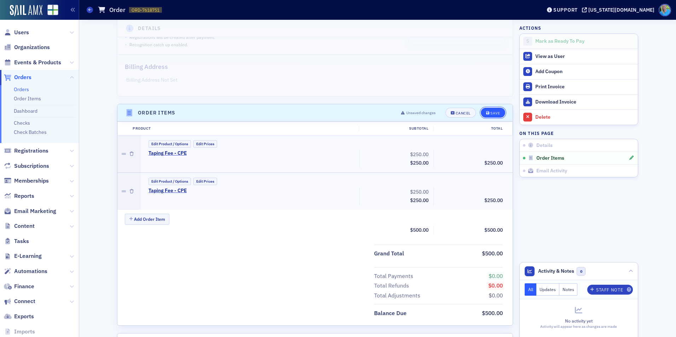
click at [493, 111] on div "Save" at bounding box center [495, 113] width 10 height 4
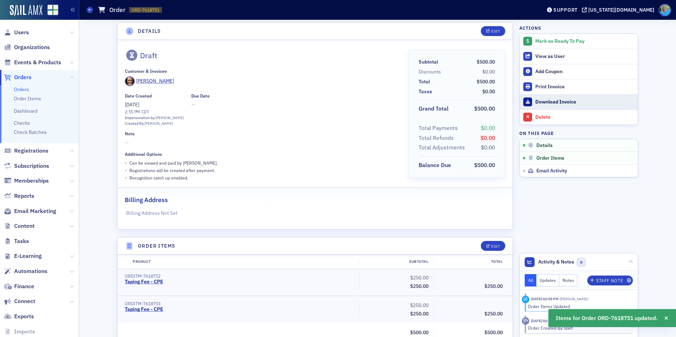
scroll to position [0, 0]
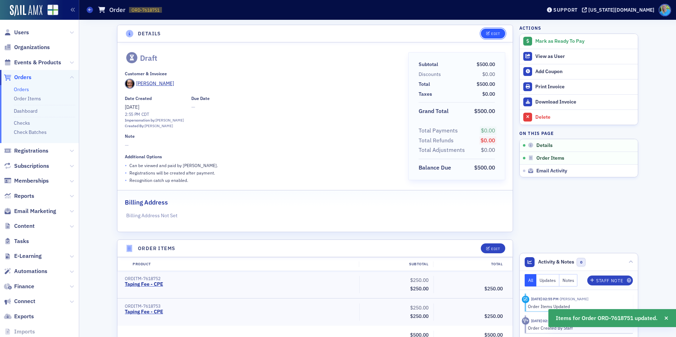
click at [497, 33] on button "Edit" at bounding box center [493, 34] width 24 height 10
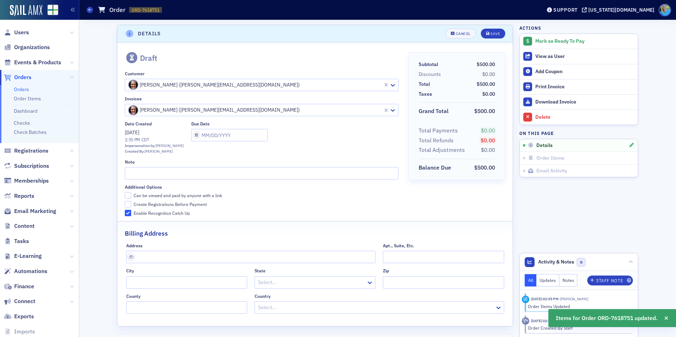
scroll to position [1, 0]
click at [168, 172] on input "text" at bounding box center [261, 172] width 273 height 12
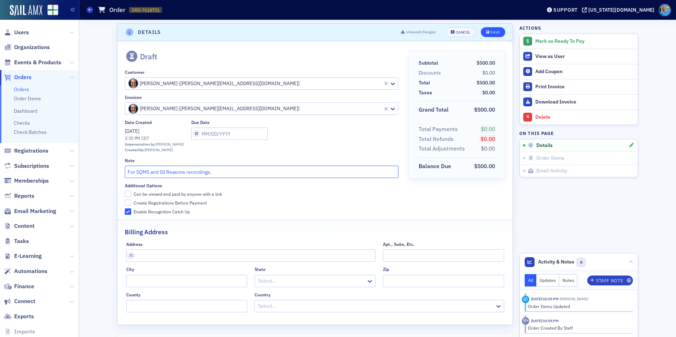
type input "For SQMS and 50 Reasons recordings."
click at [486, 34] on icon "submit" at bounding box center [488, 32] width 4 height 4
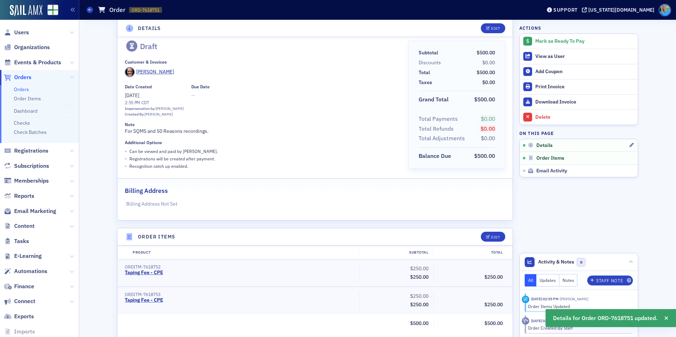
scroll to position [0, 0]
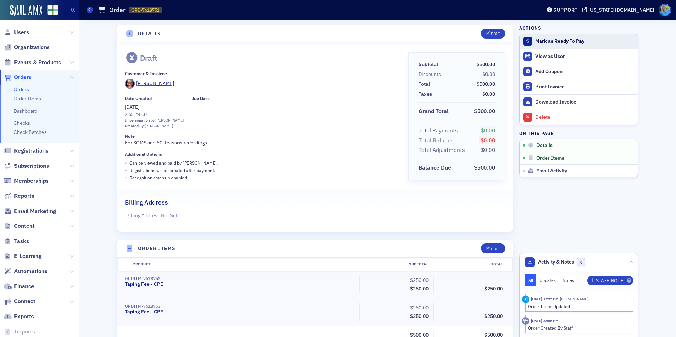
click at [539, 42] on div "Mark as Ready To Pay" at bounding box center [584, 41] width 99 height 6
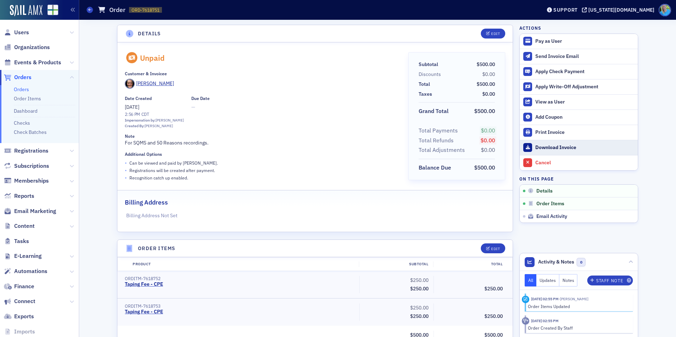
click at [549, 148] on div "Download Invoice" at bounding box center [584, 148] width 99 height 6
click at [24, 88] on link "Orders" at bounding box center [21, 89] width 15 height 6
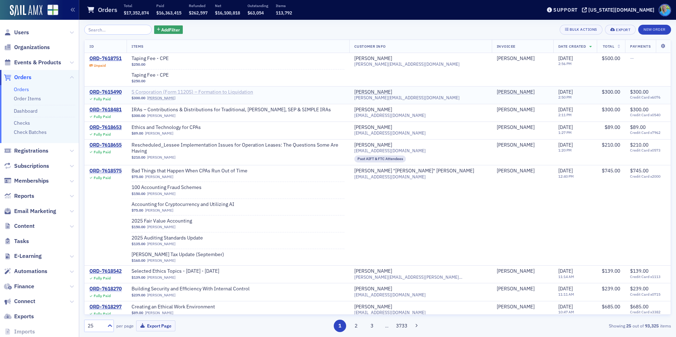
click at [154, 90] on span "S Corporation (Form 1120S) – Formation to Liquidation" at bounding box center [193, 92] width 122 height 6
click at [30, 214] on span "Email Marketing" at bounding box center [35, 212] width 42 height 8
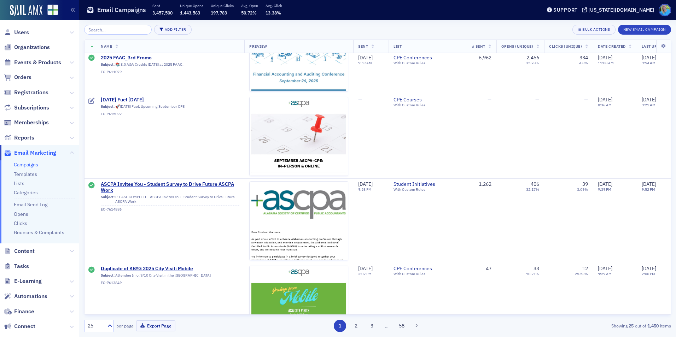
scroll to position [636, 0]
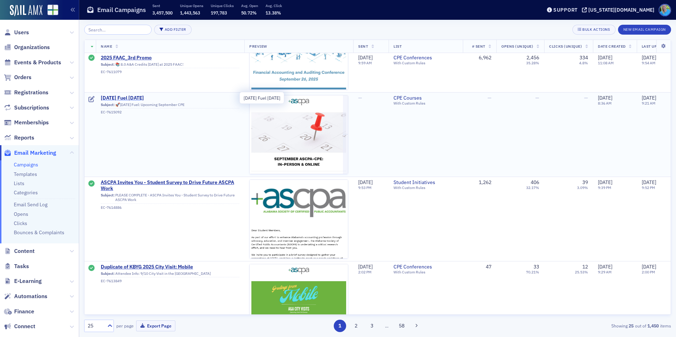
click at [140, 98] on span "[DATE] Fuel [DATE]" at bounding box center [170, 98] width 139 height 6
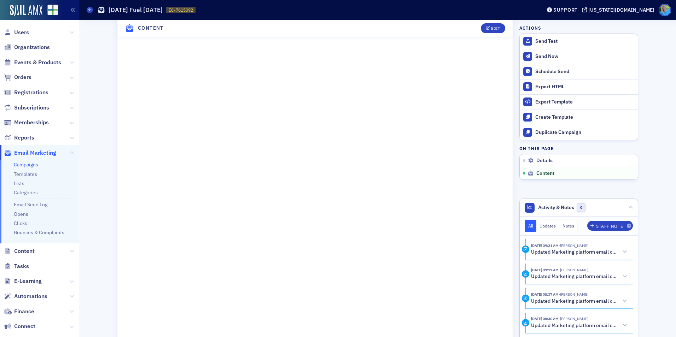
scroll to position [424, 0]
click at [547, 43] on div "Send Test" at bounding box center [584, 41] width 99 height 6
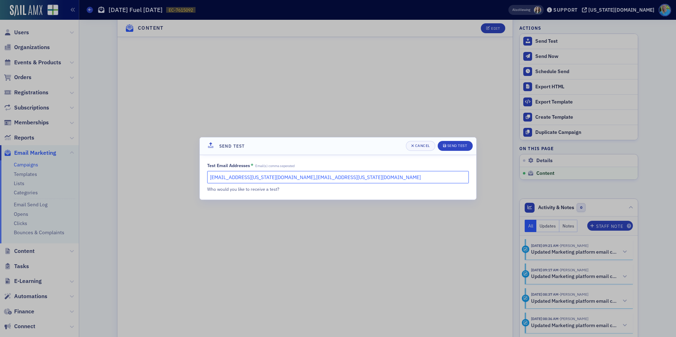
drag, startPoint x: 313, startPoint y: 180, endPoint x: 257, endPoint y: 175, distance: 56.4
click at [257, 175] on input "[EMAIL_ADDRESS][US_STATE][DOMAIN_NAME],[EMAIL_ADDRESS][US_STATE][DOMAIN_NAME]" at bounding box center [338, 177] width 262 height 12
type input "[EMAIL_ADDRESS][US_STATE][DOMAIN_NAME]"
click at [450, 145] on div "Send Test" at bounding box center [457, 146] width 20 height 4
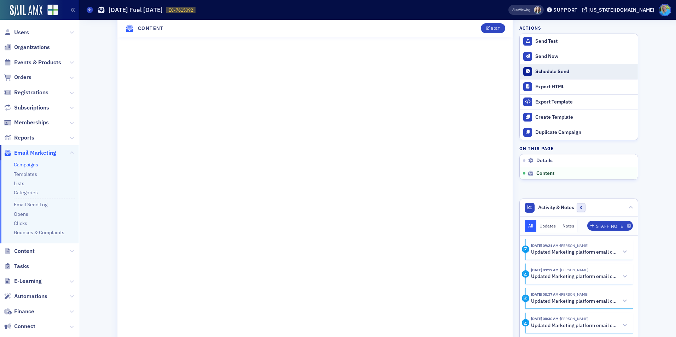
click at [557, 71] on div "Schedule Send" at bounding box center [584, 72] width 99 height 6
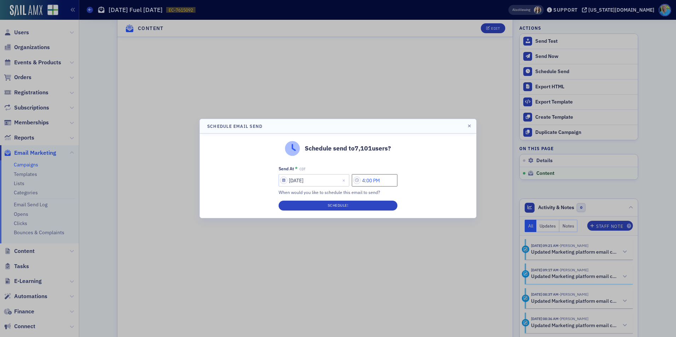
click at [365, 177] on input "4:00 PM" at bounding box center [375, 180] width 46 height 12
click at [290, 179] on icon at bounding box center [289, 180] width 7 height 7
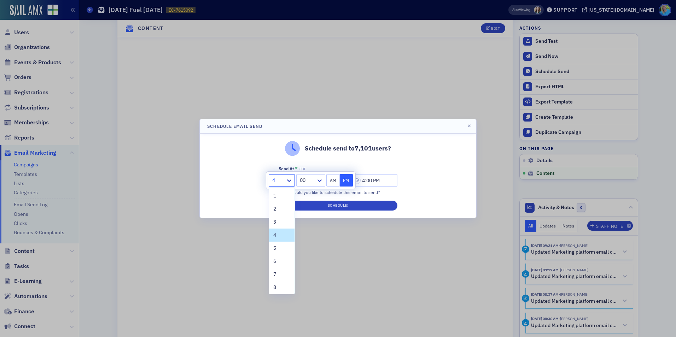
click at [354, 160] on div "Schedule send to 7,101 users? Send At * CDT [DATE] 4:00 PM When would you like …" at bounding box center [338, 176] width 276 height 84
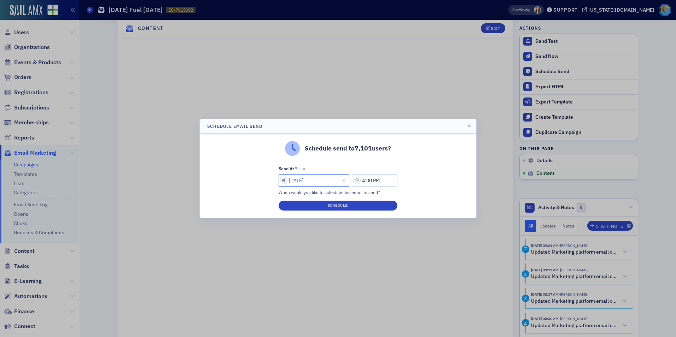
select select "8"
select select "2025"
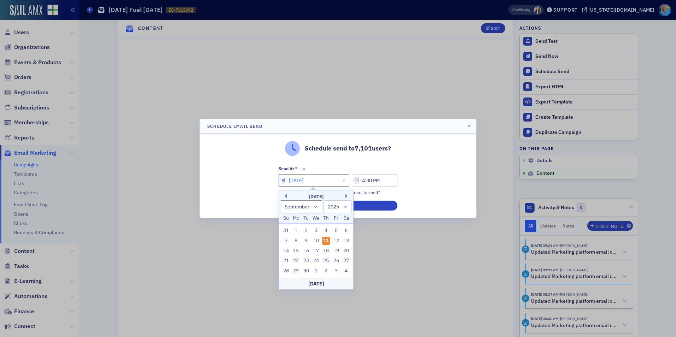
click at [300, 182] on input "[DATE]" at bounding box center [314, 180] width 71 height 12
click at [336, 240] on div "12" at bounding box center [336, 241] width 8 height 8
type input "[DATE]"
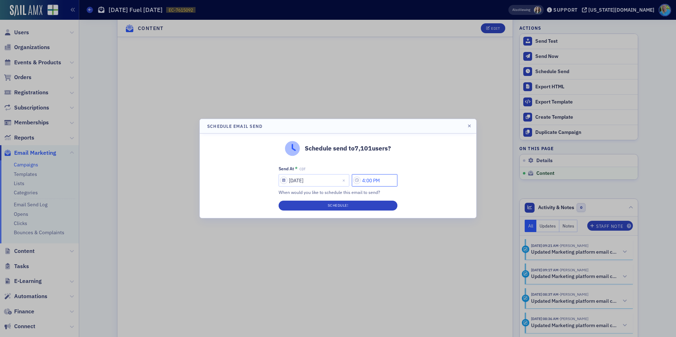
click at [363, 180] on input "4:00 PM" at bounding box center [375, 180] width 46 height 12
click at [287, 182] on icon at bounding box center [289, 180] width 7 height 7
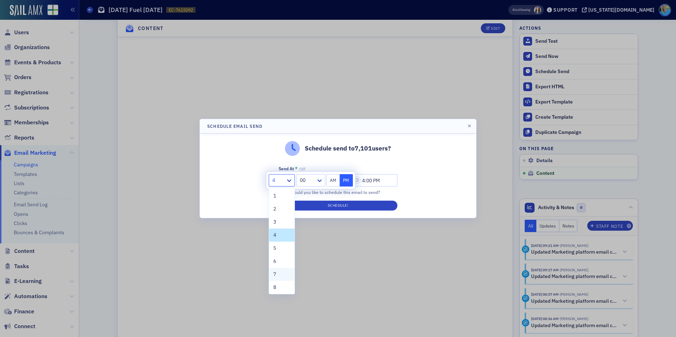
click at [285, 279] on div "7" at bounding box center [281, 274] width 25 height 13
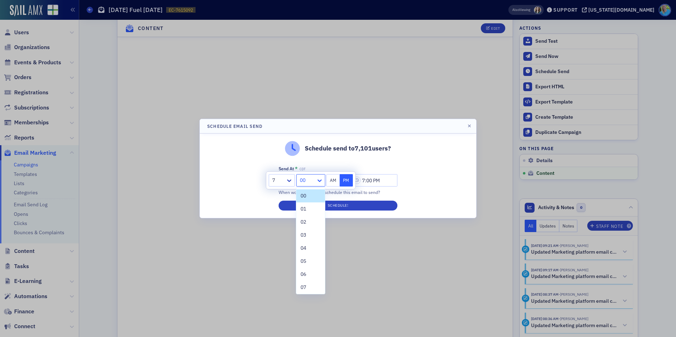
click at [318, 182] on icon at bounding box center [319, 180] width 7 height 7
click at [310, 257] on div "45" at bounding box center [310, 254] width 20 height 7
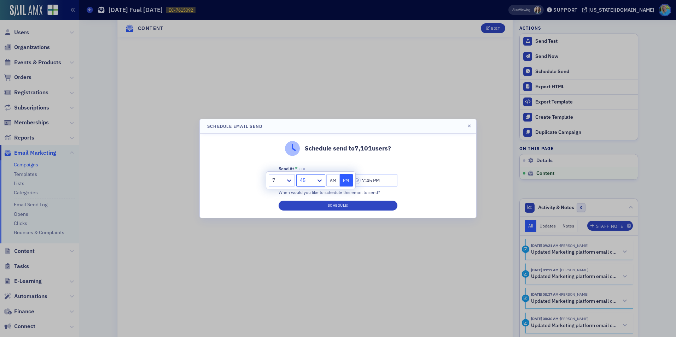
click at [331, 183] on button "AM" at bounding box center [332, 180] width 13 height 12
type input "7:45 AM"
click at [452, 163] on div "Schedule send to 7,101 users? Send At * CDT [DATE] 7:45 AM When would you like …" at bounding box center [338, 176] width 276 height 84
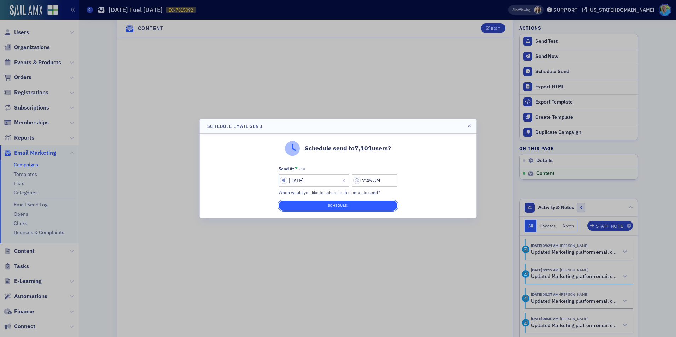
click at [375, 203] on button "Schedule!" at bounding box center [338, 206] width 119 height 10
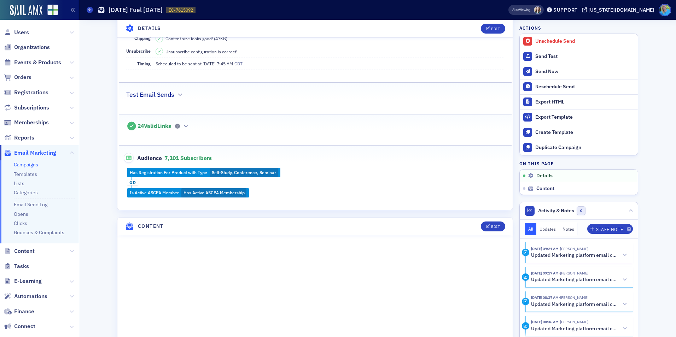
scroll to position [0, 0]
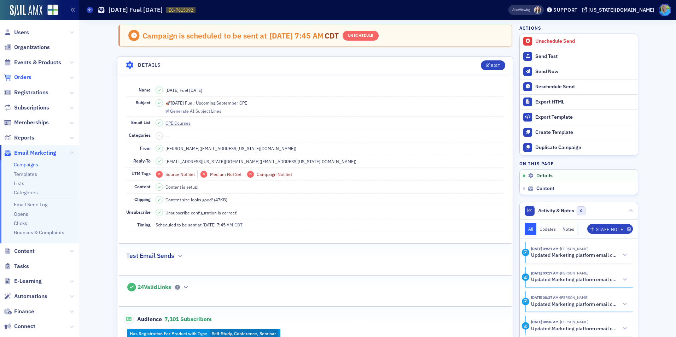
click at [29, 77] on span "Orders" at bounding box center [22, 78] width 17 height 8
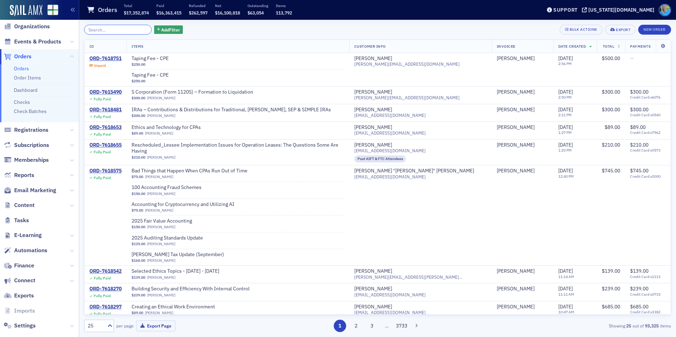
scroll to position [32, 0]
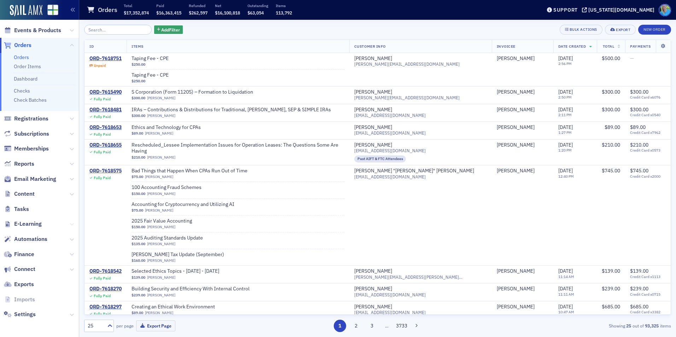
click at [70, 223] on icon at bounding box center [72, 224] width 4 height 4
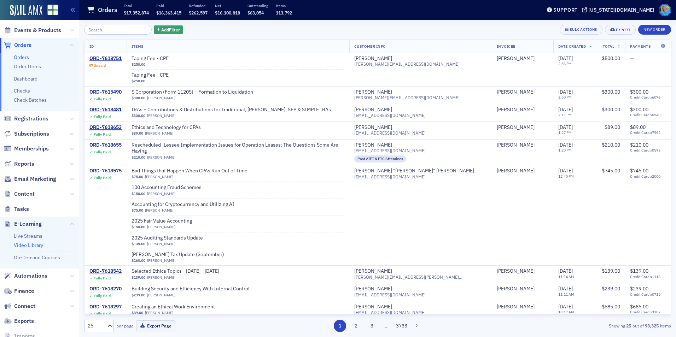
click at [36, 245] on link "Video Library" at bounding box center [28, 245] width 29 height 6
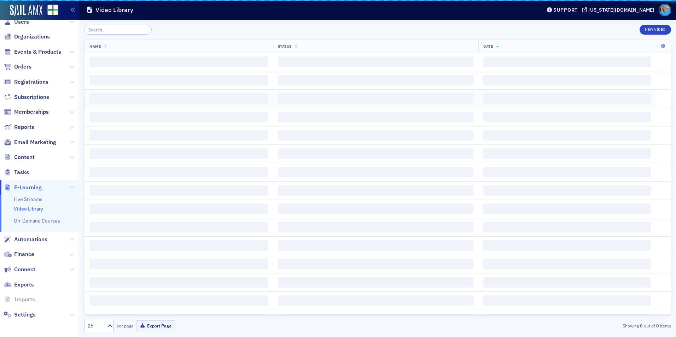
scroll to position [11, 0]
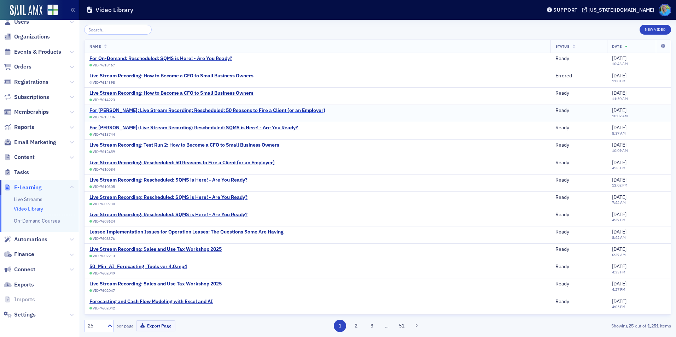
click at [291, 112] on div "For [PERSON_NAME]: Live Stream Recording: Rescheduled: 50 Reasons to Fire a Cli…" at bounding box center [207, 110] width 236 height 6
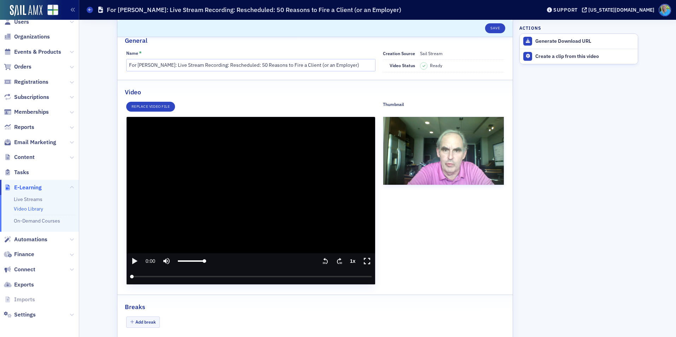
scroll to position [15, 0]
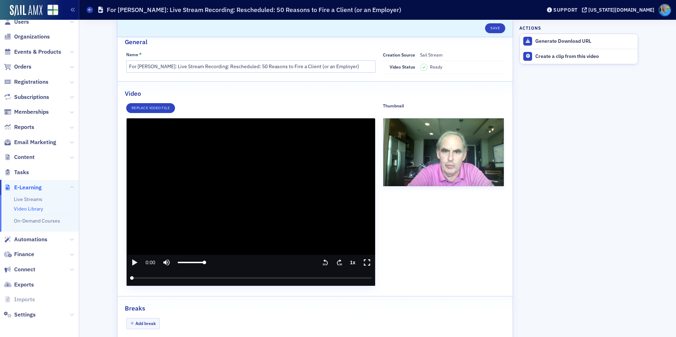
click at [133, 261] on icon "play" at bounding box center [134, 262] width 8 height 8
click at [132, 263] on icon "pause" at bounding box center [134, 263] width 4 height 6
type input "5.666254"
drag, startPoint x: 344, startPoint y: 66, endPoint x: 125, endPoint y: 74, distance: 219.3
click at [126, 74] on div "Name * For [PERSON_NAME]: Live Stream Recording: Rescheduled: 50 Reasons to Fir…" at bounding box center [251, 63] width 250 height 22
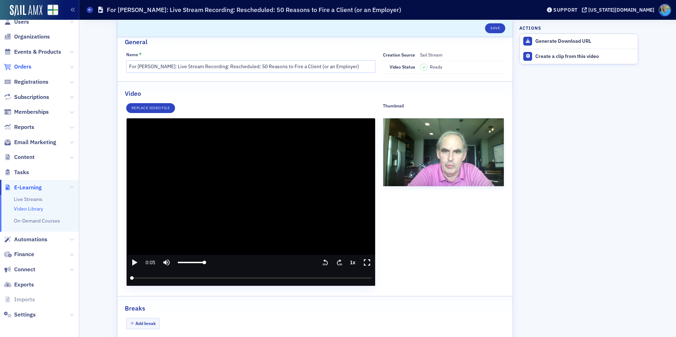
click at [19, 67] on span "Orders" at bounding box center [22, 67] width 17 height 8
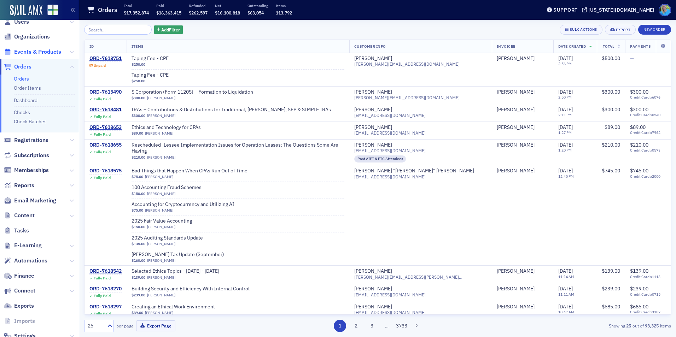
click at [44, 53] on span "Events & Products" at bounding box center [37, 52] width 47 height 8
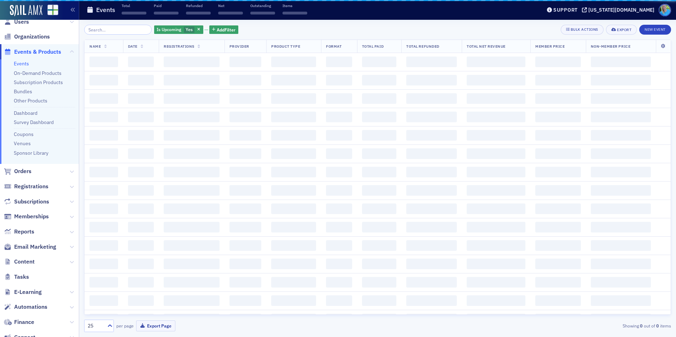
click at [103, 30] on input "search" at bounding box center [118, 30] width 68 height 10
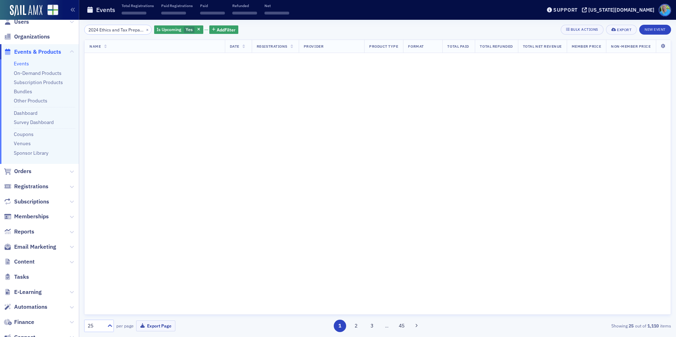
scroll to position [0, 45]
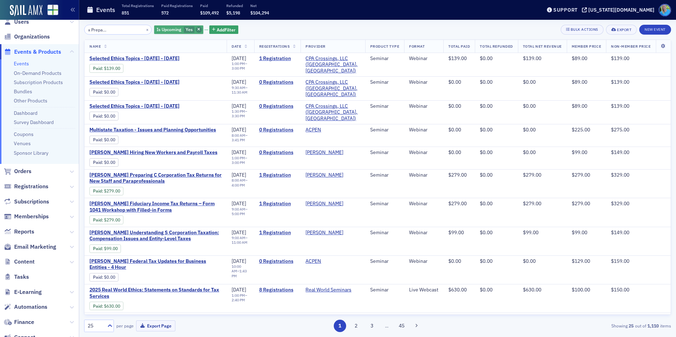
type input "2024 Ethics and Tax Prepares - The new SSTS's"
click at [197, 29] on icon "button" at bounding box center [198, 30] width 3 height 4
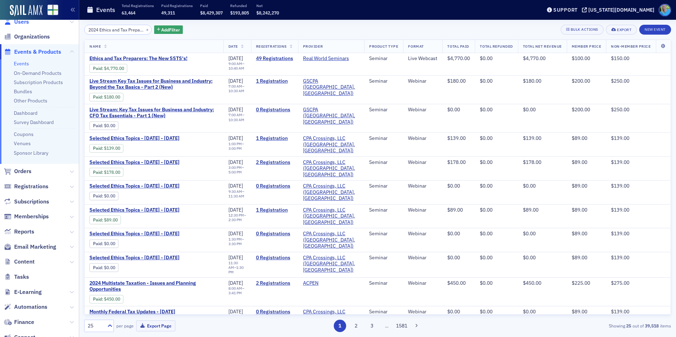
click at [24, 25] on span "Users" at bounding box center [21, 22] width 15 height 8
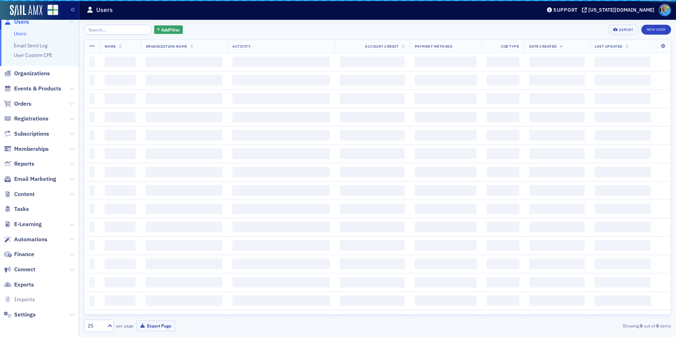
click at [115, 31] on input "search" at bounding box center [118, 30] width 68 height 10
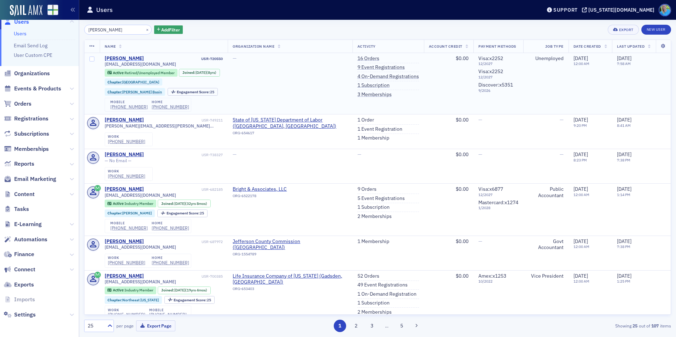
type input "[PERSON_NAME]"
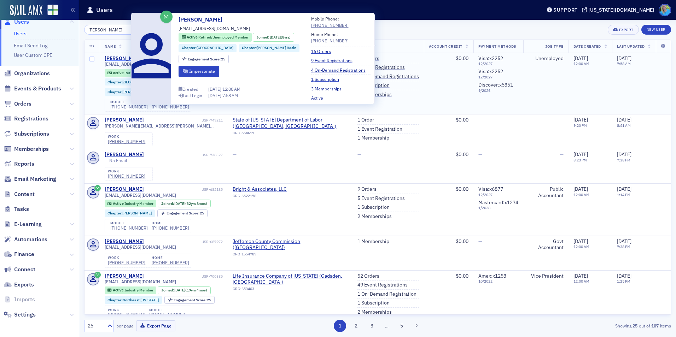
click at [121, 57] on div "[PERSON_NAME]" at bounding box center [124, 59] width 39 height 6
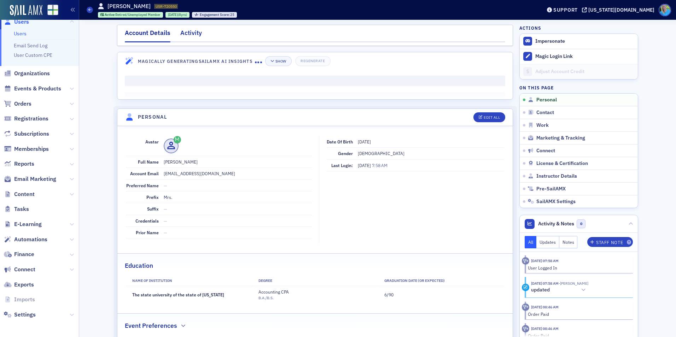
click at [186, 39] on div "Activity" at bounding box center [191, 34] width 22 height 13
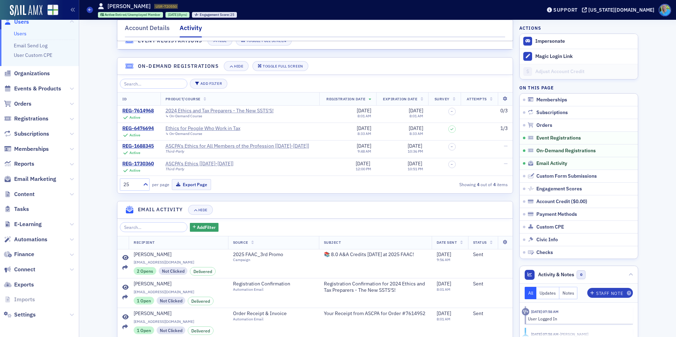
scroll to position [707, 0]
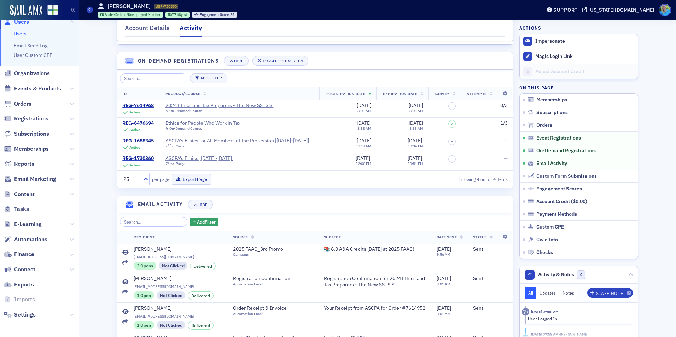
click at [18, 109] on span "Orders" at bounding box center [39, 103] width 79 height 15
click at [19, 103] on span "Orders" at bounding box center [22, 104] width 17 height 8
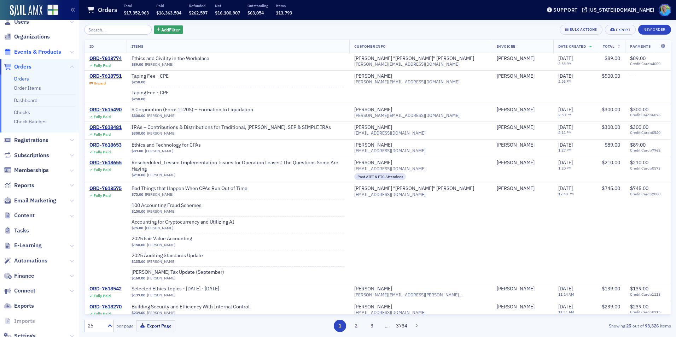
click at [44, 50] on span "Events & Products" at bounding box center [37, 52] width 47 height 8
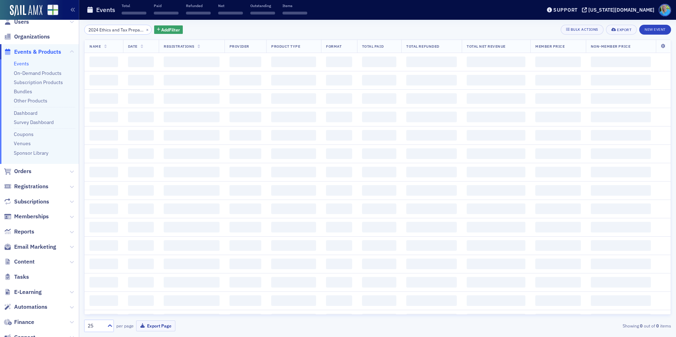
click at [107, 31] on input "2024 Ethics and Tax Prepares - The new SSTS's" at bounding box center [118, 30] width 68 height 10
click at [144, 30] on button "×" at bounding box center [147, 29] width 6 height 6
click at [139, 30] on input "search" at bounding box center [118, 30] width 68 height 10
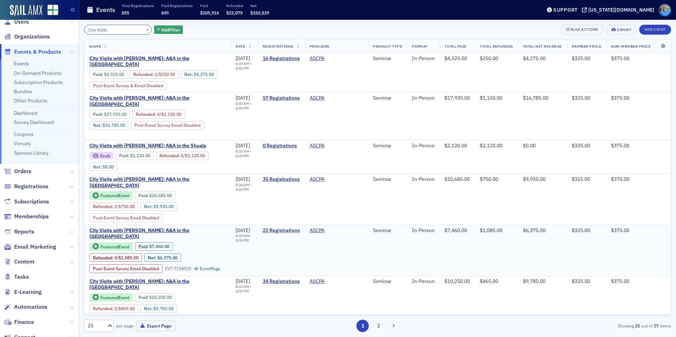
type input "City Visits"
click at [279, 228] on link "22 Registrations" at bounding box center [281, 231] width 37 height 6
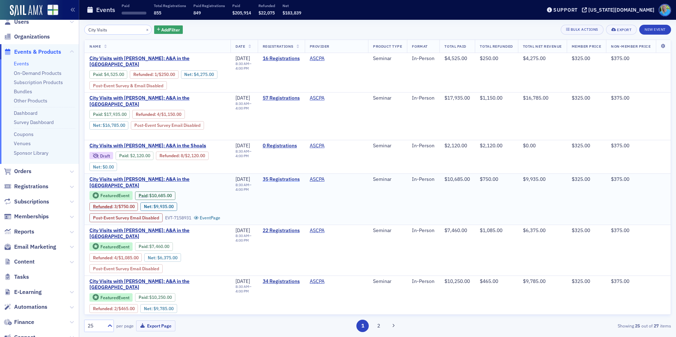
click at [273, 176] on link "35 Registrations" at bounding box center [281, 179] width 37 height 6
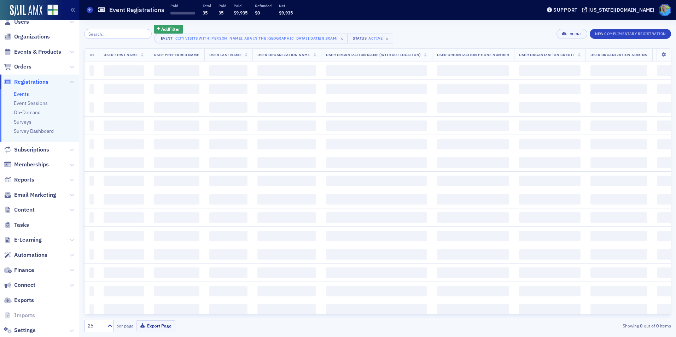
click at [113, 34] on input "search" at bounding box center [118, 34] width 68 height 10
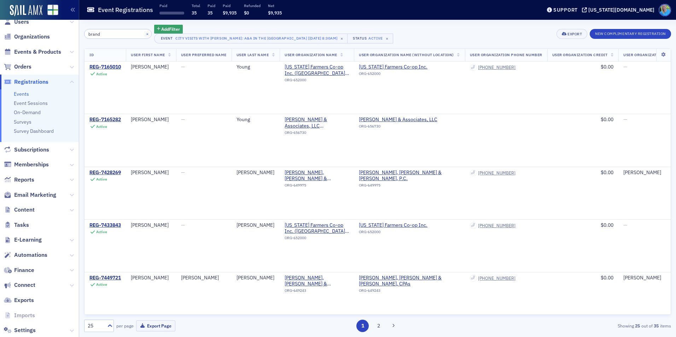
type input "brand"
click at [144, 35] on button "×" at bounding box center [147, 33] width 6 height 6
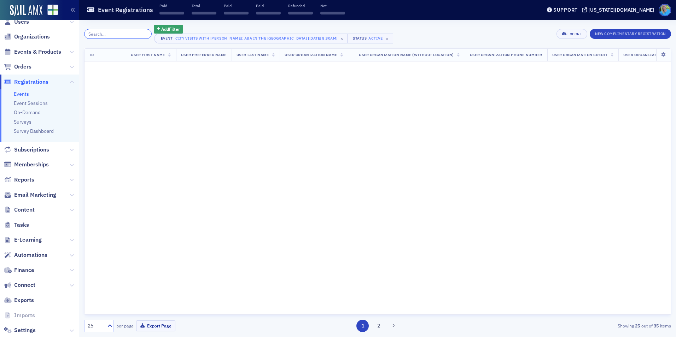
click at [138, 35] on input "search" at bounding box center [118, 34] width 68 height 10
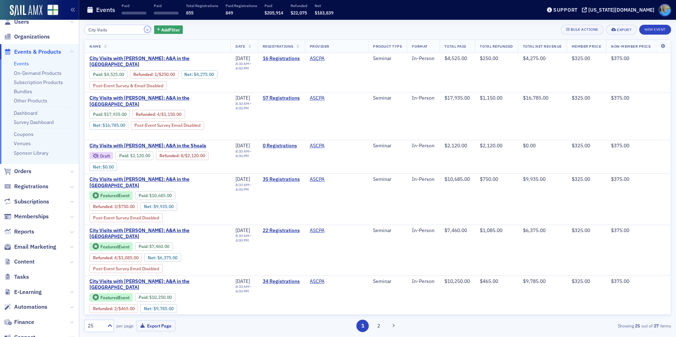
click at [144, 28] on button "×" at bounding box center [147, 29] width 6 height 6
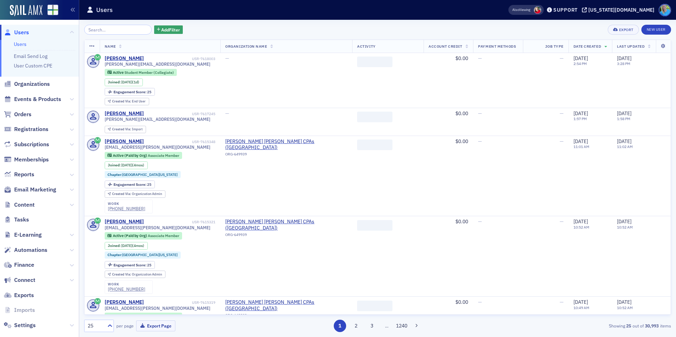
click at [35, 99] on span "Events & Products" at bounding box center [37, 99] width 47 height 8
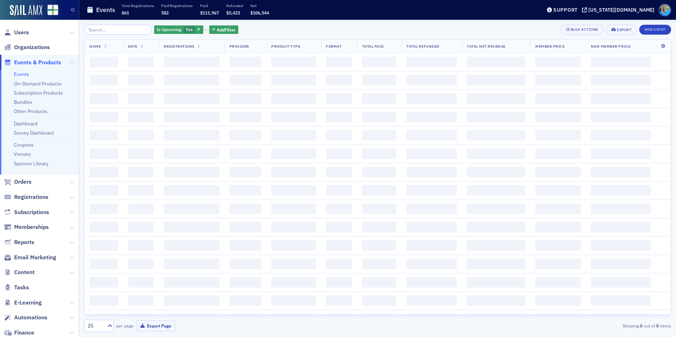
click at [105, 31] on input "search" at bounding box center [118, 30] width 68 height 10
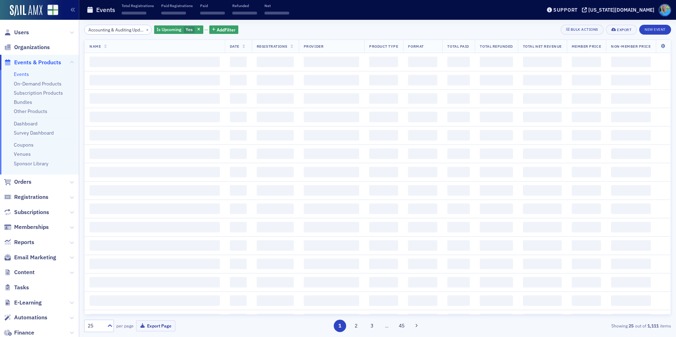
scroll to position [0, 127]
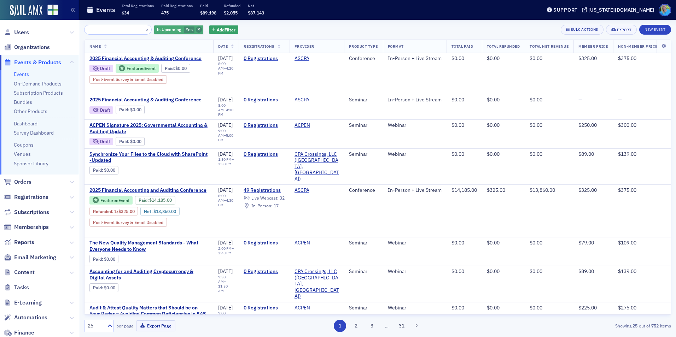
type input "Accounting & Auditing Update with a Focus on Risk Assessment and Quality Manage…"
click at [197, 29] on icon "button" at bounding box center [198, 30] width 3 height 4
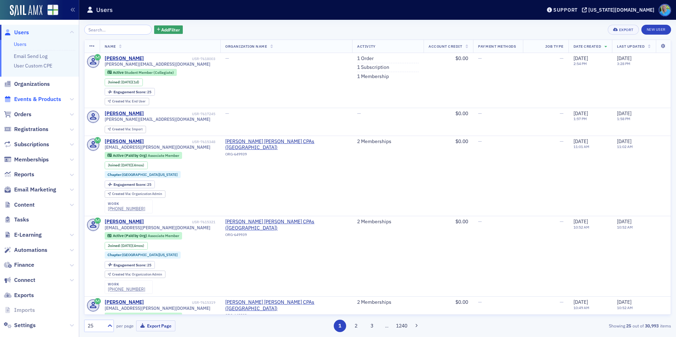
drag, startPoint x: 30, startPoint y: 97, endPoint x: 35, endPoint y: 99, distance: 5.6
click at [30, 98] on span "Events & Products" at bounding box center [37, 99] width 47 height 8
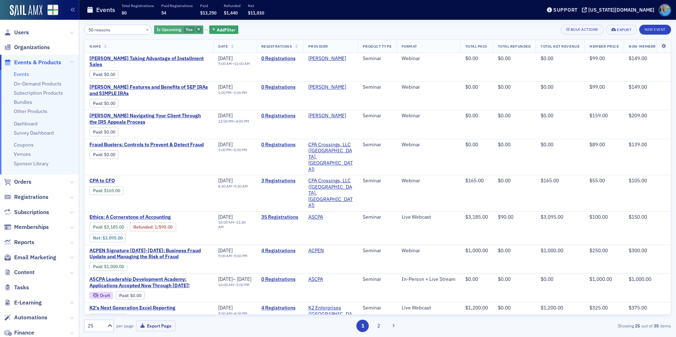
type input "50 reasons"
click at [197, 29] on icon "button" at bounding box center [198, 30] width 3 height 4
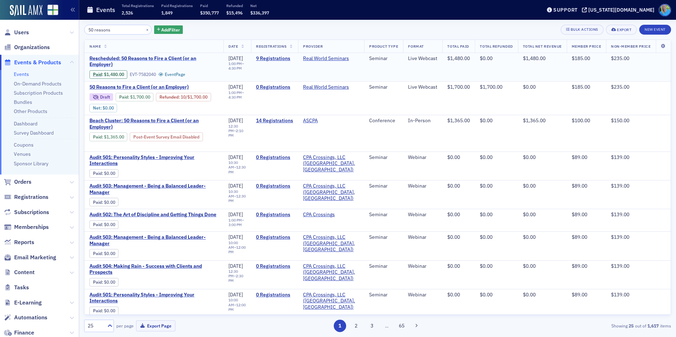
click at [162, 61] on span "Rescheduled: 50 Reasons to Fire a Client (or an Employer)" at bounding box center [153, 62] width 129 height 12
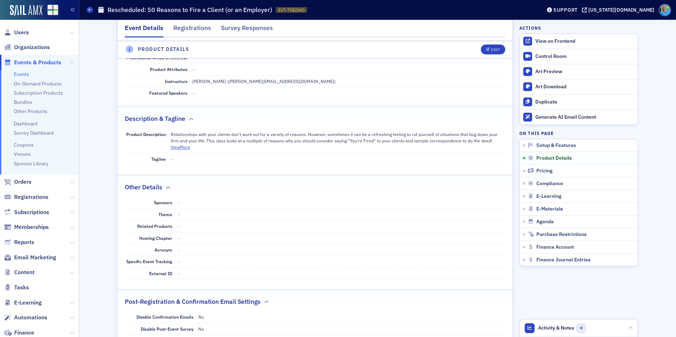
scroll to position [247, 0]
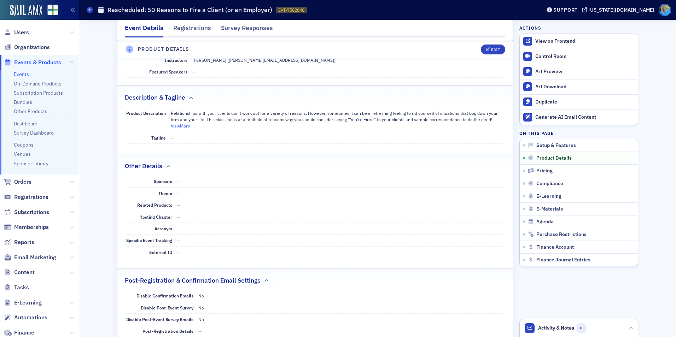
click at [185, 125] on button "View More" at bounding box center [180, 126] width 19 height 6
click at [185, 125] on button "View Less" at bounding box center [180, 126] width 18 height 6
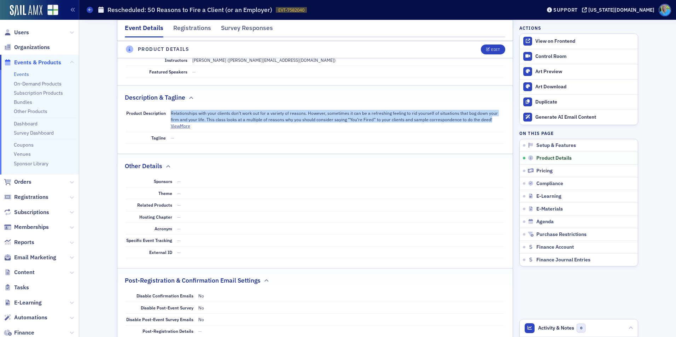
drag, startPoint x: 424, startPoint y: 120, endPoint x: 169, endPoint y: 113, distance: 254.6
click at [171, 113] on p "Relationships with your clients don’t work out for a variety of reasons. Howeve…" at bounding box center [337, 116] width 333 height 13
copy p "Relationships with your clients don’t work out for a variety of reasons. Howeve…"
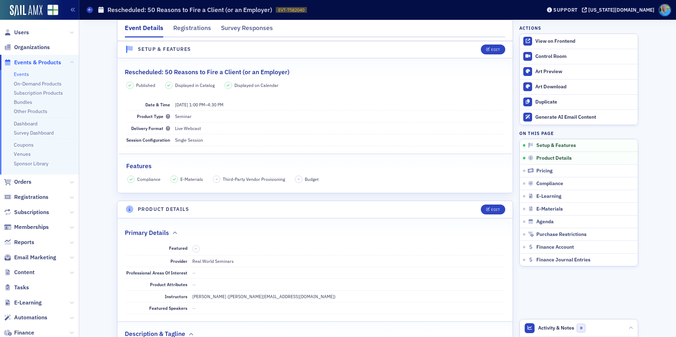
scroll to position [0, 0]
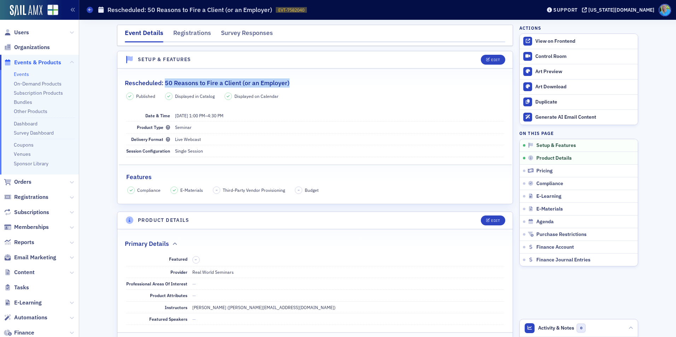
drag, startPoint x: 296, startPoint y: 80, endPoint x: 163, endPoint y: 80, distance: 132.2
click at [163, 80] on div "Rescheduled: 50 Reasons to Fire a Client (or an Employer)" at bounding box center [315, 79] width 380 height 17
copy h2 "50 Reasons to Fire a Client (or an Employer)"
click at [309, 91] on fieldset "Rescheduled: 50 Reasons to Fire a Client (or an Employer) Published Displayed i…" at bounding box center [314, 133] width 395 height 125
drag, startPoint x: 238, startPoint y: 84, endPoint x: 164, endPoint y: 80, distance: 73.6
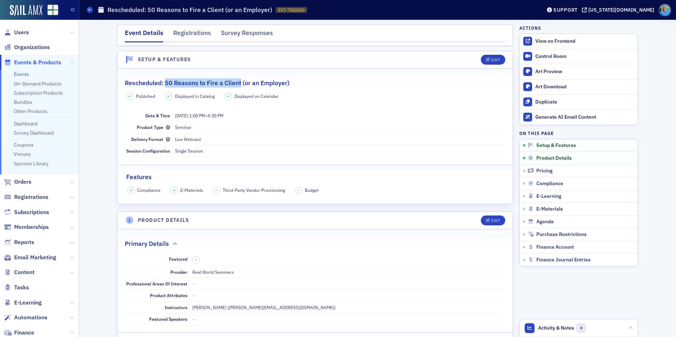
click at [164, 80] on h2 "Rescheduled: 50 Reasons to Fire a Client (or an Employer)" at bounding box center [207, 82] width 165 height 9
copy h2 "50 Reasons to Fire a Client"
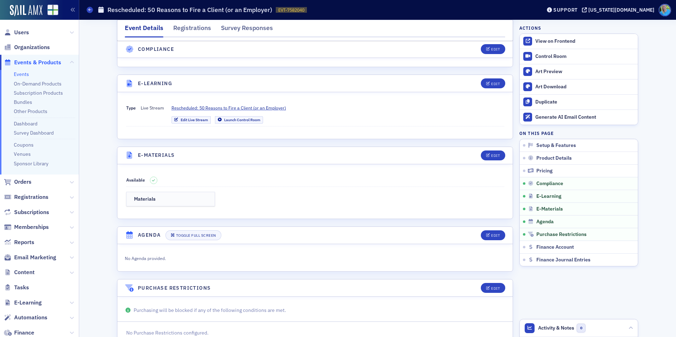
scroll to position [848, 0]
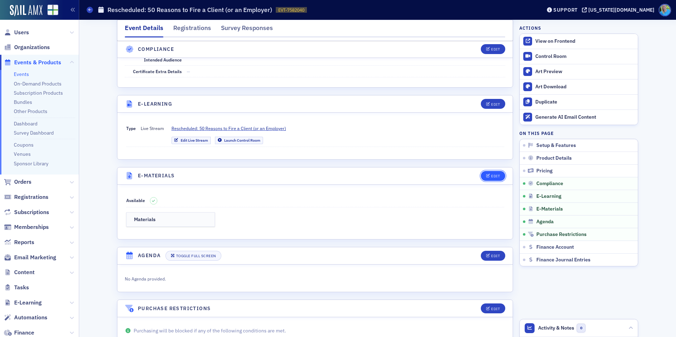
click at [491, 178] on div "Edit" at bounding box center [495, 176] width 9 height 4
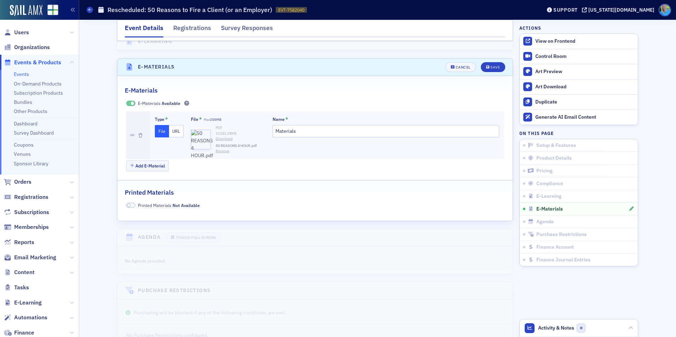
scroll to position [975, 0]
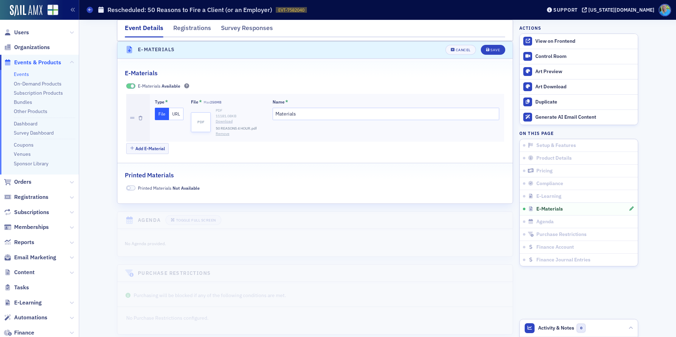
click at [224, 123] on link "Download" at bounding box center [240, 122] width 49 height 6
click at [487, 51] on span "Save" at bounding box center [493, 50] width 14 height 4
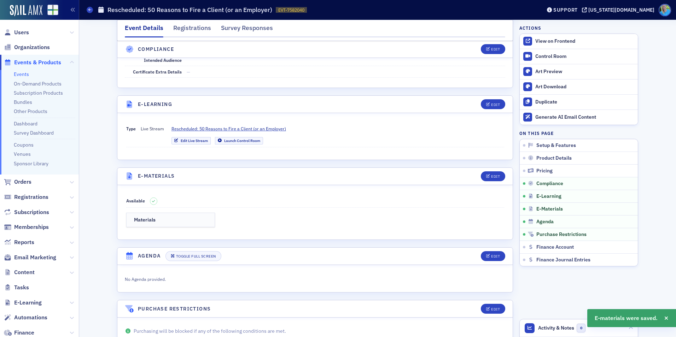
scroll to position [831, 0]
